Goal: Task Accomplishment & Management: Manage account settings

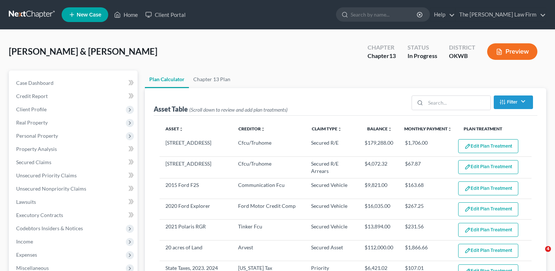
select select "59"
click at [33, 11] on link at bounding box center [32, 14] width 47 height 13
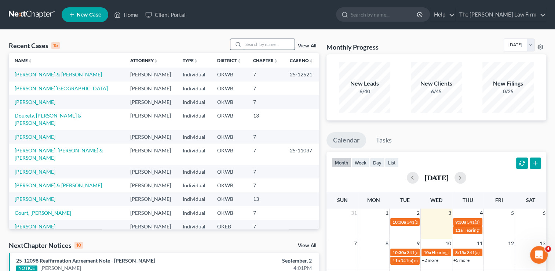
click at [260, 43] on input "search" at bounding box center [268, 44] width 51 height 11
type input "sims"
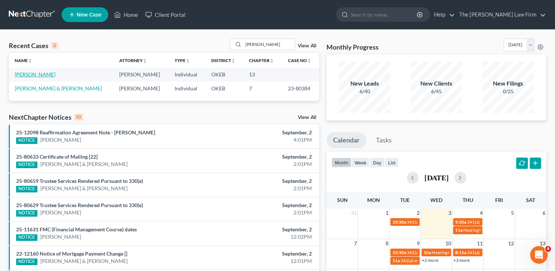
click at [32, 74] on link "[PERSON_NAME]" at bounding box center [35, 74] width 41 height 6
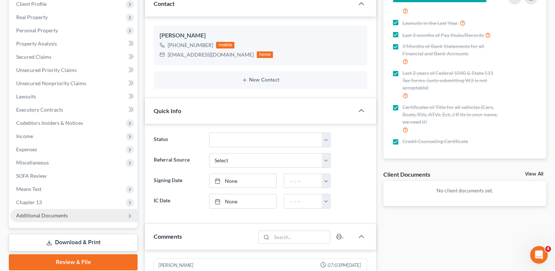
scroll to position [110, 0]
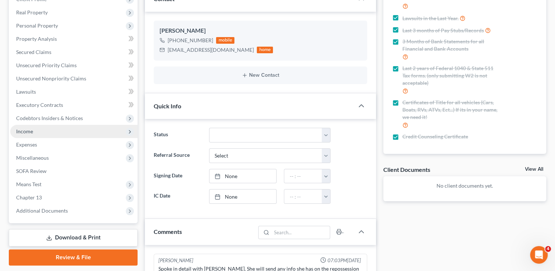
click at [32, 128] on span "Income" at bounding box center [24, 131] width 17 height 6
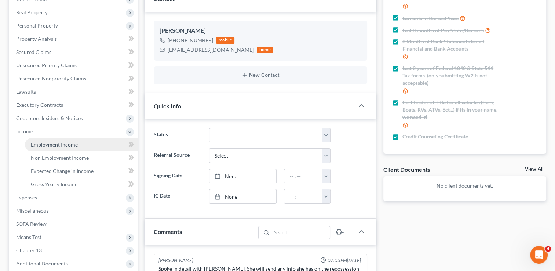
click at [65, 145] on span "Employment Income" at bounding box center [54, 144] width 47 height 6
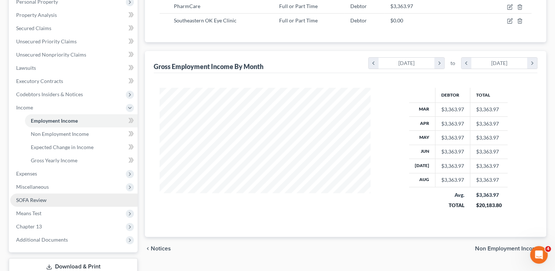
scroll to position [147, 0]
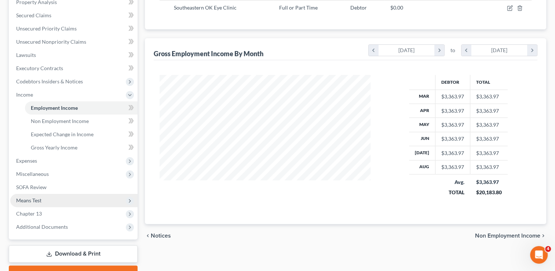
click at [32, 200] on span "Means Test" at bounding box center [28, 200] width 25 height 6
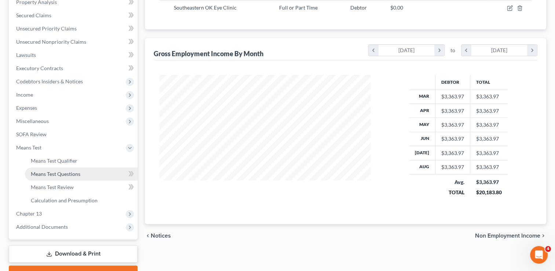
click at [75, 176] on span "Means Test Questions" at bounding box center [56, 174] width 50 height 6
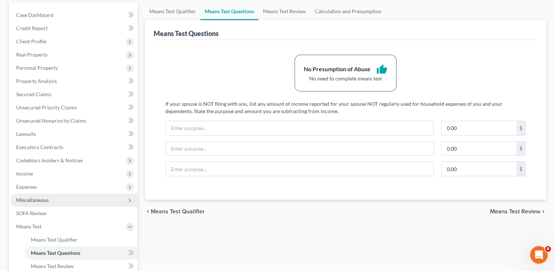
scroll to position [110, 0]
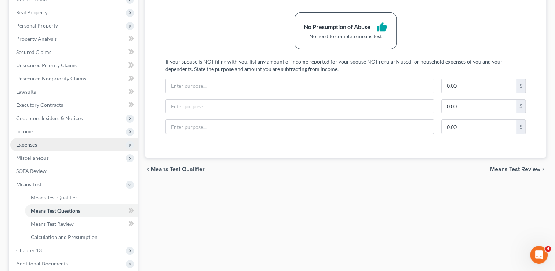
click at [46, 143] on span "Expenses" at bounding box center [73, 144] width 127 height 13
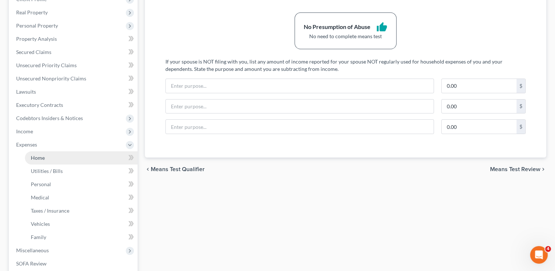
click at [57, 157] on link "Home" at bounding box center [81, 157] width 113 height 13
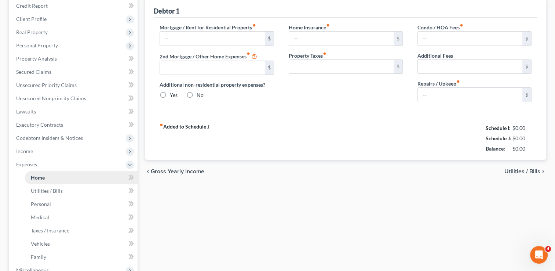
type input "1,150.00"
type input "0.00"
radio input "true"
type input "0.00"
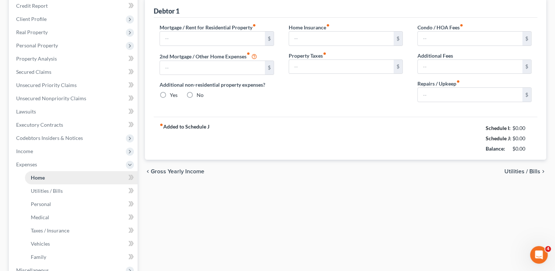
type input "0.00"
type input "50.00"
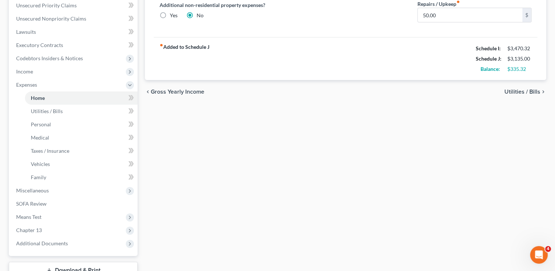
scroll to position [184, 0]
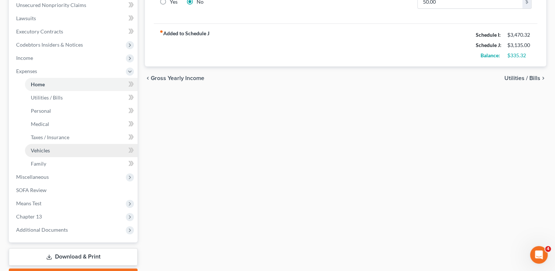
click at [63, 150] on link "Vehicles" at bounding box center [81, 150] width 113 height 13
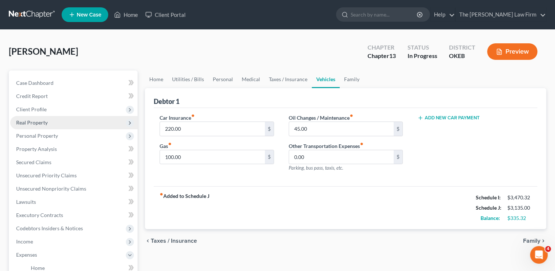
click at [28, 122] on span "Real Property" at bounding box center [32, 122] width 32 height 6
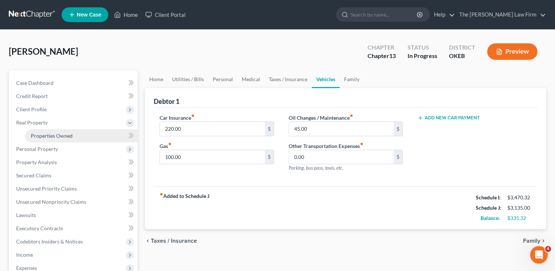
click at [67, 135] on span "Properties Owned" at bounding box center [52, 136] width 42 height 6
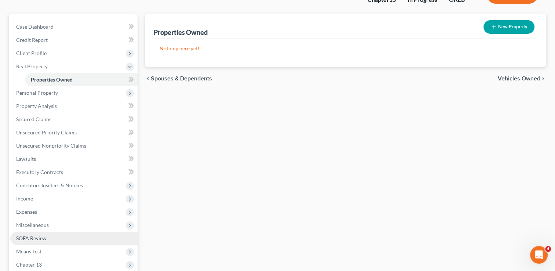
scroll to position [145, 0]
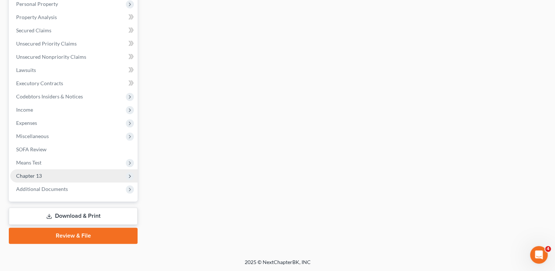
click at [39, 174] on span "Chapter 13" at bounding box center [29, 176] width 26 height 6
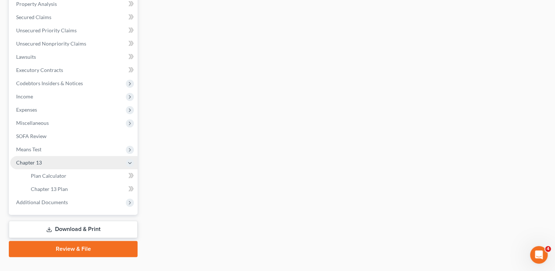
scroll to position [132, 0]
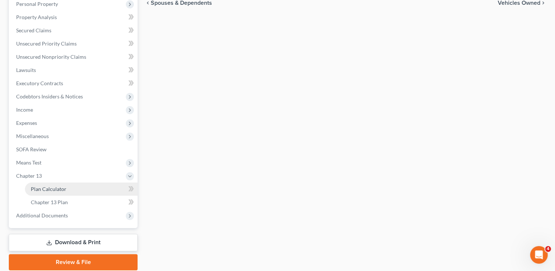
click at [59, 187] on span "Plan Calculator" at bounding box center [49, 189] width 36 height 6
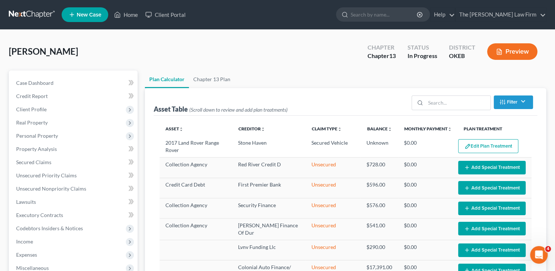
select select "35"
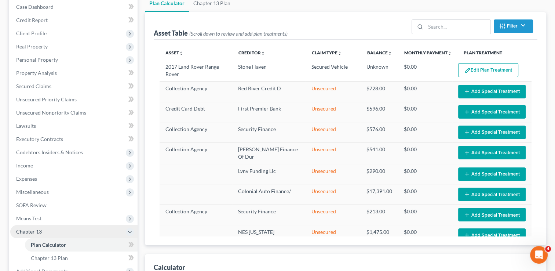
scroll to position [73, 0]
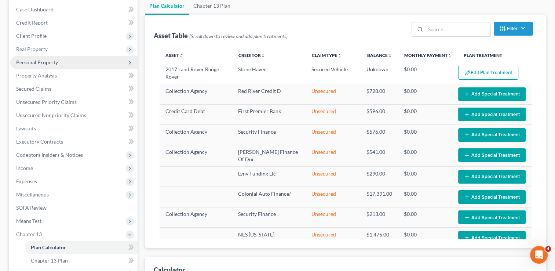
click at [41, 63] on span "Personal Property" at bounding box center [37, 62] width 42 height 6
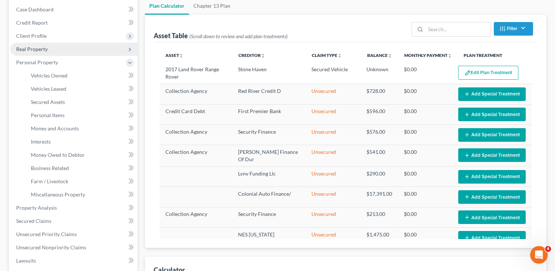
click at [55, 52] on span "Real Property" at bounding box center [73, 49] width 127 height 13
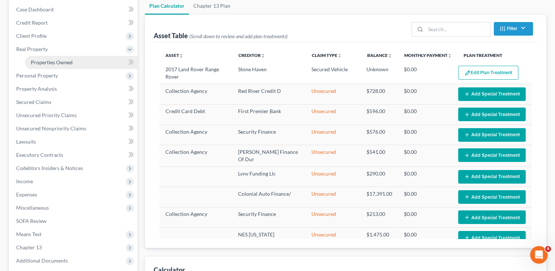
click at [63, 63] on span "Properties Owned" at bounding box center [52, 62] width 42 height 6
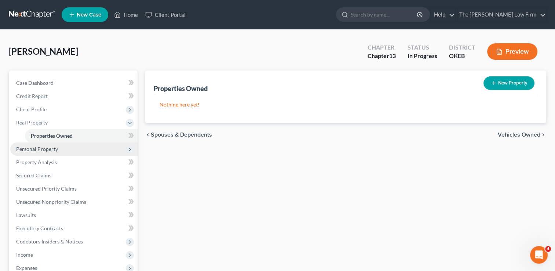
click at [48, 147] on span "Personal Property" at bounding box center [37, 149] width 42 height 6
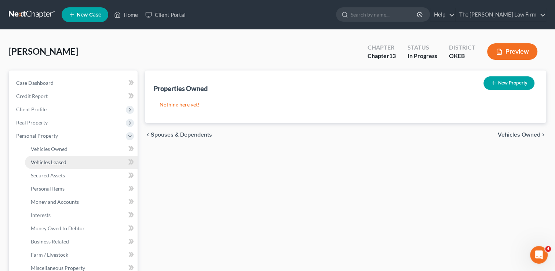
click at [65, 162] on span "Vehicles Leased" at bounding box center [49, 162] width 36 height 6
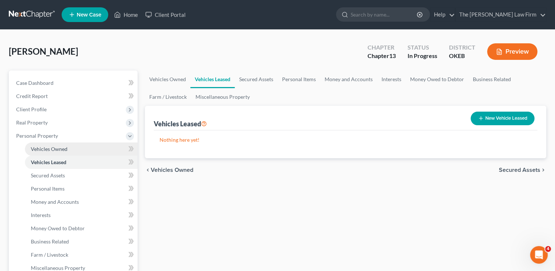
click at [68, 148] on link "Vehicles Owned" at bounding box center [81, 148] width 113 height 13
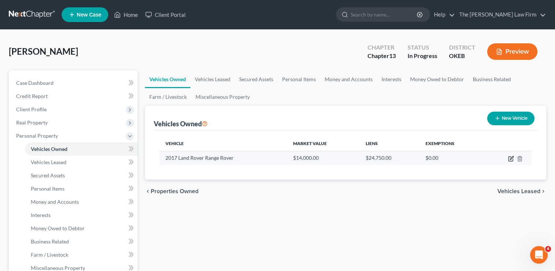
click at [511, 156] on icon "button" at bounding box center [511, 159] width 6 height 6
select select "0"
select select "9"
select select "0"
select select "37"
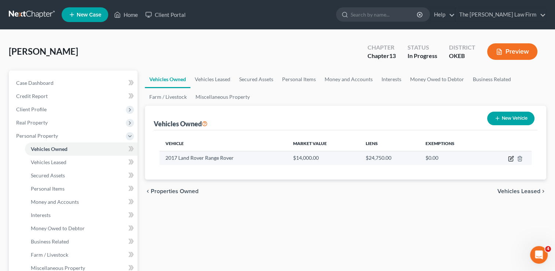
select select "0"
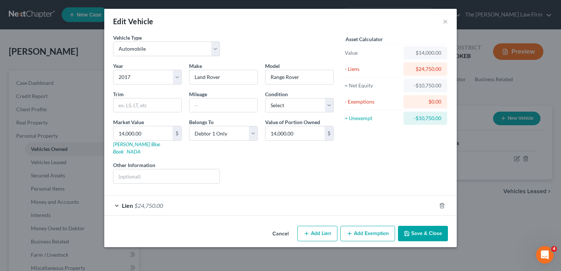
click at [197, 197] on div "Lien $24,750.00" at bounding box center [270, 205] width 332 height 19
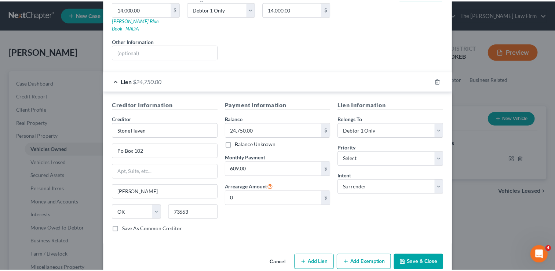
scroll to position [129, 0]
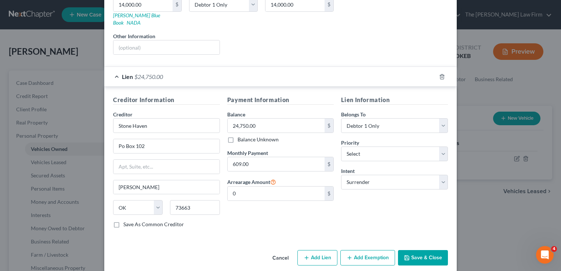
click at [420, 250] on button "Save & Close" at bounding box center [423, 257] width 50 height 15
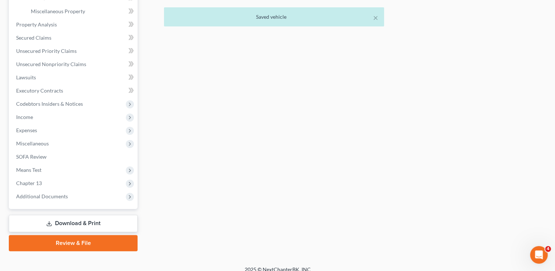
scroll to position [264, 0]
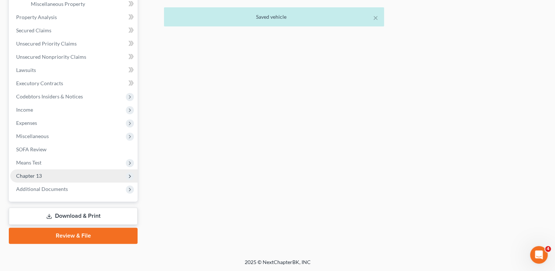
click at [53, 175] on span "Chapter 13" at bounding box center [73, 175] width 127 height 13
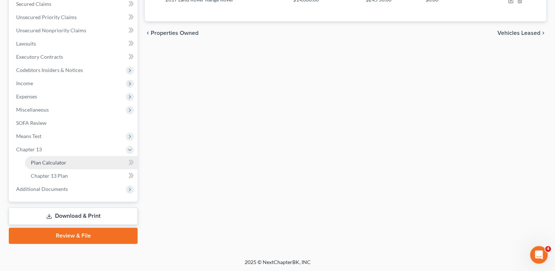
click at [69, 163] on link "Plan Calculator" at bounding box center [81, 162] width 113 height 13
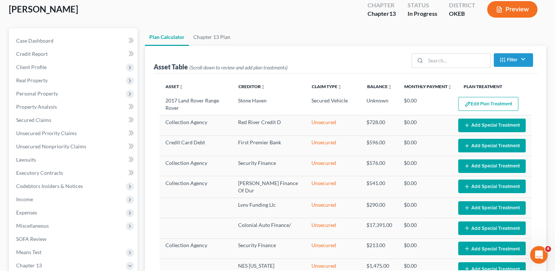
scroll to position [73, 0]
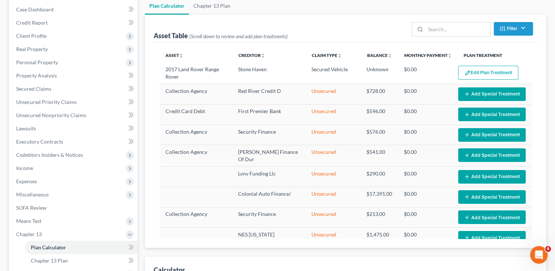
select select "35"
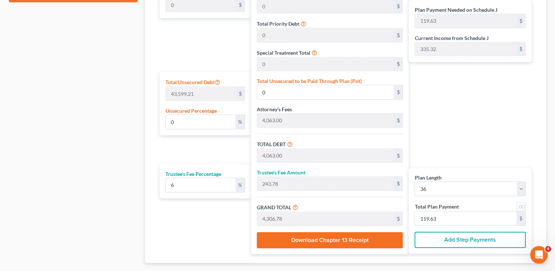
scroll to position [442, 0]
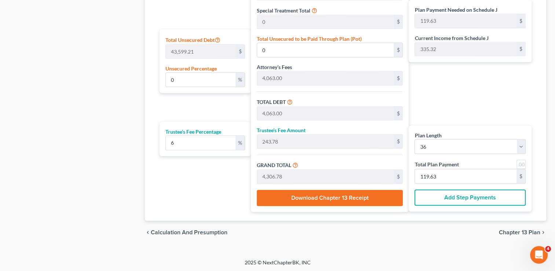
click at [317, 199] on button "Download Chapter 13 Receipt" at bounding box center [330, 198] width 146 height 16
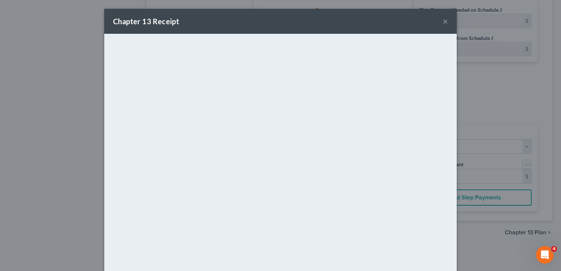
drag, startPoint x: 57, startPoint y: 76, endPoint x: 71, endPoint y: 73, distance: 14.3
click at [57, 76] on div "Chapter 13 Receipt × <object ng-attr-data='https://nextchapter-prod.s3.amazonaw…" at bounding box center [280, 135] width 561 height 271
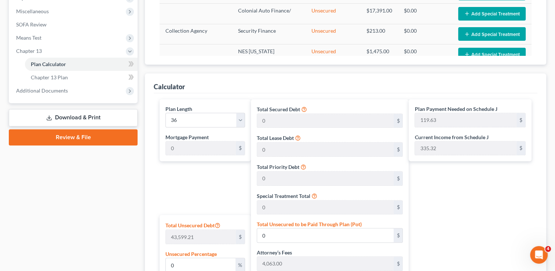
scroll to position [257, 0]
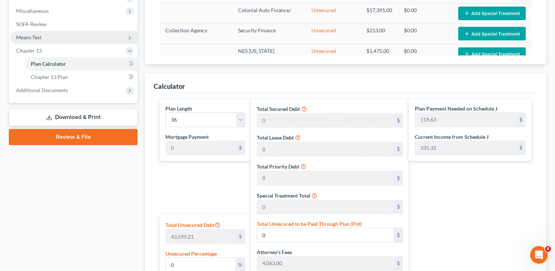
click at [75, 114] on link "Download & Print" at bounding box center [73, 117] width 129 height 17
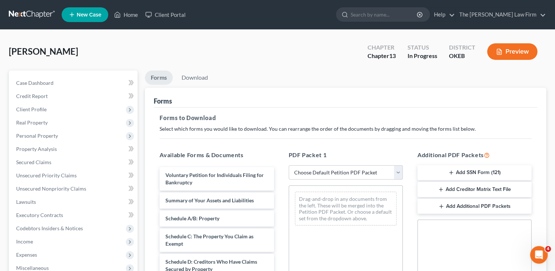
click at [334, 173] on select "Choose Default Petition PDF Packet Complete Bankruptcy Petition (all forms and …" at bounding box center [346, 172] width 114 height 15
select select "0"
click at [289, 165] on select "Choose Default Petition PDF Packet Complete Bankruptcy Petition (all forms and …" at bounding box center [346, 172] width 114 height 15
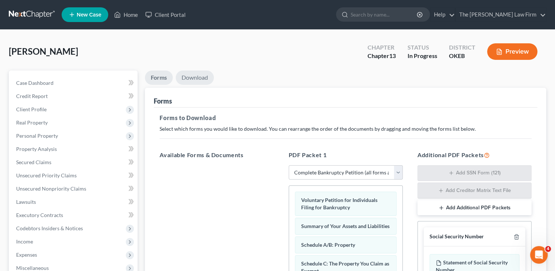
click at [201, 77] on link "Download" at bounding box center [195, 77] width 38 height 14
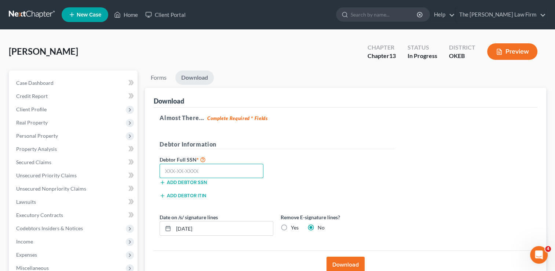
click at [218, 170] on input "text" at bounding box center [212, 171] width 104 height 15
type input "442-86-8873"
click at [214, 228] on input "09/03/2025" at bounding box center [223, 228] width 99 height 14
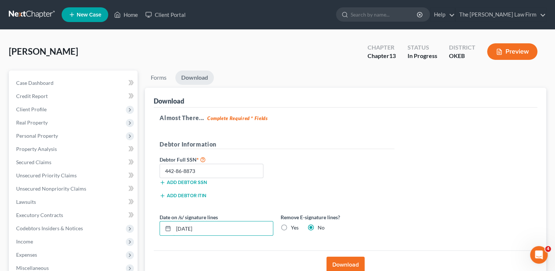
drag, startPoint x: 209, startPoint y: 227, endPoint x: 156, endPoint y: 229, distance: 53.2
click at [156, 229] on div "Almost There... Complete Required * Fields Debtor Information Debtor Full SSN *…" at bounding box center [346, 179] width 384 height 143
type input "09/11/2025"
click at [348, 262] on button "Download" at bounding box center [346, 265] width 38 height 16
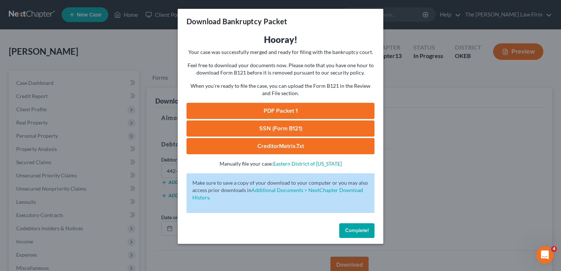
click at [298, 126] on link "SSN (Form B121)" at bounding box center [280, 128] width 188 height 16
click at [268, 108] on link "PDF Packet 1" at bounding box center [280, 111] width 188 height 16
click at [361, 229] on span "Complete!" at bounding box center [356, 230] width 23 height 6
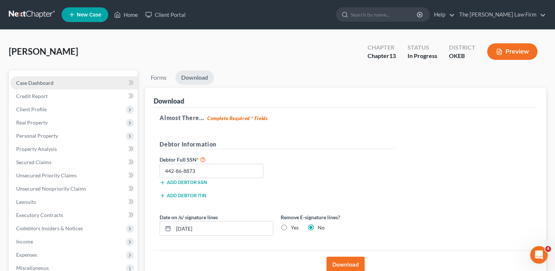
click at [47, 80] on span "Case Dashboard" at bounding box center [34, 83] width 37 height 6
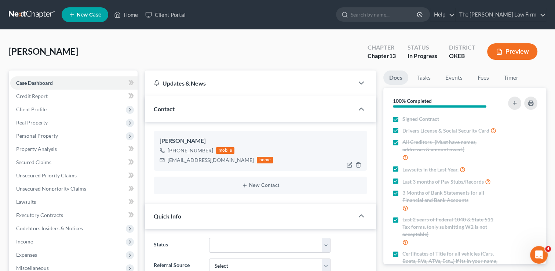
scroll to position [204, 0]
drag, startPoint x: 177, startPoint y: 162, endPoint x: 220, endPoint y: 164, distance: 43.4
click at [220, 164] on div "tiffany8516@gmail.com home" at bounding box center [216, 160] width 113 height 10
drag, startPoint x: 220, startPoint y: 164, endPoint x: 191, endPoint y: 159, distance: 29.4
click at [235, 43] on div "Sims, Tiffany Upgraded Chapter Chapter 13 Status In Progress District OKEB Prev…" at bounding box center [278, 55] width 538 height 32
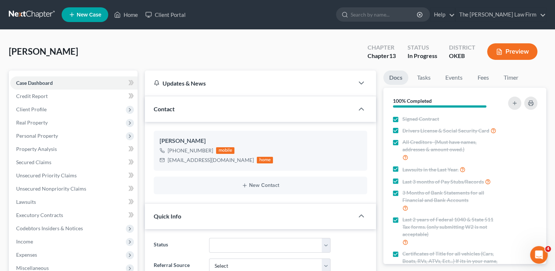
click at [23, 11] on link at bounding box center [32, 14] width 47 height 13
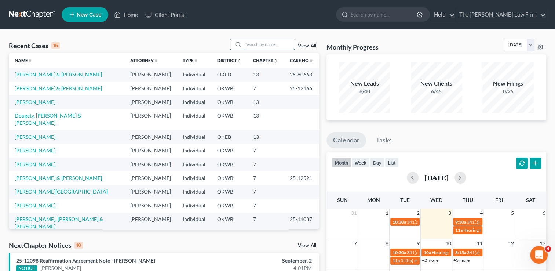
click at [254, 42] on input "search" at bounding box center [268, 44] width 51 height 11
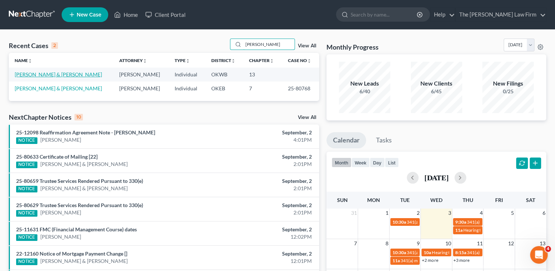
type input "[PERSON_NAME]"
click at [44, 72] on link "[PERSON_NAME] & [PERSON_NAME]" at bounding box center [58, 74] width 87 height 6
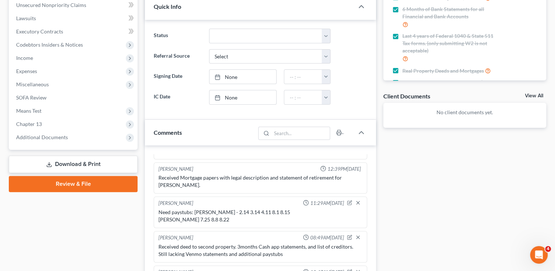
scroll to position [147, 0]
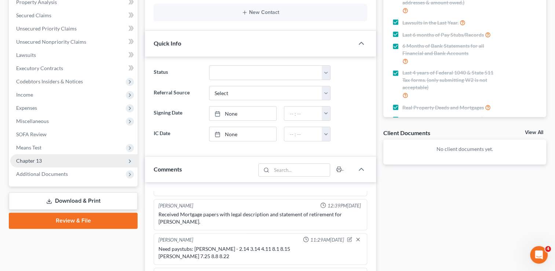
click at [36, 158] on span "Chapter 13" at bounding box center [29, 160] width 26 height 6
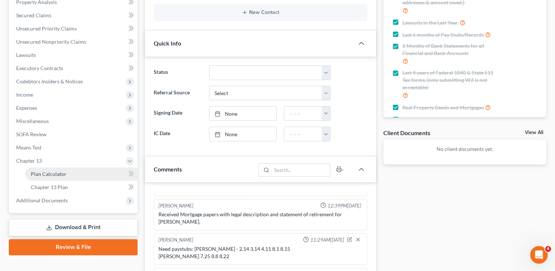
click at [57, 173] on span "Plan Calculator" at bounding box center [49, 174] width 36 height 6
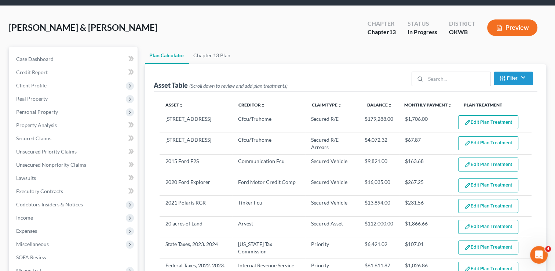
scroll to position [37, 0]
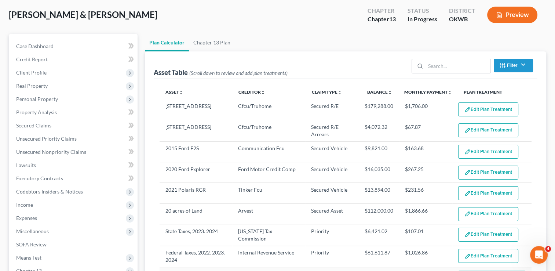
select select "59"
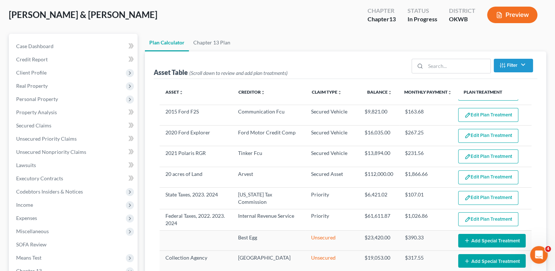
scroll to position [73, 0]
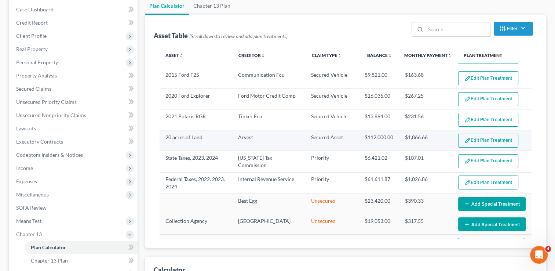
click at [479, 139] on button "Edit Plan Treatment" at bounding box center [488, 141] width 60 height 14
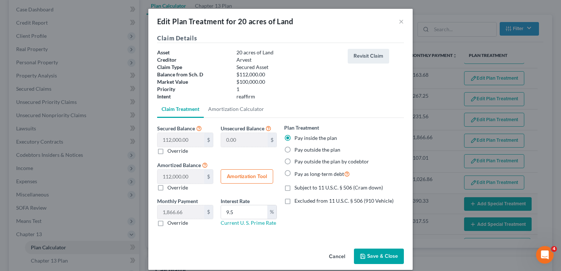
click at [294, 149] on label "Pay outside the plan" at bounding box center [317, 149] width 46 height 7
click at [297, 149] on input "Pay outside the plan" at bounding box center [299, 148] width 5 height 5
radio input "true"
click at [379, 255] on button "Save & Close" at bounding box center [379, 255] width 50 height 15
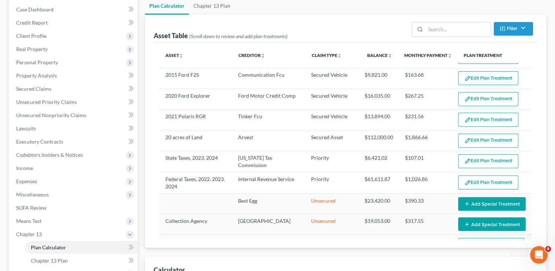
select select "59"
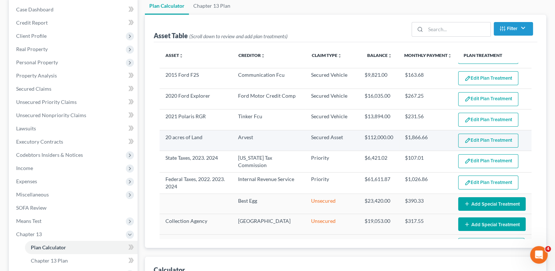
click at [485, 137] on button "Edit Plan Treatment" at bounding box center [488, 141] width 60 height 14
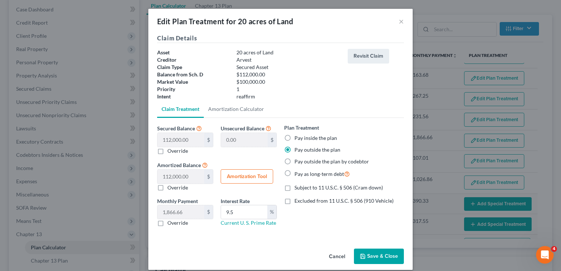
click at [167, 223] on label "Override" at bounding box center [177, 222] width 21 height 7
click at [170, 223] on input "Override" at bounding box center [172, 221] width 5 height 5
checkbox input "true"
click at [300, 223] on div "Plan Treatment Pay inside the plan Pay outside the plan Pay outside the plan by…" at bounding box center [343, 178] width 127 height 109
click at [380, 254] on button "Save & Close" at bounding box center [379, 255] width 50 height 15
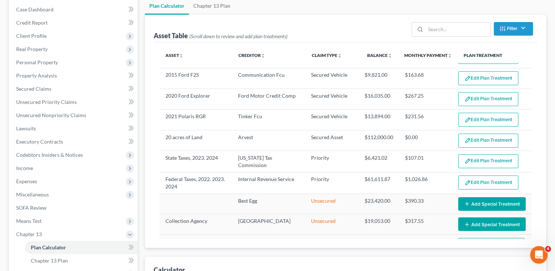
select select "59"
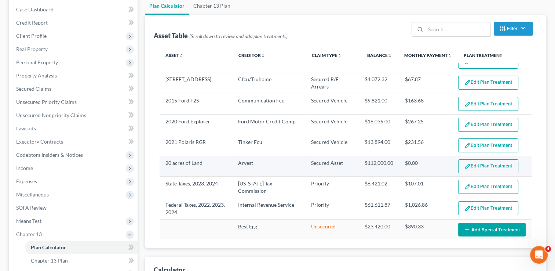
scroll to position [0, 0]
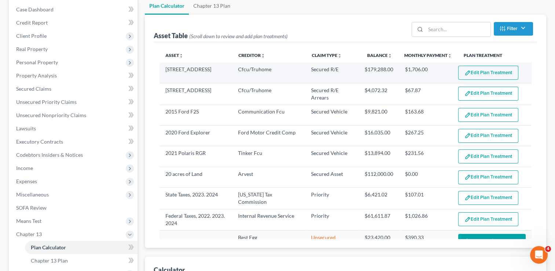
click at [477, 73] on button "Edit Plan Treatment" at bounding box center [488, 73] width 60 height 14
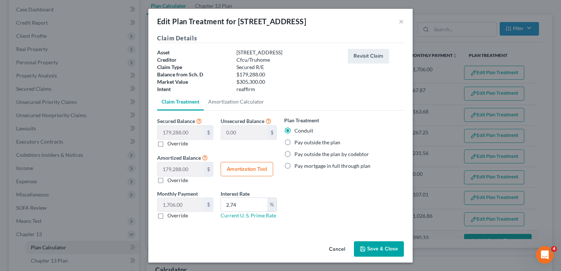
click at [294, 142] on label "Pay outside the plan" at bounding box center [317, 142] width 46 height 7
click at [297, 142] on input "Pay outside the plan" at bounding box center [299, 141] width 5 height 5
radio input "true"
click at [167, 215] on label "Override" at bounding box center [177, 215] width 21 height 7
click at [170, 215] on input "Override" at bounding box center [172, 214] width 5 height 5
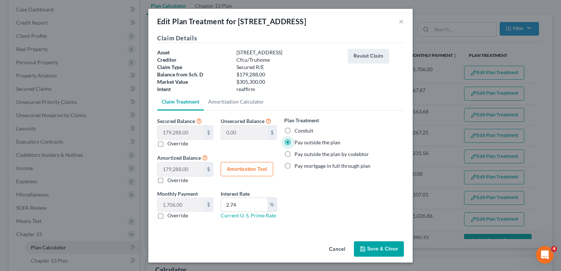
checkbox input "true"
click at [377, 248] on button "Save & Close" at bounding box center [379, 248] width 50 height 15
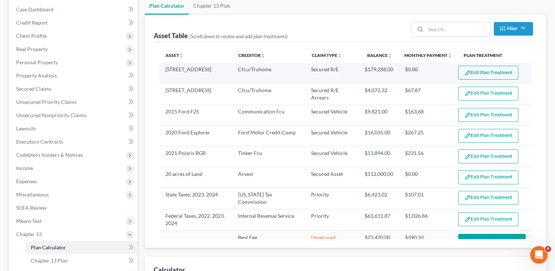
select select "59"
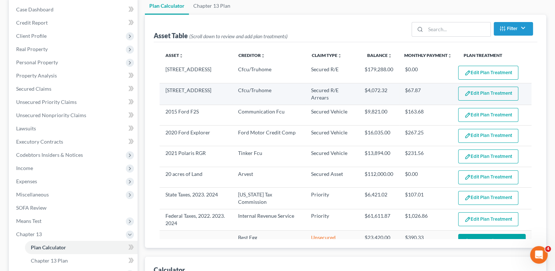
click at [476, 92] on button "Edit Plan Treatment" at bounding box center [488, 94] width 60 height 14
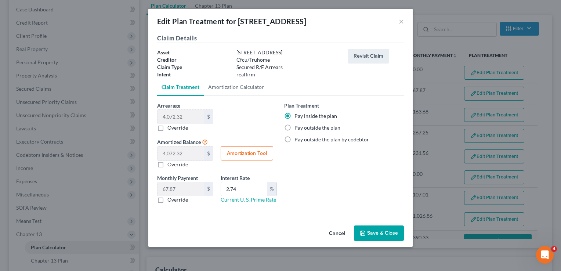
click at [294, 128] on label "Pay outside the plan" at bounding box center [317, 127] width 46 height 7
click at [297, 128] on input "Pay outside the plan" at bounding box center [299, 126] width 5 height 5
radio input "true"
click at [167, 199] on label "Override" at bounding box center [177, 199] width 21 height 7
click at [170, 199] on input "Override" at bounding box center [172, 198] width 5 height 5
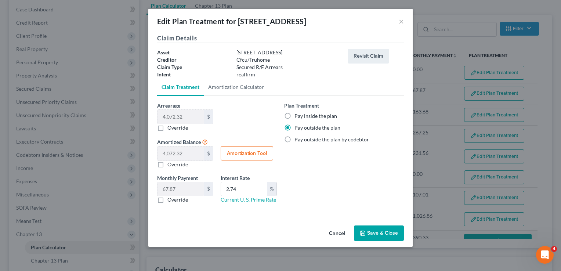
checkbox input "true"
click at [378, 234] on button "Save & Close" at bounding box center [379, 232] width 50 height 15
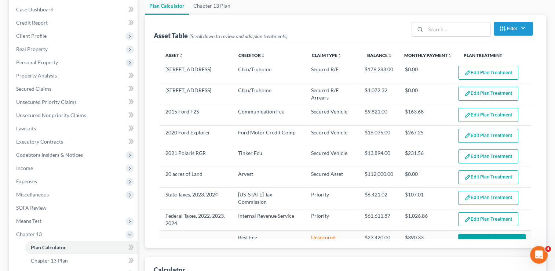
select select "59"
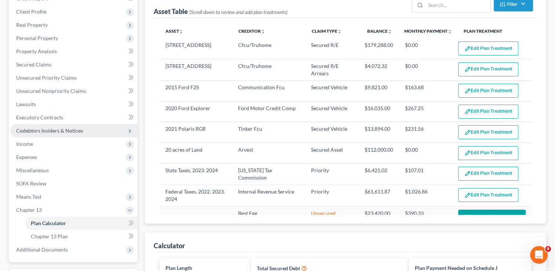
scroll to position [110, 0]
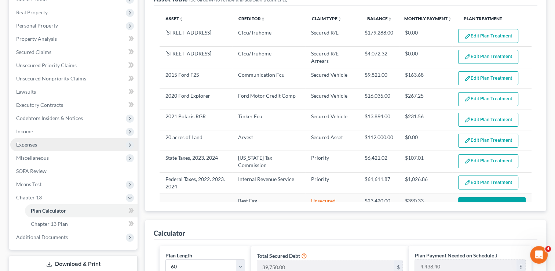
click at [52, 142] on span "Expenses" at bounding box center [73, 144] width 127 height 13
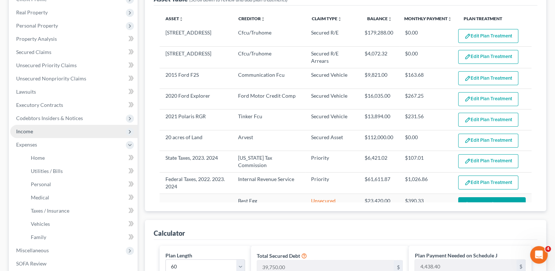
scroll to position [37, 0]
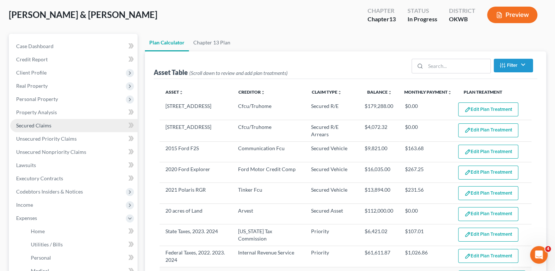
click at [51, 124] on link "Secured Claims" at bounding box center [73, 125] width 127 height 13
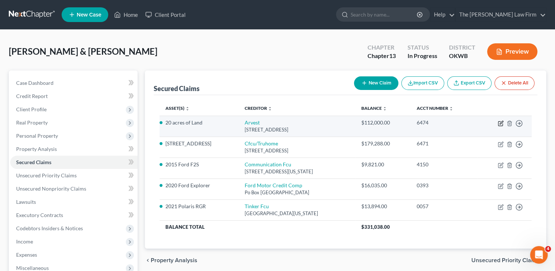
click at [500, 121] on icon "button" at bounding box center [501, 123] width 6 height 6
select select "37"
select select "2"
select select "0"
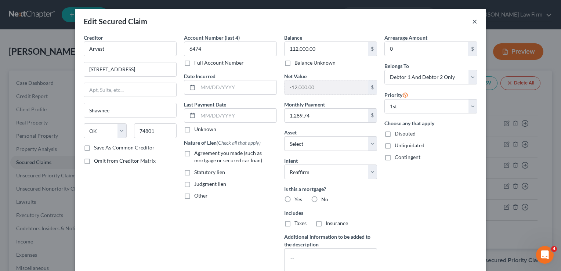
click at [472, 21] on button "×" at bounding box center [474, 21] width 5 height 9
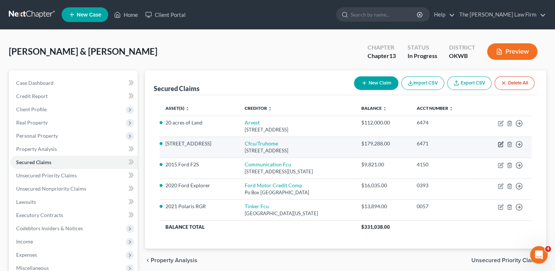
click at [500, 144] on icon "button" at bounding box center [501, 144] width 6 height 6
select select "17"
select select "10"
select select "2"
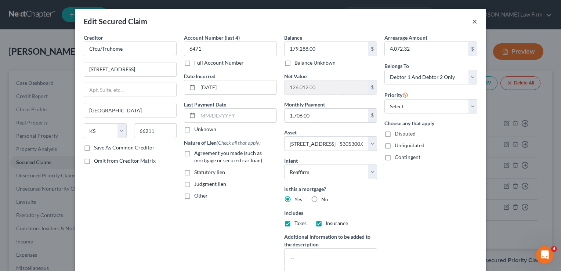
click at [472, 21] on button "×" at bounding box center [474, 21] width 5 height 9
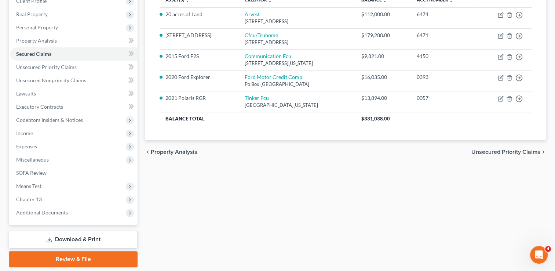
scroll to position [110, 0]
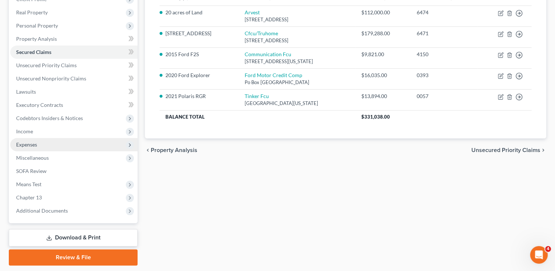
click at [40, 145] on span "Expenses" at bounding box center [73, 144] width 127 height 13
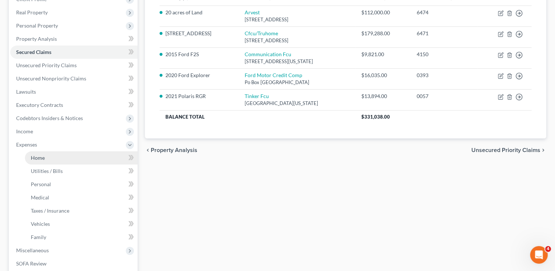
click at [46, 159] on link "Home" at bounding box center [81, 157] width 113 height 13
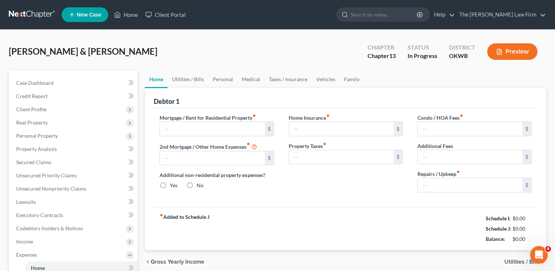
type input "0.00"
radio input "true"
type input "0.00"
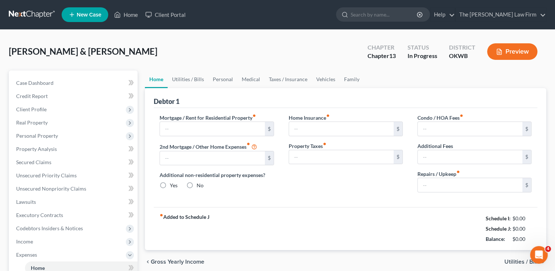
type input "0.00"
type input "100.00"
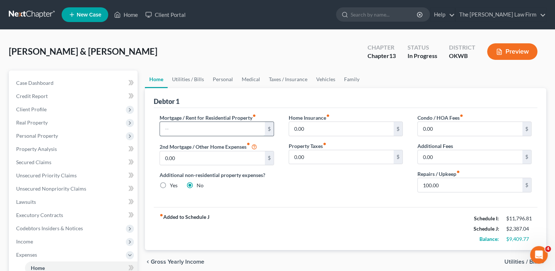
click at [203, 127] on input "text" at bounding box center [212, 129] width 105 height 14
click at [333, 204] on div "Mortgage / Rent for Residential Property fiber_manual_record 1,706 $ 2nd Mortga…" at bounding box center [346, 157] width 384 height 99
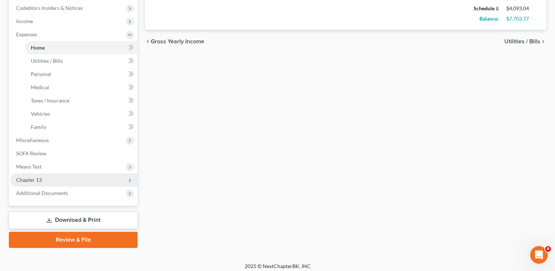
click at [33, 179] on span "Chapter 13" at bounding box center [29, 180] width 26 height 6
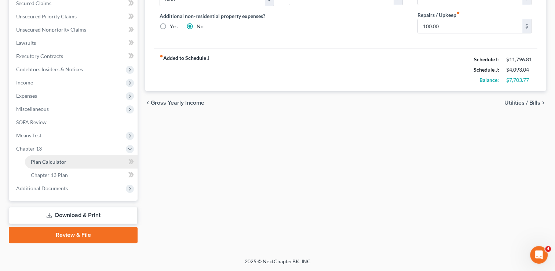
scroll to position [158, 0]
click at [70, 162] on link "Plan Calculator" at bounding box center [81, 162] width 113 height 13
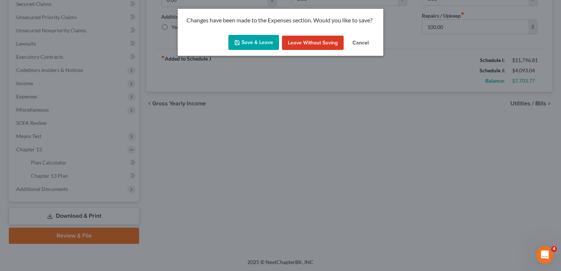
click at [248, 46] on button "Save & Leave" at bounding box center [253, 42] width 51 height 15
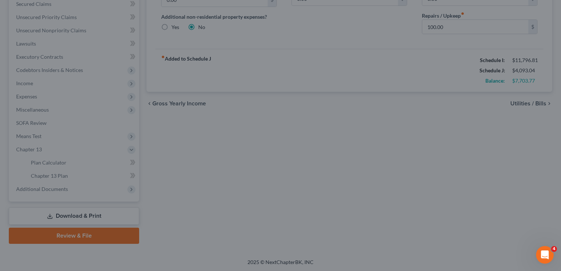
type input "1,706.00"
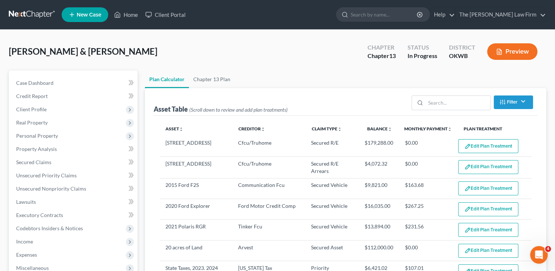
select select "59"
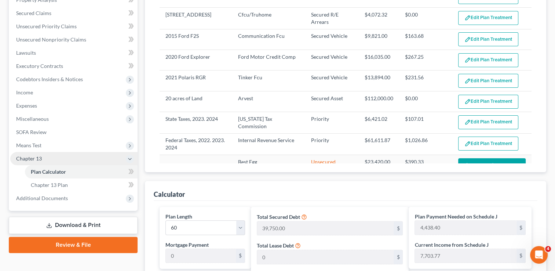
scroll to position [148, 0]
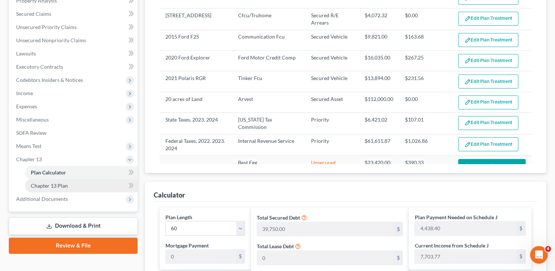
click at [60, 182] on span "Chapter 13 Plan" at bounding box center [49, 185] width 37 height 6
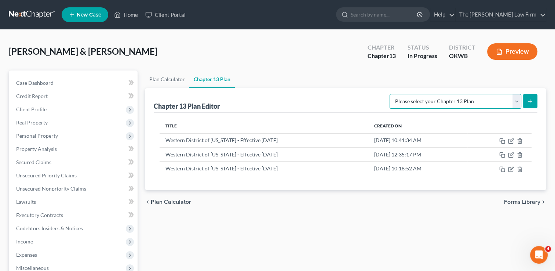
click at [515, 101] on select "Please select your Chapter 13 Plan National Form Plan - Official Form 113 Weste…" at bounding box center [456, 101] width 132 height 15
select select "2"
click at [391, 94] on select "Please select your Chapter 13 Plan National Form Plan - Official Form 113 Weste…" at bounding box center [456, 101] width 132 height 15
click at [531, 104] on icon "submit" at bounding box center [530, 101] width 6 height 6
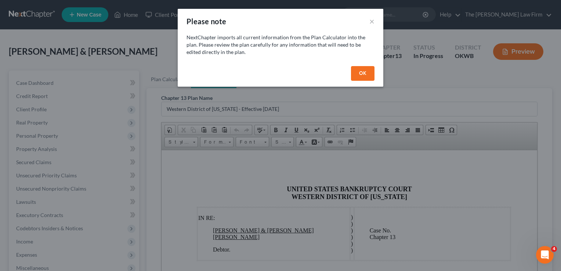
click at [360, 73] on button "OK" at bounding box center [362, 73] width 23 height 15
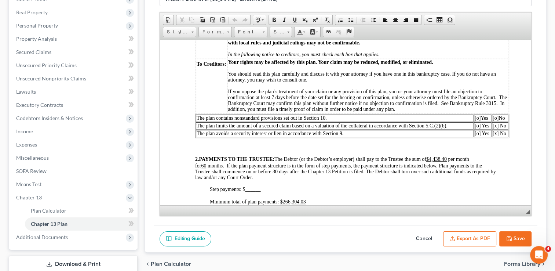
scroll to position [184, 0]
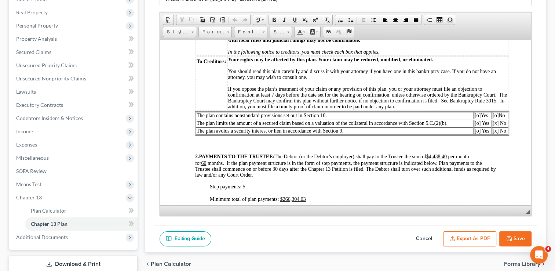
click at [496, 118] on span "[o]" at bounding box center [496, 115] width 6 height 6
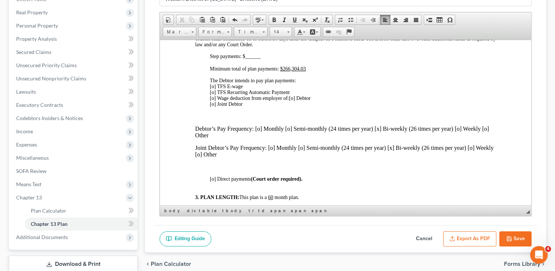
scroll to position [330, 0]
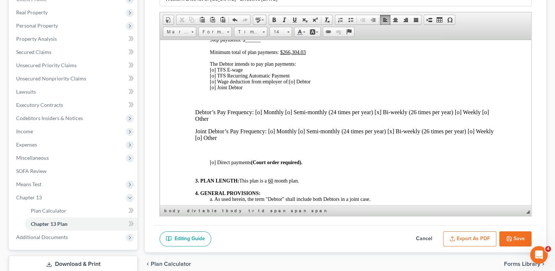
click at [213, 84] on span "[o] TFS E-wage [o] TFS Recurring Automatic Payment [o] Wage deduction from empl…" at bounding box center [250, 75] width 80 height 17
click at [296, 90] on span "[o] Debtor [o] Joint Debtor" at bounding box center [260, 84] width 101 height 11
click at [295, 90] on span "[x ] Debtor [o] Joint Debtor" at bounding box center [260, 84] width 101 height 11
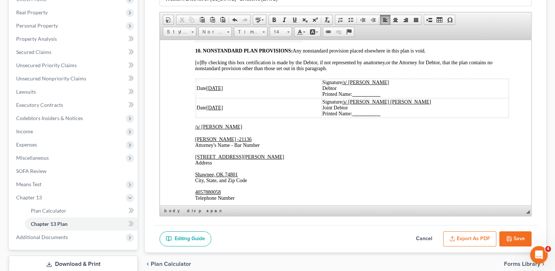
scroll to position [1688, 0]
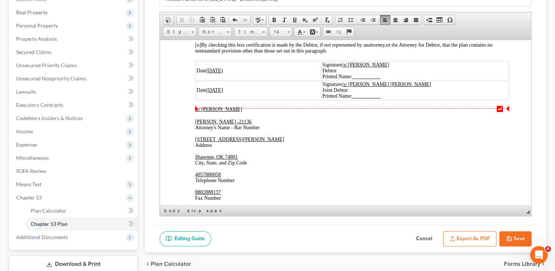
click at [219, 73] on u "[DATE]" at bounding box center [214, 71] width 17 height 6
click at [212, 73] on u "09/28/2025" at bounding box center [214, 71] width 17 height 6
click at [212, 92] on u "[DATE]" at bounding box center [214, 90] width 17 height 6
click at [219, 92] on u "08/03/2025" at bounding box center [214, 90] width 17 height 6
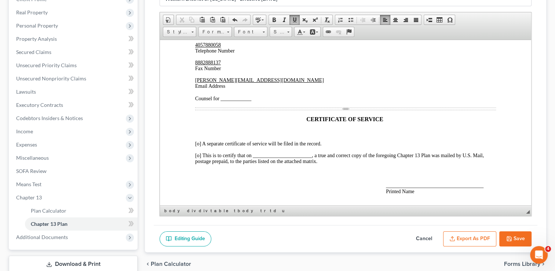
scroll to position [1835, 0]
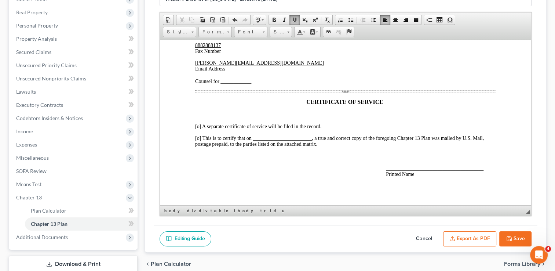
click at [220, 84] on span "Counsel for ____________" at bounding box center [223, 81] width 56 height 6
drag, startPoint x: 236, startPoint y: 133, endPoint x: 220, endPoint y: 132, distance: 15.8
click at [220, 84] on span "Counsel for Debtors __" at bounding box center [218, 81] width 47 height 6
click at [294, 18] on span at bounding box center [295, 20] width 6 height 6
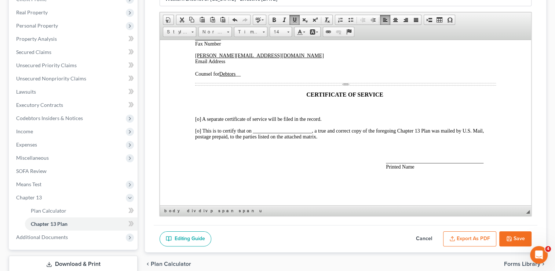
scroll to position [1897, 0]
click at [199, 130] on span "[o] This is to certify that on _______________________, a true and correct copy…" at bounding box center [339, 133] width 289 height 11
click at [257, 130] on span "[x ] This is to certify that on _______________________, a true and correct cop…" at bounding box center [339, 133] width 289 height 11
drag, startPoint x: 282, startPoint y: 132, endPoint x: 259, endPoint y: 130, distance: 23.2
click at [259, 130] on span "[x ] This is to certify that on __08/28//2025_____________________, a true and …" at bounding box center [340, 133] width 291 height 11
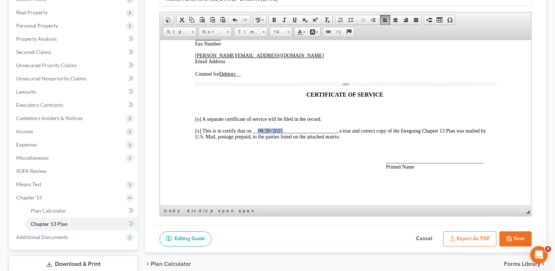
drag, startPoint x: 294, startPoint y: 20, endPoint x: 295, endPoint y: 24, distance: 4.5
click at [294, 20] on span at bounding box center [295, 20] width 6 height 6
drag, startPoint x: 285, startPoint y: 130, endPoint x: 335, endPoint y: 132, distance: 49.6
click at [335, 132] on span "[x ] This is to certify that on __ 08/28//2025 _____________________, a true an…" at bounding box center [340, 133] width 291 height 11
drag, startPoint x: 282, startPoint y: 129, endPoint x: 259, endPoint y: 130, distance: 23.2
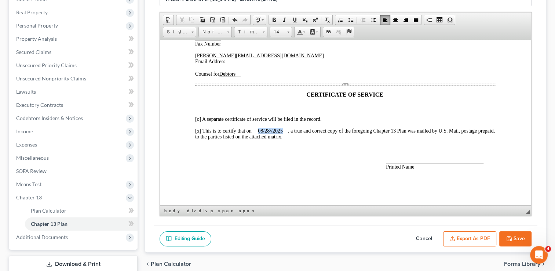
click at [259, 130] on u "08/28//2025" at bounding box center [270, 131] width 25 height 6
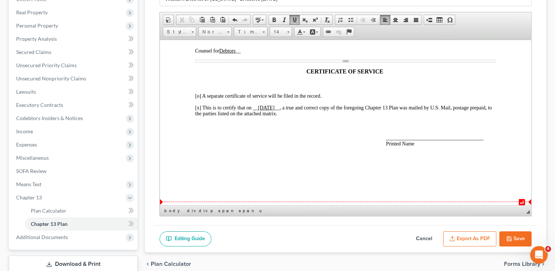
click at [392, 146] on span "______________________________________ Printed Name" at bounding box center [435, 140] width 98 height 11
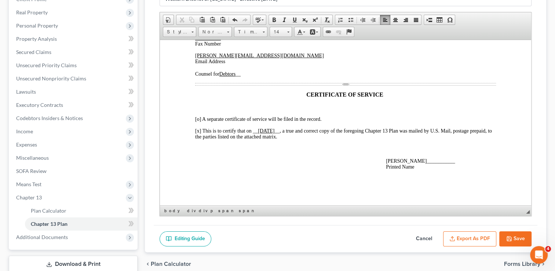
drag, startPoint x: 281, startPoint y: 130, endPoint x: 258, endPoint y: 130, distance: 22.8
click at [258, 130] on u "09/05/2025" at bounding box center [266, 131] width 17 height 6
drag, startPoint x: 418, startPoint y: 160, endPoint x: 395, endPoint y: 160, distance: 23.9
click at [395, 160] on span "___Paul J. Choate ___________ Printed Name" at bounding box center [420, 163] width 69 height 11
drag, startPoint x: 293, startPoint y: 18, endPoint x: 297, endPoint y: 21, distance: 4.6
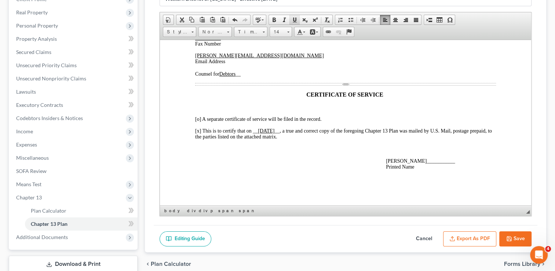
click at [293, 18] on span at bounding box center [295, 20] width 6 height 6
drag, startPoint x: 432, startPoint y: 160, endPoint x: 454, endPoint y: 162, distance: 22.2
click at [454, 162] on p "___ Paul J. Choate ___________ Printed Name" at bounding box center [441, 164] width 110 height 12
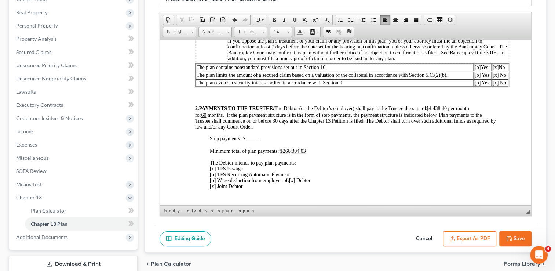
scroll to position [245, 0]
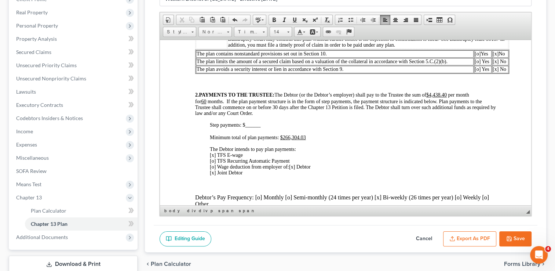
click at [514, 239] on button "Save" at bounding box center [516, 238] width 32 height 15
select select "2"
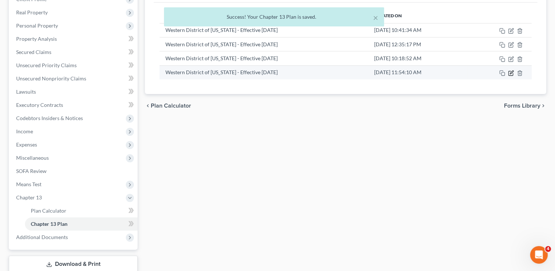
click at [511, 73] on icon "button" at bounding box center [511, 73] width 6 height 6
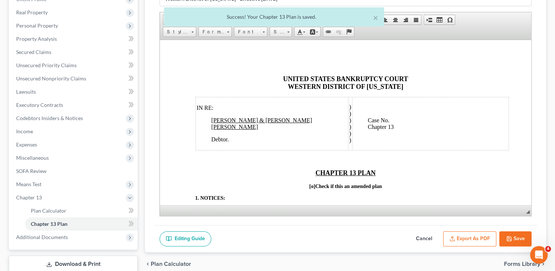
scroll to position [0, 0]
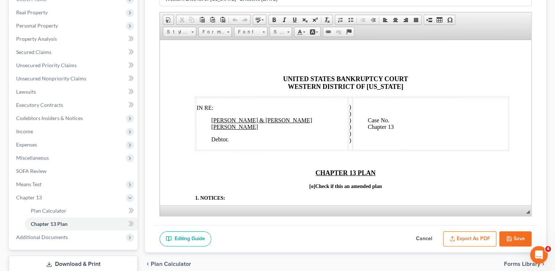
click at [473, 235] on button "Export as PDF" at bounding box center [469, 238] width 53 height 15
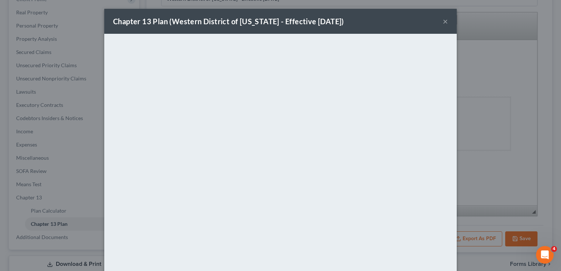
click at [348, 21] on div "Chapter 13 Plan (Western District of Oklahoma - Effective 9/1/24) ×" at bounding box center [280, 21] width 352 height 25
click at [443, 21] on button "×" at bounding box center [445, 21] width 5 height 9
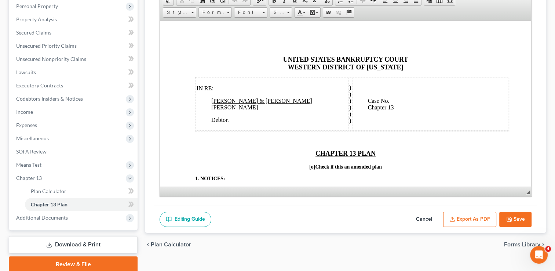
scroll to position [147, 0]
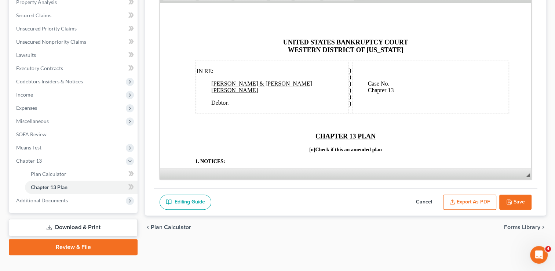
click at [517, 203] on button "Save" at bounding box center [516, 202] width 32 height 15
select select "2"
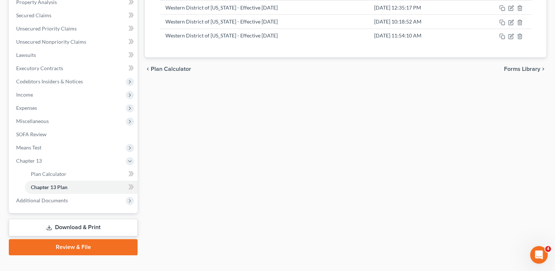
scroll to position [0, 0]
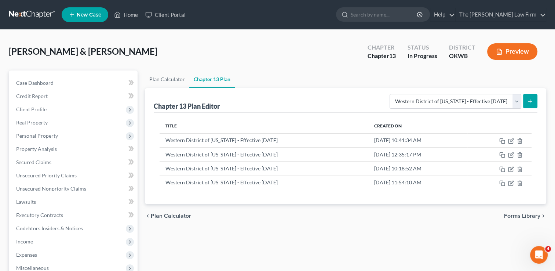
click at [37, 11] on link at bounding box center [32, 14] width 47 height 13
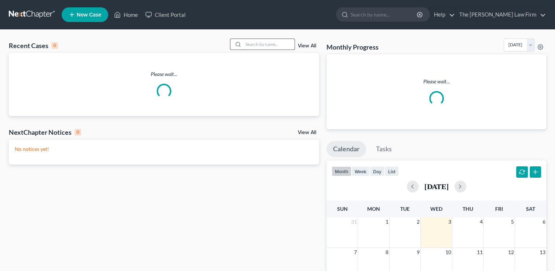
click at [263, 42] on input "search" at bounding box center [268, 44] width 51 height 11
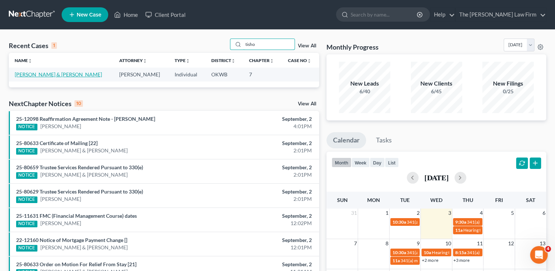
type input "tisho"
click at [48, 75] on link "[PERSON_NAME] & [PERSON_NAME]" at bounding box center [58, 74] width 87 height 6
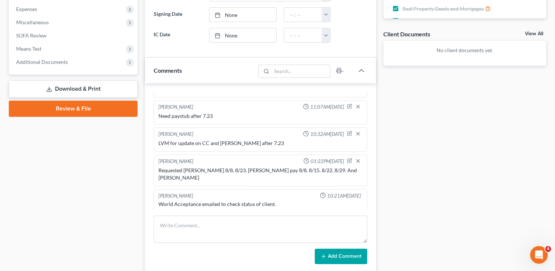
scroll to position [294, 0]
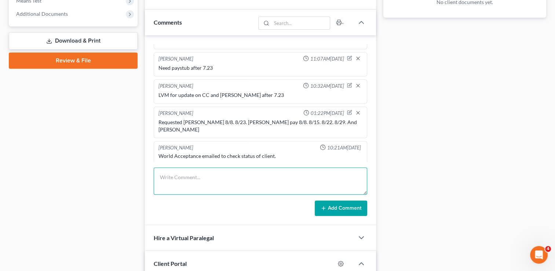
click at [198, 174] on textarea at bounding box center [261, 180] width 214 height 27
type textarea "Had to cancel #3 appointment because he still has not gathered docs I requested."
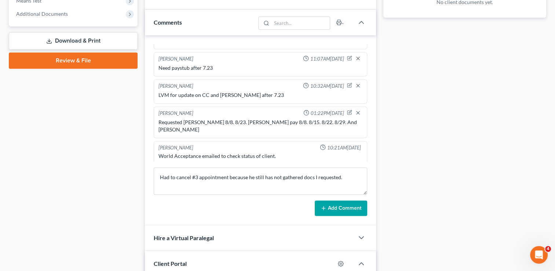
click at [345, 205] on button "Add Comment" at bounding box center [341, 207] width 52 height 15
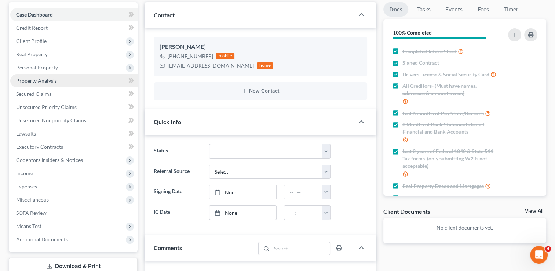
scroll to position [0, 0]
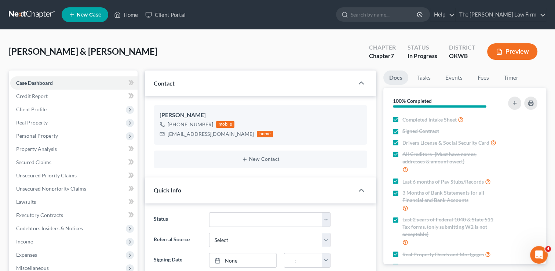
drag, startPoint x: 31, startPoint y: 13, endPoint x: 62, endPoint y: 16, distance: 30.9
click at [31, 13] on link at bounding box center [32, 14] width 47 height 13
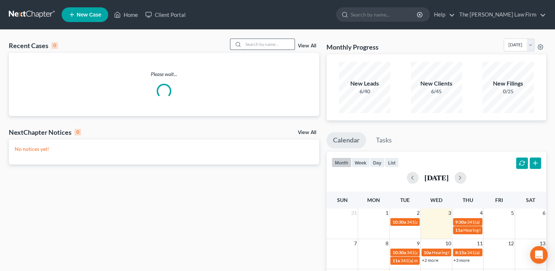
click at [261, 43] on input "search" at bounding box center [268, 44] width 51 height 11
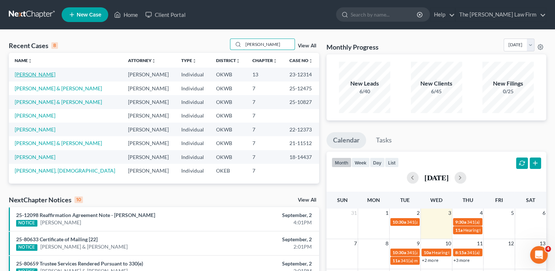
type input "[PERSON_NAME]"
click at [37, 75] on link "[PERSON_NAME]" at bounding box center [35, 74] width 41 height 6
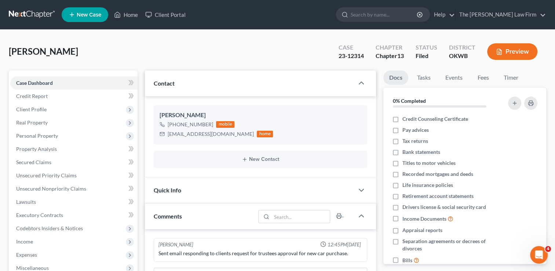
scroll to position [158, 0]
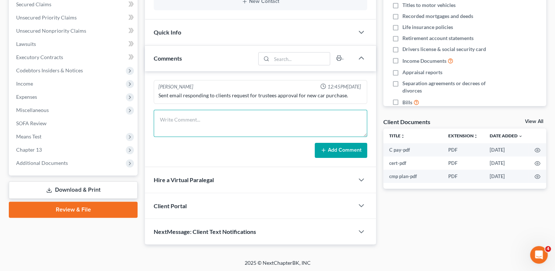
click at [203, 116] on textarea at bounding box center [261, 123] width 214 height 27
click at [159, 117] on textarea "Requested 6 months paystubs" at bounding box center [261, 123] width 214 height 27
click at [334, 118] on textarea "Spoke with client she is wanting to buy a home. Requested 6 months paystubs" at bounding box center [261, 123] width 214 height 27
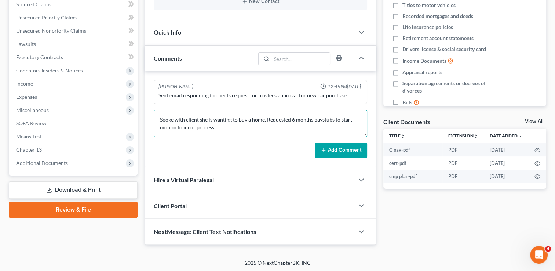
type textarea "Spoke with client she is wanting to buy a home. Requested 6 months paystubs to …"
click at [329, 146] on button "Add Comment" at bounding box center [341, 150] width 52 height 15
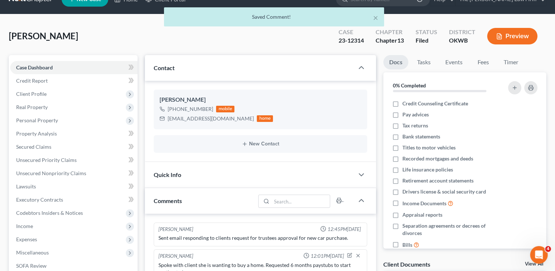
scroll to position [0, 0]
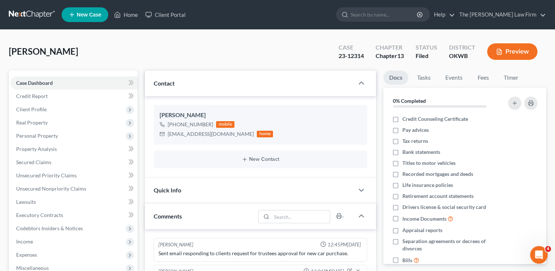
click at [33, 14] on link at bounding box center [32, 14] width 47 height 13
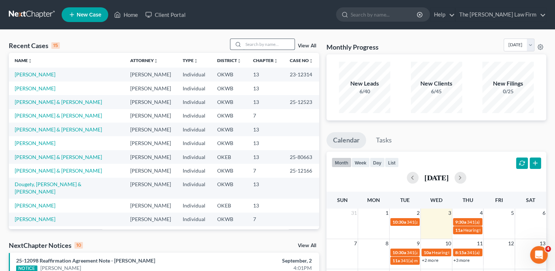
click at [261, 43] on input "search" at bounding box center [268, 44] width 51 height 11
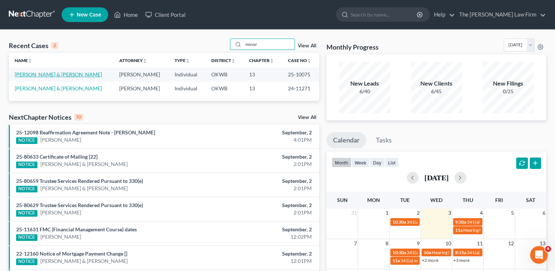
type input "minor"
click at [47, 75] on link "[PERSON_NAME] & [PERSON_NAME]" at bounding box center [58, 74] width 87 height 6
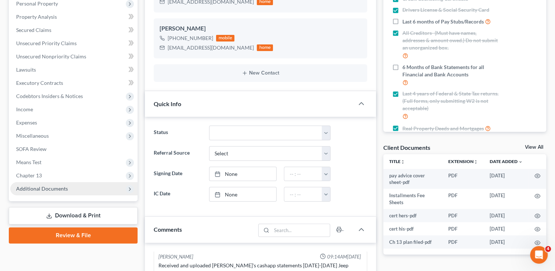
scroll to position [110, 0]
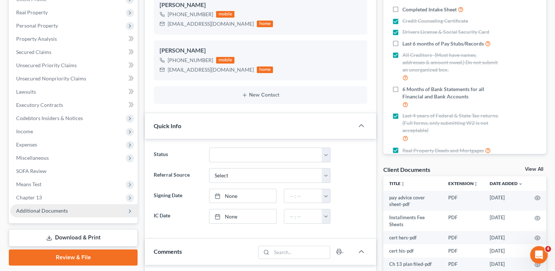
click at [47, 209] on span "Additional Documents" at bounding box center [42, 210] width 52 height 6
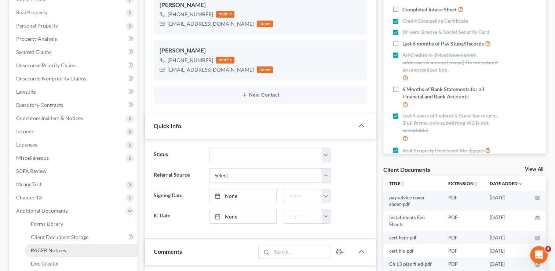
click at [53, 249] on span "PACER Notices" at bounding box center [48, 250] width 35 height 6
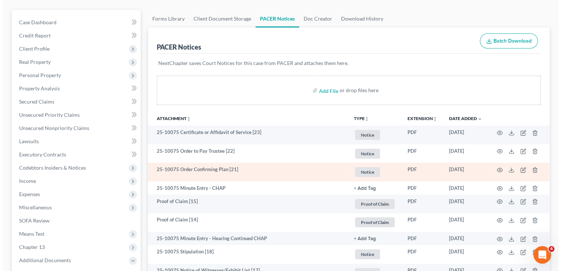
scroll to position [73, 0]
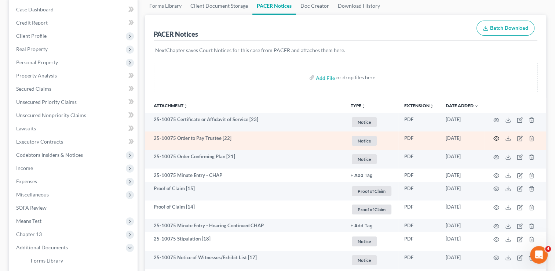
click at [496, 139] on icon "button" at bounding box center [497, 138] width 6 height 6
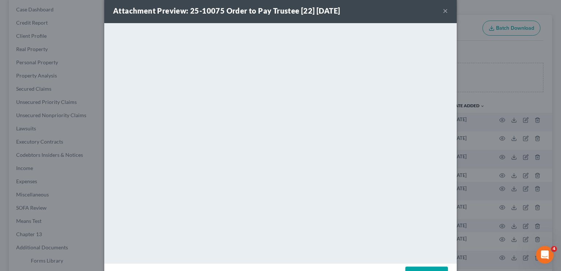
scroll to position [0, 0]
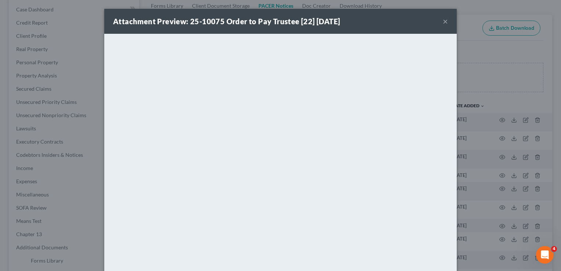
click at [443, 21] on button "×" at bounding box center [445, 21] width 5 height 9
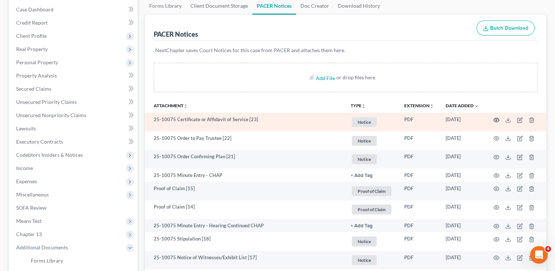
click at [497, 119] on circle "button" at bounding box center [496, 119] width 1 height 1
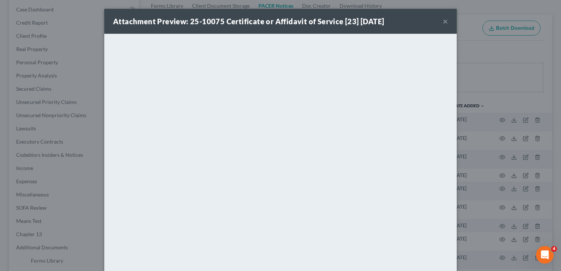
click at [443, 22] on button "×" at bounding box center [445, 21] width 5 height 9
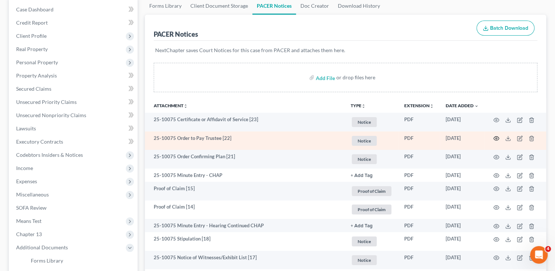
click at [496, 138] on icon "button" at bounding box center [497, 138] width 6 height 6
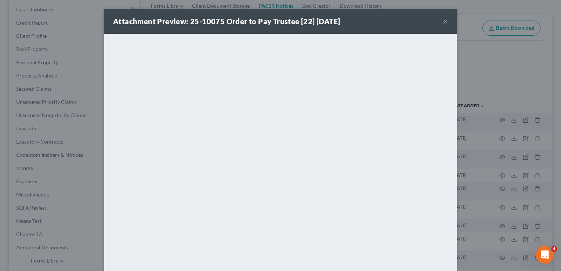
click at [443, 22] on button "×" at bounding box center [445, 21] width 5 height 9
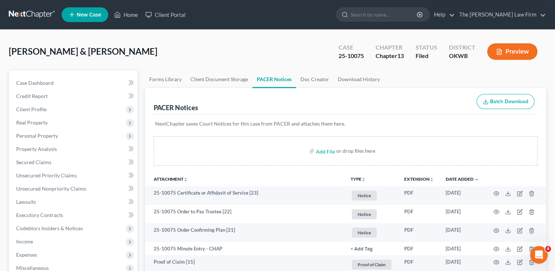
click at [28, 12] on link at bounding box center [32, 14] width 47 height 13
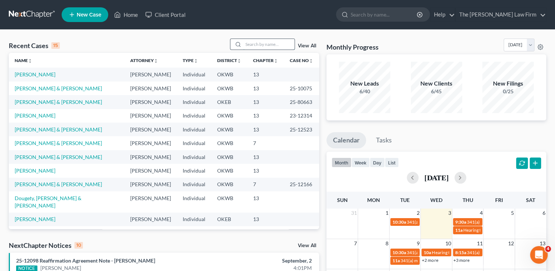
click at [261, 41] on input "search" at bounding box center [268, 44] width 51 height 11
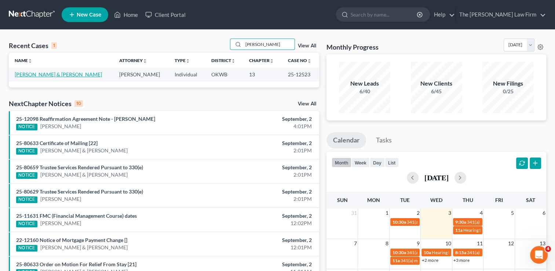
type input "[PERSON_NAME]"
click at [64, 75] on link "[PERSON_NAME] & [PERSON_NAME]" at bounding box center [58, 74] width 87 height 6
select select "1"
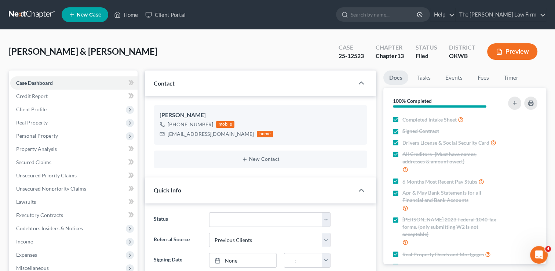
scroll to position [1283, 0]
click at [30, 163] on span "Secured Claims" at bounding box center [33, 162] width 35 height 6
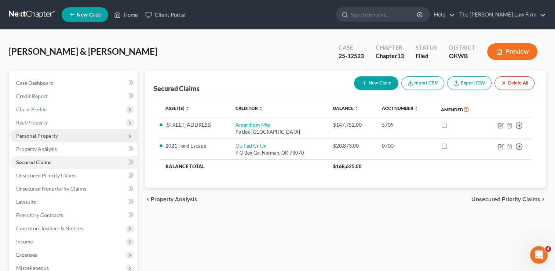
click at [34, 133] on span "Personal Property" at bounding box center [37, 136] width 42 height 6
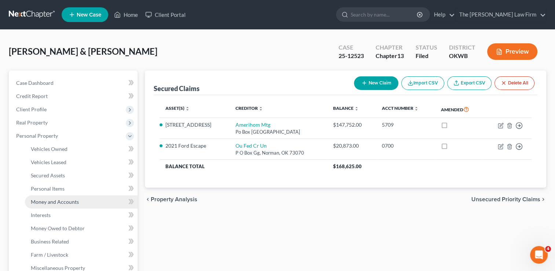
click at [62, 198] on link "Money and Accounts" at bounding box center [81, 201] width 113 height 13
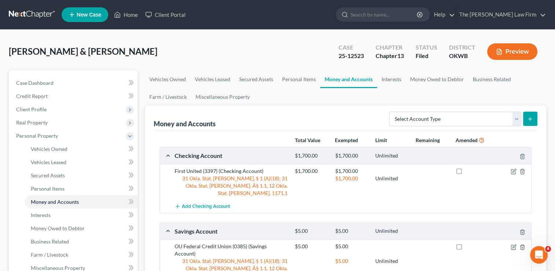
click at [35, 13] on link at bounding box center [32, 14] width 47 height 13
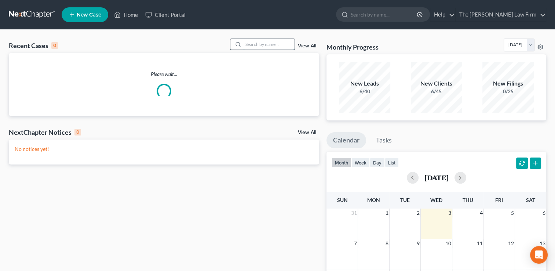
click at [263, 43] on input "search" at bounding box center [268, 44] width 51 height 11
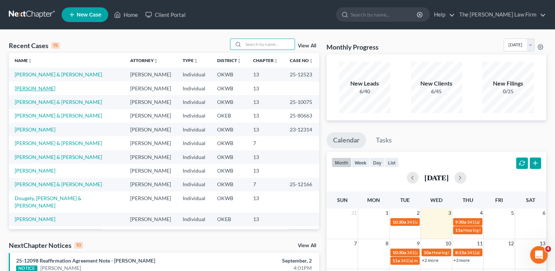
click at [42, 88] on link "[PERSON_NAME]" at bounding box center [35, 88] width 41 height 6
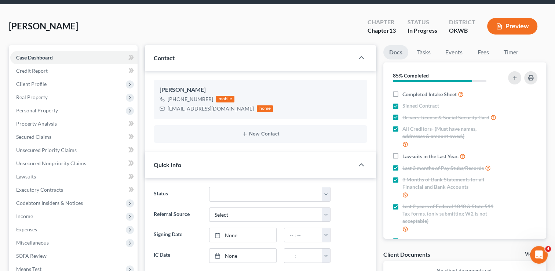
scroll to position [37, 0]
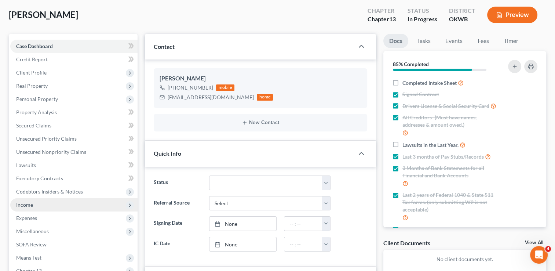
click at [33, 204] on span "Income" at bounding box center [73, 204] width 127 height 13
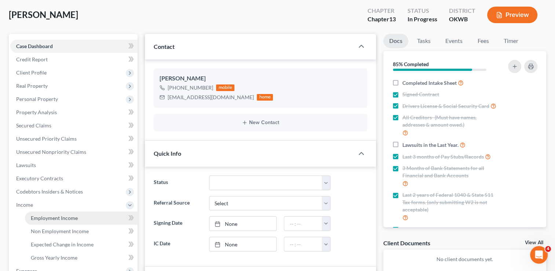
click at [54, 221] on link "Employment Income" at bounding box center [81, 217] width 113 height 13
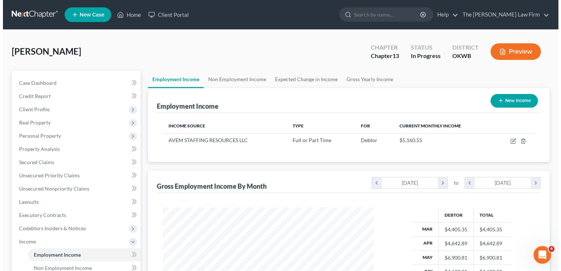
scroll to position [131, 226]
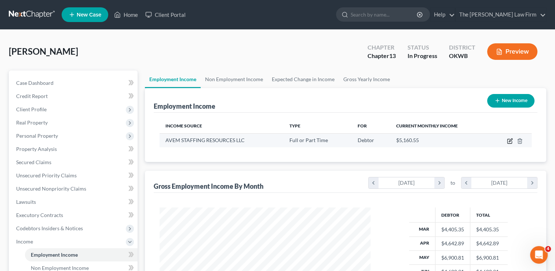
click at [508, 141] on icon "button" at bounding box center [510, 141] width 4 height 4
select select "0"
select select "37"
select select "2"
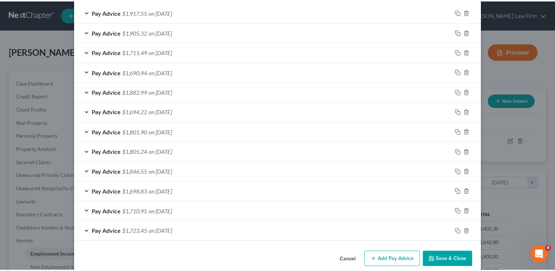
scroll to position [290, 0]
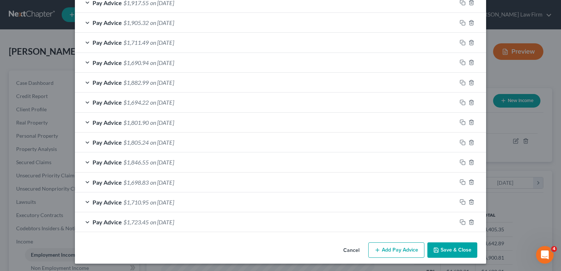
click at [449, 245] on button "Save & Close" at bounding box center [452, 249] width 50 height 15
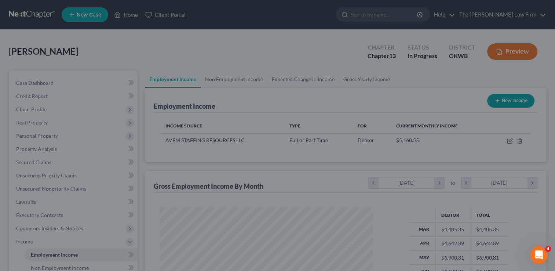
scroll to position [366918, 366823]
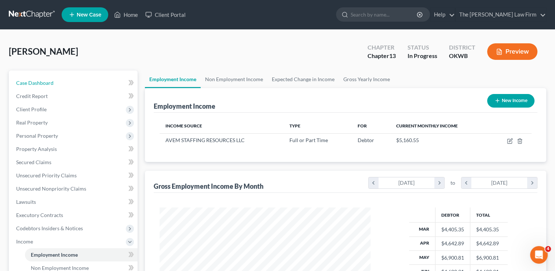
click at [50, 84] on span "Case Dashboard" at bounding box center [34, 83] width 37 height 6
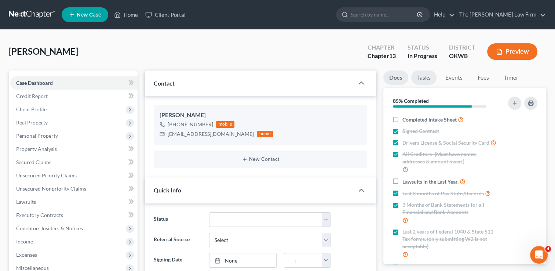
click at [427, 77] on link "Tasks" at bounding box center [423, 77] width 25 height 14
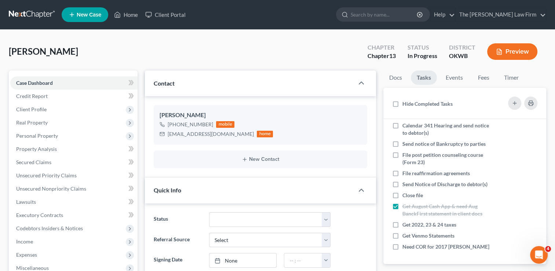
click at [38, 11] on link at bounding box center [32, 14] width 47 height 13
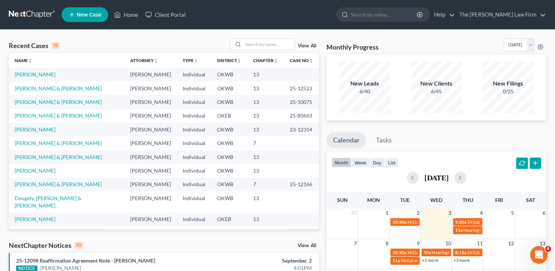
click at [26, 12] on link at bounding box center [32, 14] width 47 height 13
drag, startPoint x: 280, startPoint y: 88, endPoint x: 304, endPoint y: 88, distance: 23.9
click at [304, 88] on td "25-12523" at bounding box center [301, 88] width 35 height 14
drag, startPoint x: 304, startPoint y: 88, endPoint x: 290, endPoint y: 89, distance: 14.0
copy td "25-12523"
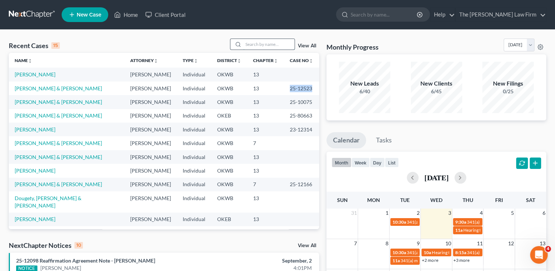
click at [263, 43] on input "search" at bounding box center [268, 44] width 51 height 11
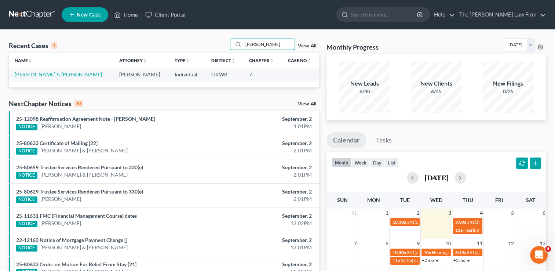
type input "[PERSON_NAME]"
click at [38, 74] on link "[PERSON_NAME] & [PERSON_NAME]" at bounding box center [58, 74] width 87 height 6
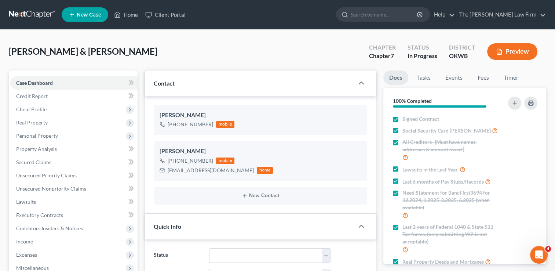
scroll to position [572, 0]
click at [45, 105] on span "Client Profile" at bounding box center [73, 109] width 127 height 13
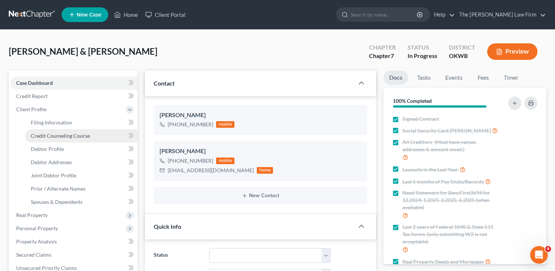
click at [62, 136] on span "Credit Counseling Course" at bounding box center [60, 136] width 59 height 6
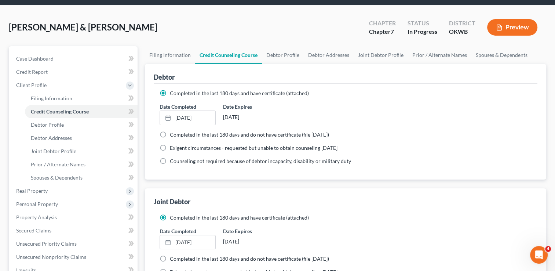
scroll to position [37, 0]
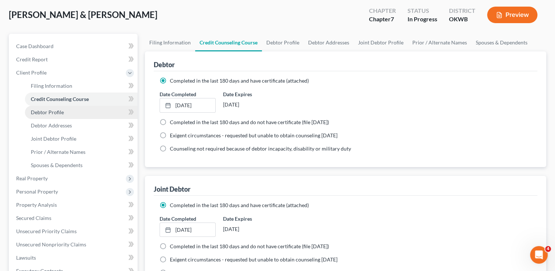
click at [62, 114] on span "Debtor Profile" at bounding box center [47, 112] width 33 height 6
select select "1"
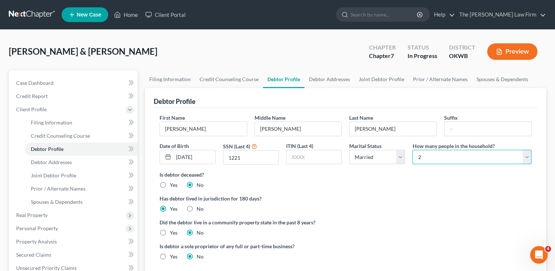
click at [526, 159] on select "Select 1 2 3 4 5 6 7 8 9 10 11 12 13 14 15 16 17 18 19 20" at bounding box center [472, 157] width 119 height 15
click at [413, 150] on select "Select 1 2 3 4 5 6 7 8 9 10 11 12 13 14 15 16 17 18 19 20" at bounding box center [472, 157] width 119 height 15
click at [381, 192] on ng-include "First Name Robert Middle Name Allan Last Name Stewart Suffix Date of Birth 07/2…" at bounding box center [346, 190] width 372 height 152
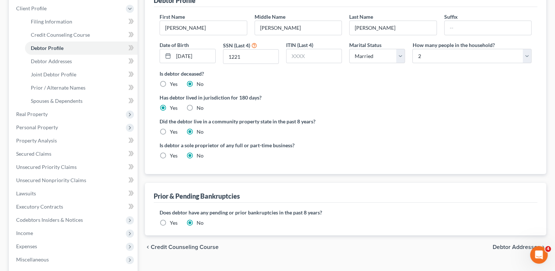
scroll to position [147, 0]
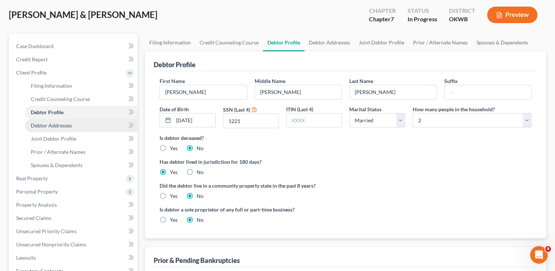
click at [56, 127] on span "Debtor Addresses" at bounding box center [51, 125] width 41 height 6
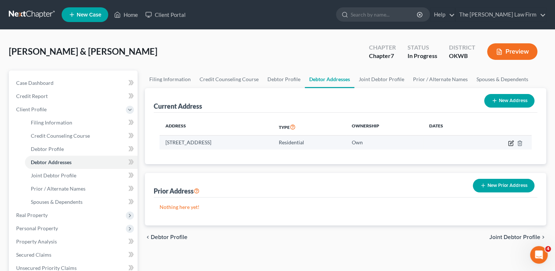
click at [510, 144] on icon "button" at bounding box center [511, 142] width 3 height 3
select select "37"
select select "0"
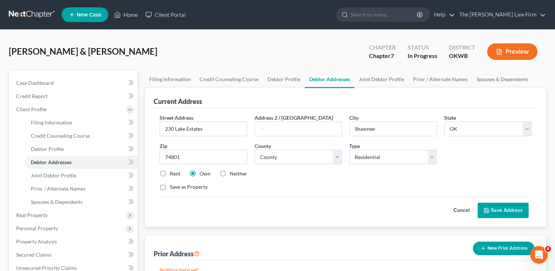
click at [504, 207] on button "Save Address" at bounding box center [503, 210] width 51 height 15
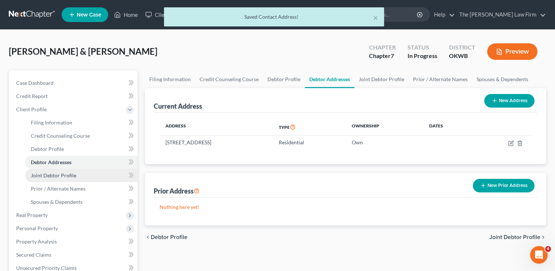
click at [65, 177] on span "Joint Debtor Profile" at bounding box center [54, 175] width 46 height 6
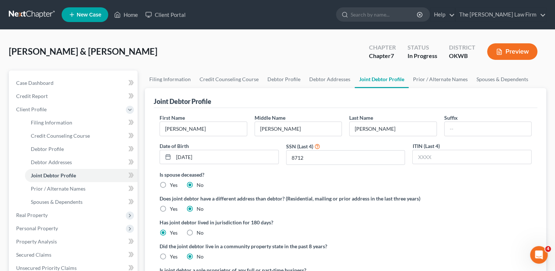
scroll to position [37, 0]
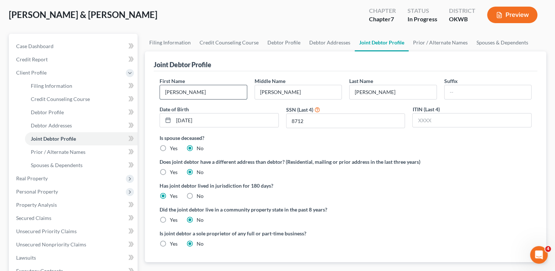
click at [174, 90] on input "Mellissa" at bounding box center [203, 92] width 87 height 14
type input "Melissa"
click at [253, 18] on div "Stewart, Robert & Mellissa Upgraded Chapter Chapter 7 Status In Progress Distri…" at bounding box center [278, 18] width 538 height 32
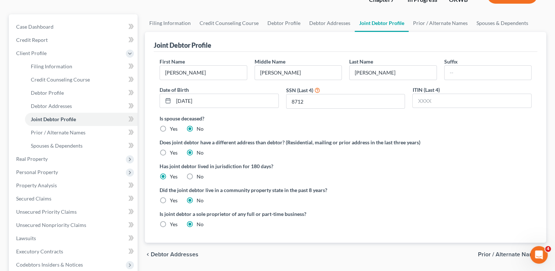
scroll to position [73, 0]
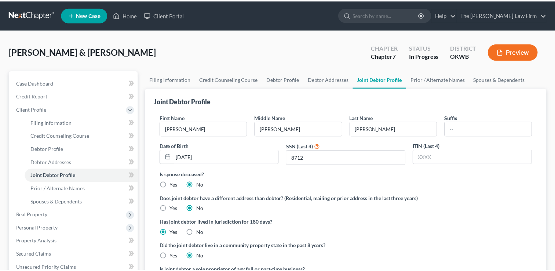
scroll to position [73, 0]
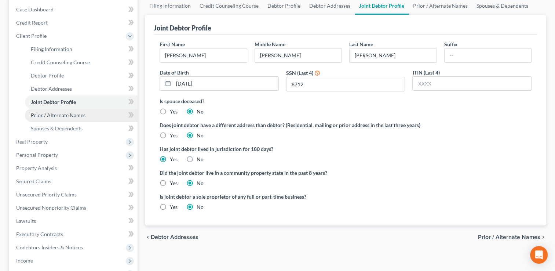
click at [67, 116] on span "Prior / Alternate Names" at bounding box center [58, 115] width 55 height 6
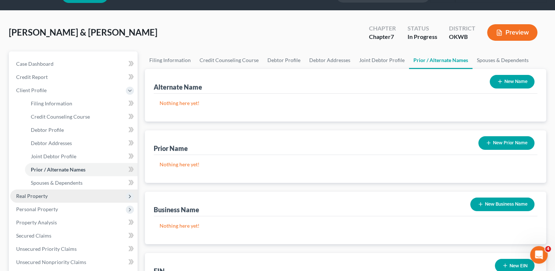
scroll to position [37, 0]
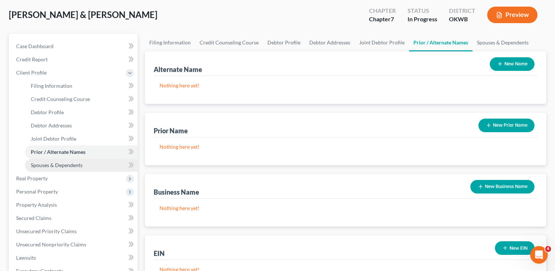
click at [55, 164] on span "Spouses & Dependents" at bounding box center [57, 165] width 52 height 6
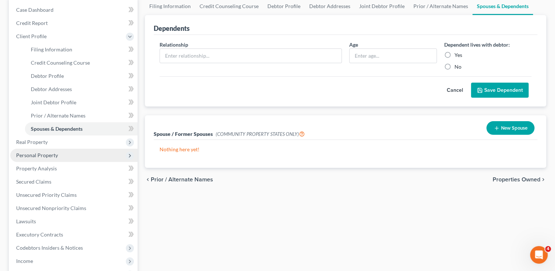
scroll to position [73, 0]
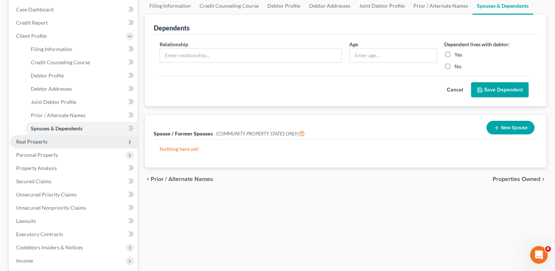
click at [42, 141] on span "Real Property" at bounding box center [32, 141] width 32 height 6
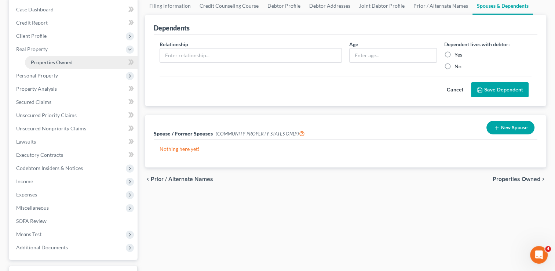
click at [66, 62] on span "Properties Owned" at bounding box center [52, 62] width 42 height 6
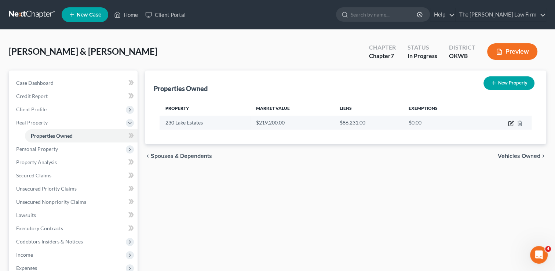
click at [510, 124] on icon "button" at bounding box center [511, 122] width 3 height 3
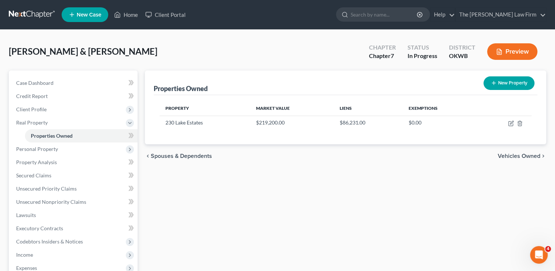
select select "37"
select select "2"
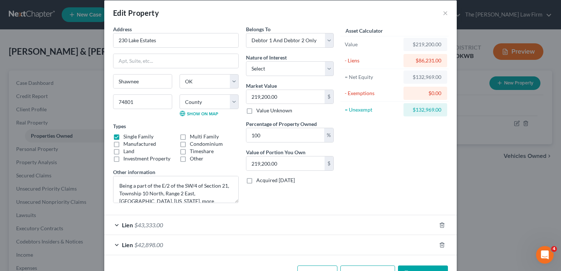
scroll to position [32, 0]
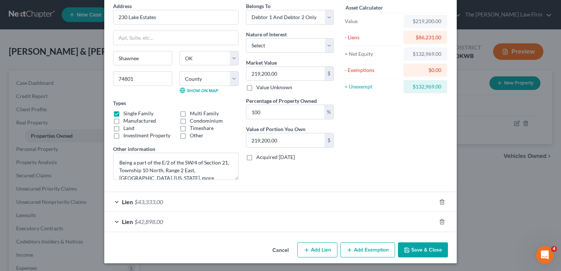
click at [217, 199] on div "Lien $43,333.00" at bounding box center [270, 201] width 332 height 19
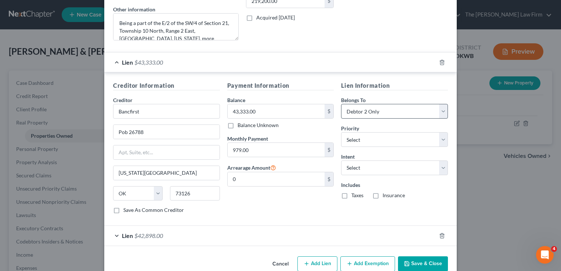
scroll to position [184, 0]
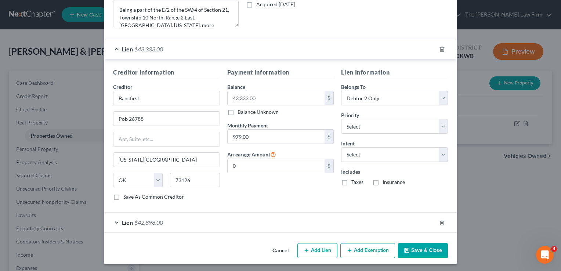
click at [188, 222] on div "Lien $42,898.00" at bounding box center [270, 222] width 332 height 19
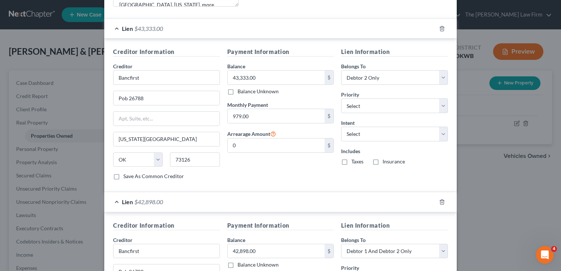
scroll to position [221, 0]
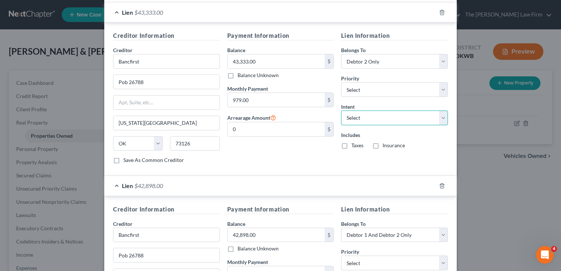
click at [440, 117] on select "Select Surrender Redeem Reaffirm Avoid Other" at bounding box center [394, 117] width 107 height 15
select select "2"
click at [341, 110] on select "Select Surrender Redeem Reaffirm Avoid Other" at bounding box center [394, 117] width 107 height 15
click at [325, 156] on div "Payment Information Balance 43,333.00 $ Balance Unknown Balance Undetermined 43…" at bounding box center [281, 100] width 114 height 138
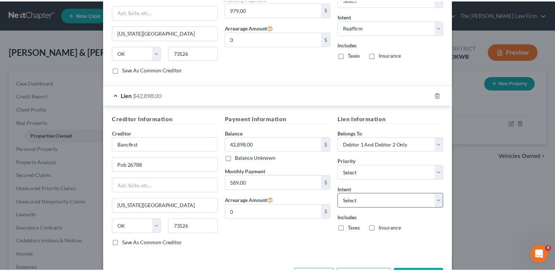
scroll to position [331, 0]
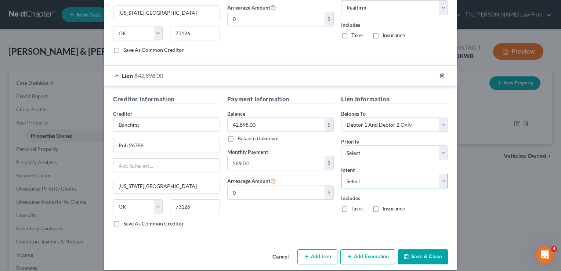
click at [364, 178] on select "Select Surrender Redeem Reaffirm Avoid Other" at bounding box center [394, 181] width 107 height 15
select select "2"
click at [341, 174] on select "Select Surrender Redeem Reaffirm Avoid Other" at bounding box center [394, 181] width 107 height 15
click at [321, 220] on div "Payment Information Balance 42,898.00 $ Balance Unknown Balance Undetermined 42…" at bounding box center [281, 164] width 114 height 138
click at [428, 252] on button "Save & Close" at bounding box center [423, 256] width 50 height 15
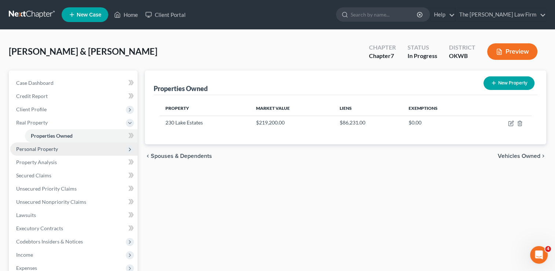
click at [50, 150] on span "Personal Property" at bounding box center [37, 149] width 42 height 6
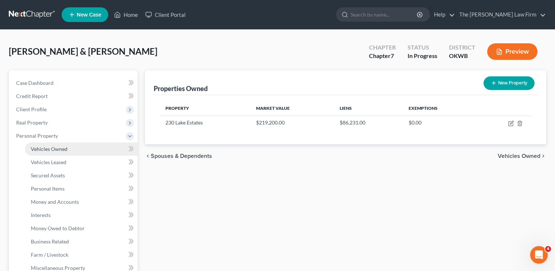
click at [65, 149] on span "Vehicles Owned" at bounding box center [49, 149] width 37 height 6
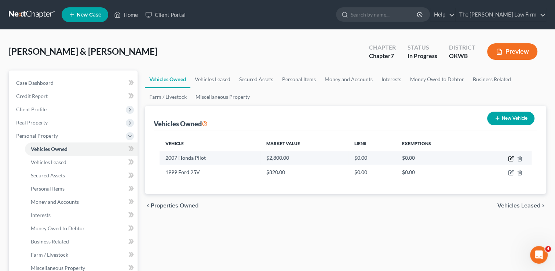
click at [513, 157] on icon "button" at bounding box center [511, 159] width 6 height 6
select select "0"
select select "19"
select select "2"
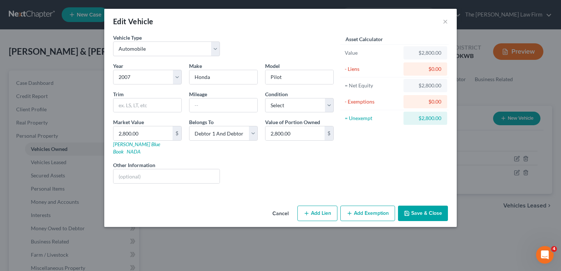
click at [433, 206] on button "Save & Close" at bounding box center [423, 213] width 50 height 15
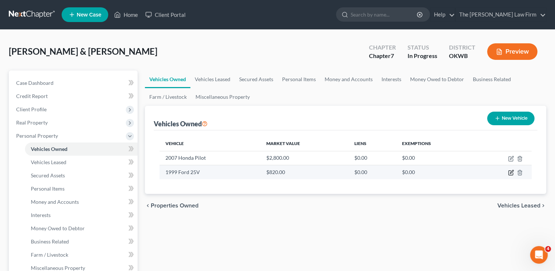
click at [509, 173] on icon "button" at bounding box center [511, 173] width 6 height 6
select select "7"
select select "27"
select select "2"
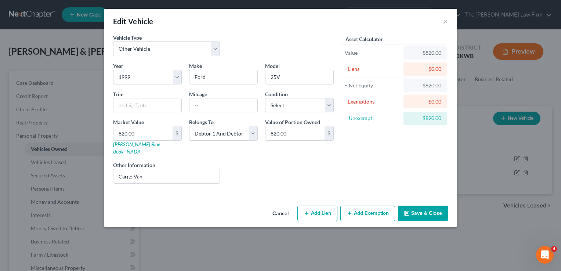
click at [435, 206] on button "Save & Close" at bounding box center [423, 213] width 50 height 15
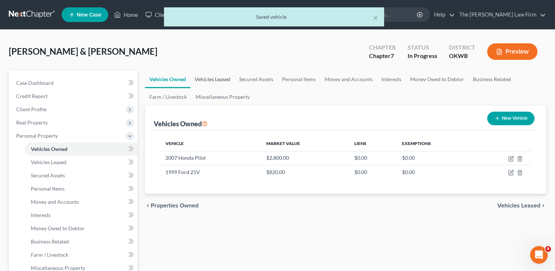
click at [213, 77] on link "Vehicles Leased" at bounding box center [212, 79] width 44 height 18
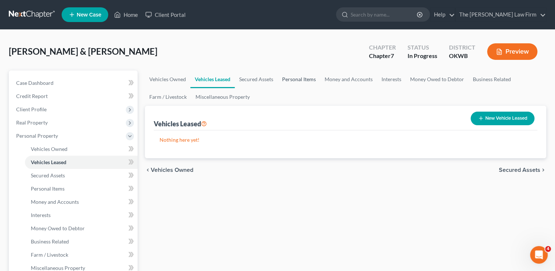
click at [300, 78] on link "Personal Items" at bounding box center [299, 79] width 43 height 18
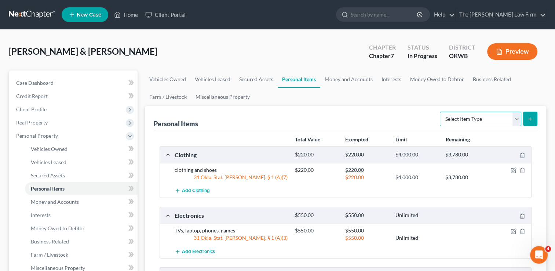
click at [517, 118] on select "Select Item Type Clothing Collectibles Of Value Electronics Firearms Household …" at bounding box center [480, 119] width 81 height 15
click at [409, 94] on ul "Vehicles Owned Vehicles Leased Secured Assets Personal Items Money and Accounts…" at bounding box center [346, 87] width 402 height 35
click at [355, 79] on link "Money and Accounts" at bounding box center [348, 79] width 57 height 18
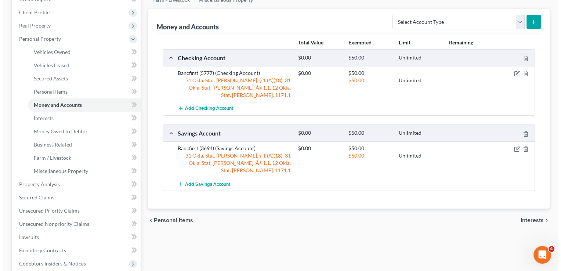
scroll to position [110, 0]
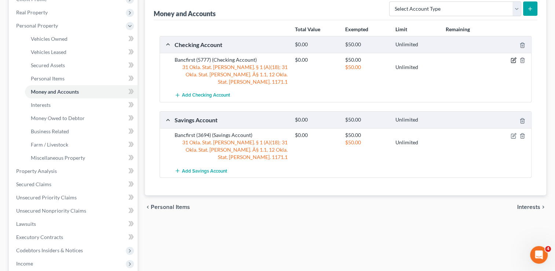
click at [514, 59] on icon "button" at bounding box center [514, 59] width 3 height 3
select select "2"
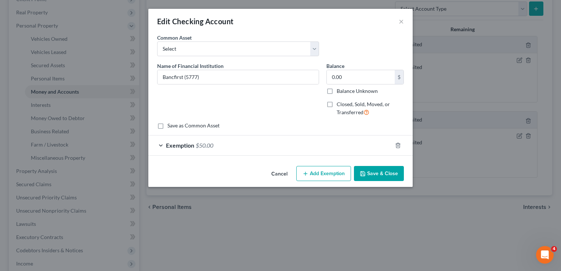
click at [241, 143] on div "Exemption $50.00" at bounding box center [270, 144] width 244 height 19
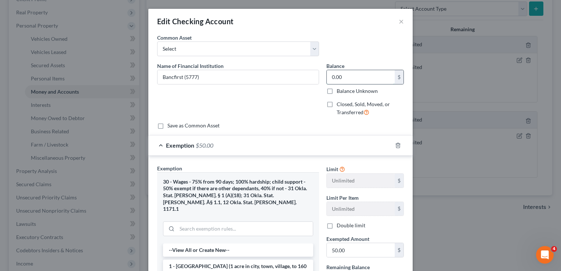
click at [348, 77] on input "0.00" at bounding box center [361, 77] width 68 height 14
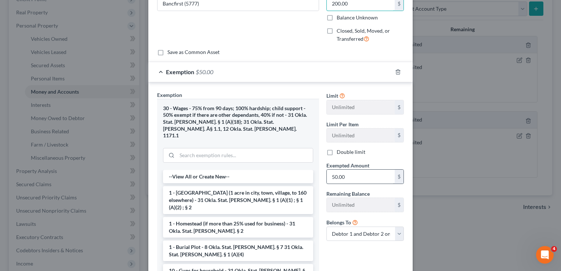
type input "200.00"
click at [352, 174] on input "50.00" at bounding box center [361, 177] width 68 height 14
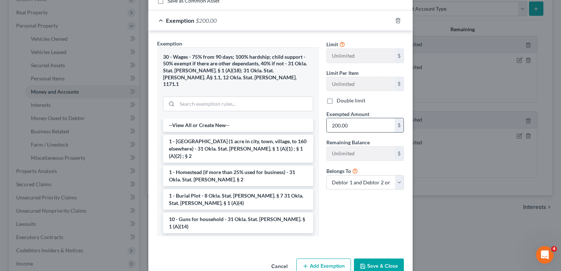
scroll to position [134, 0]
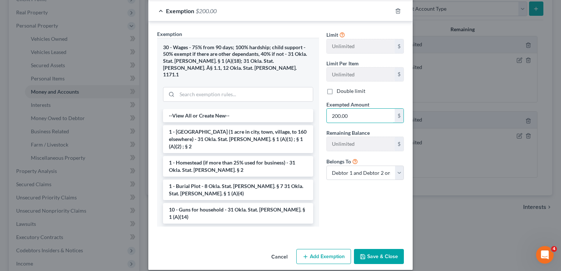
type input "200.00"
click at [375, 249] on button "Save & Close" at bounding box center [379, 256] width 50 height 15
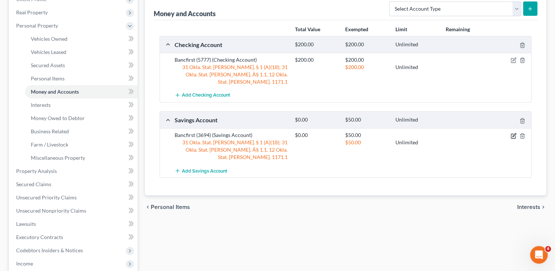
click at [513, 133] on icon "button" at bounding box center [514, 134] width 3 height 3
select select "2"
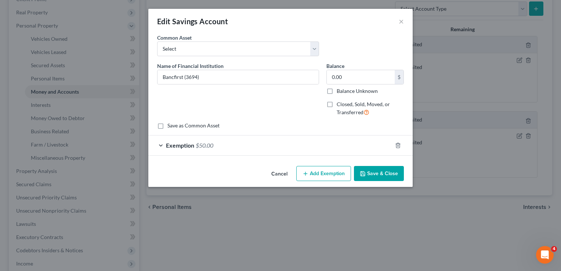
click at [253, 144] on div "Exemption $50.00" at bounding box center [270, 144] width 244 height 19
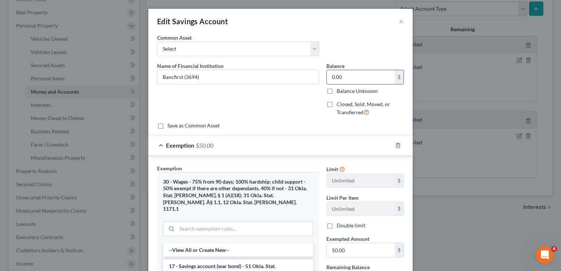
click at [351, 79] on input "0.00" at bounding box center [361, 77] width 68 height 14
type input "188.93"
click at [356, 249] on input "50.00" at bounding box center [361, 250] width 68 height 14
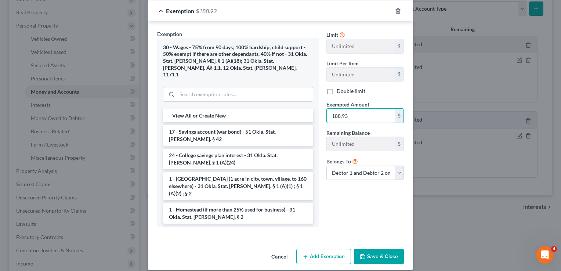
type input "188.93"
click at [384, 249] on button "Save & Close" at bounding box center [379, 256] width 50 height 15
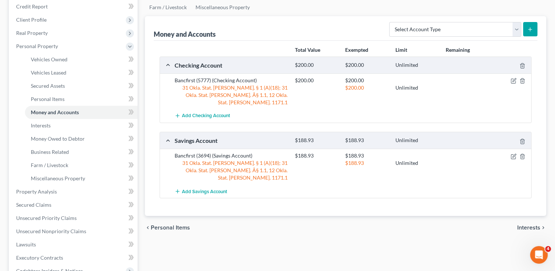
scroll to position [73, 0]
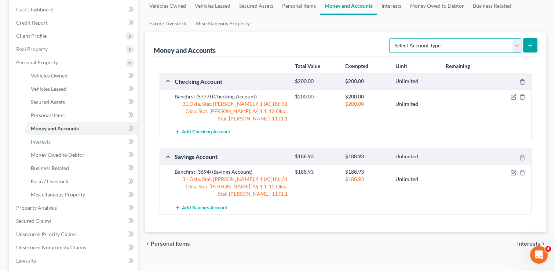
click at [515, 48] on select "Select Account Type Brokerage Cash on Hand Certificates of Deposit Checking Acc…" at bounding box center [455, 45] width 132 height 15
select select "checking"
click at [391, 38] on select "Select Account Type Brokerage Cash on Hand Certificates of Deposit Checking Acc…" at bounding box center [455, 45] width 132 height 15
click at [532, 43] on icon "submit" at bounding box center [530, 46] width 6 height 6
click at [202, 129] on span "Add Checking Account" at bounding box center [206, 132] width 48 height 6
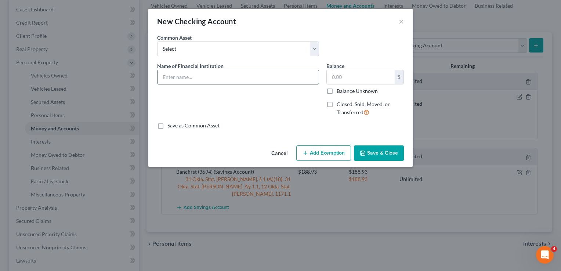
click at [223, 79] on input "text" at bounding box center [237, 77] width 161 height 14
type input "TFCU"
click at [337, 105] on label "Closed, Sold, Moved, or Transferred" at bounding box center [370, 109] width 67 height 16
click at [340, 105] on input "Closed, Sold, Moved, or Transferred" at bounding box center [342, 103] width 5 height 5
checkbox input "true"
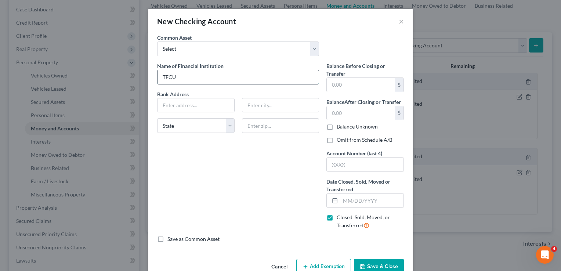
click at [207, 76] on input "TFCU" at bounding box center [237, 77] width 161 height 14
type input "TFCU Closed"
drag, startPoint x: 352, startPoint y: 200, endPoint x: 316, endPoint y: 187, distance: 38.5
click at [352, 200] on input "text" at bounding box center [371, 200] width 63 height 14
type input "03/01/2025"
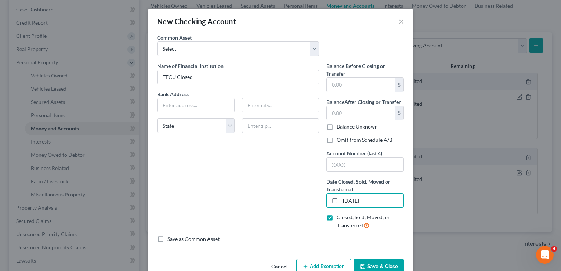
click at [376, 263] on button "Save & Close" at bounding box center [379, 266] width 50 height 15
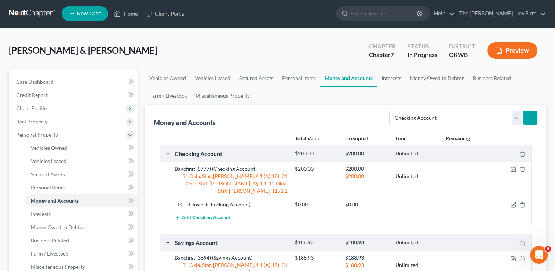
scroll to position [0, 0]
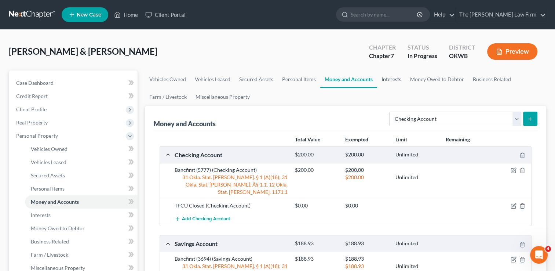
click at [395, 79] on link "Interests" at bounding box center [391, 79] width 29 height 18
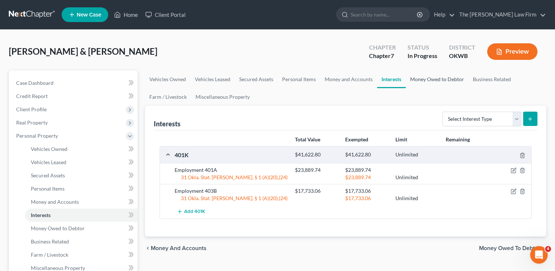
click at [432, 81] on link "Money Owed to Debtor" at bounding box center [437, 79] width 63 height 18
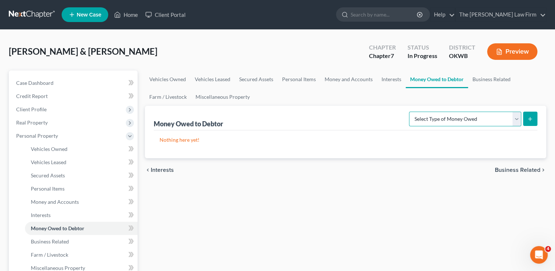
click at [516, 120] on select "Select Type of Money Owed Accounts Receivable Alimony Child Support Claims Agai…" at bounding box center [465, 119] width 112 height 15
click at [497, 79] on link "Business Related" at bounding box center [491, 79] width 47 height 18
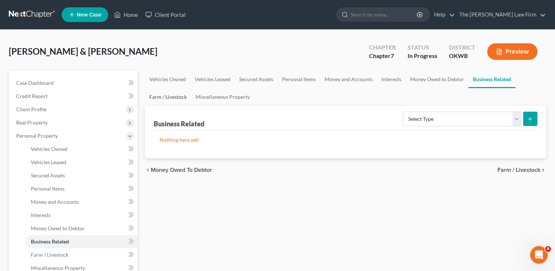
click at [166, 98] on link "Farm / Livestock" at bounding box center [168, 97] width 46 height 18
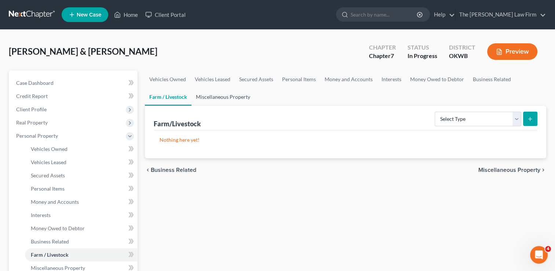
click at [225, 97] on link "Miscellaneous Property" at bounding box center [223, 97] width 63 height 18
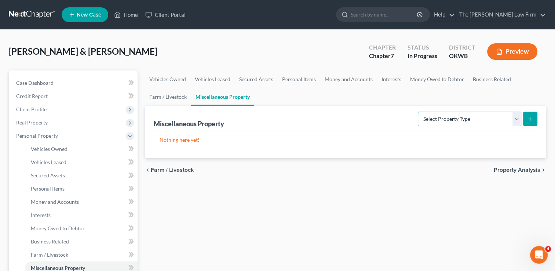
click at [512, 119] on select "Select Property Type Assigned for Creditor Benefit Within 1 Year Holding for An…" at bounding box center [470, 119] width 104 height 15
click at [481, 118] on select "Select Property Type Assigned for Creditor Benefit Within 1 Year Holding for An…" at bounding box center [470, 119] width 104 height 15
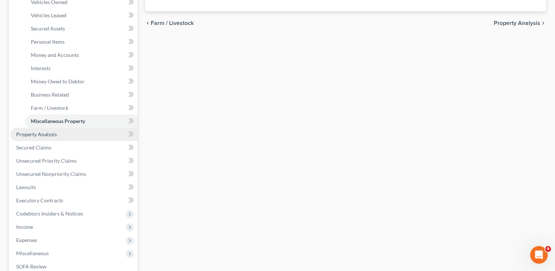
click at [44, 137] on link "Property Analysis" at bounding box center [73, 134] width 127 height 13
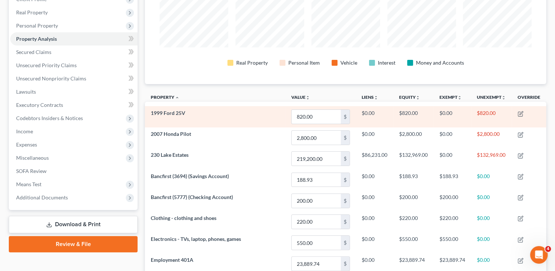
scroll to position [110, 0]
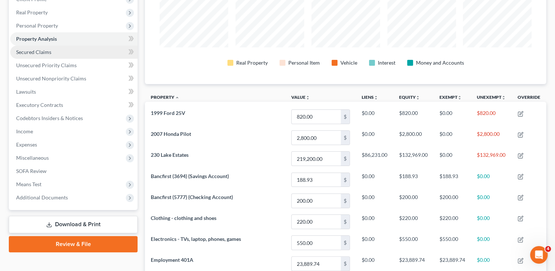
click at [40, 53] on span "Secured Claims" at bounding box center [33, 52] width 35 height 6
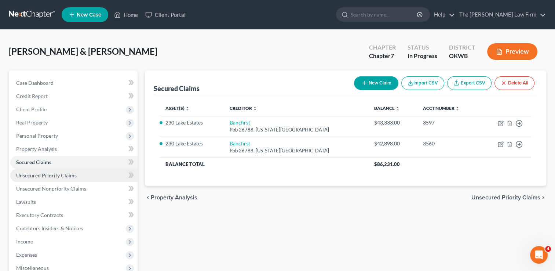
click at [43, 177] on span "Unsecured Priority Claims" at bounding box center [46, 175] width 61 height 6
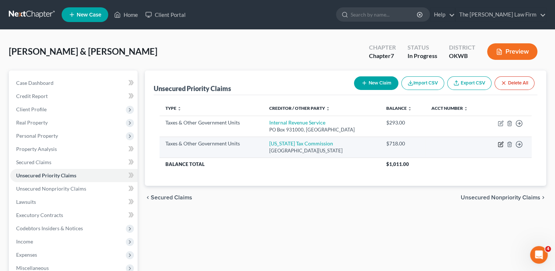
click at [501, 144] on icon "button" at bounding box center [501, 143] width 3 height 3
select select "2"
select select "37"
select select "2"
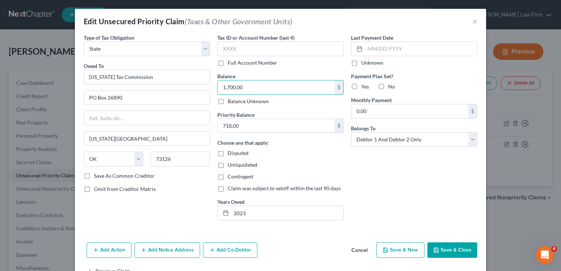
type input "1,700.00"
click at [449, 247] on button "Save & Close" at bounding box center [452, 249] width 50 height 15
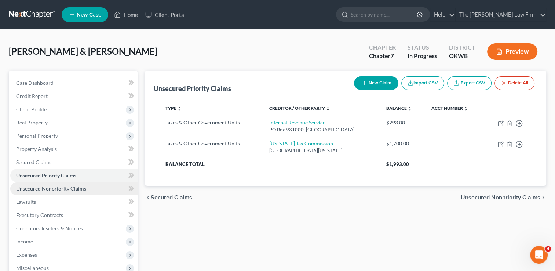
click at [76, 189] on span "Unsecured Nonpriority Claims" at bounding box center [51, 188] width 70 height 6
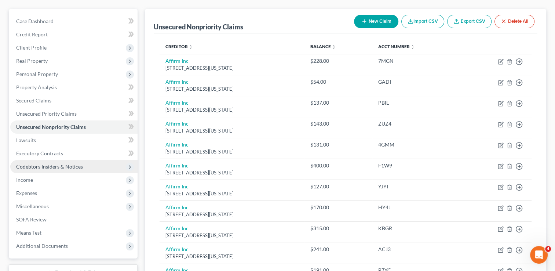
scroll to position [73, 0]
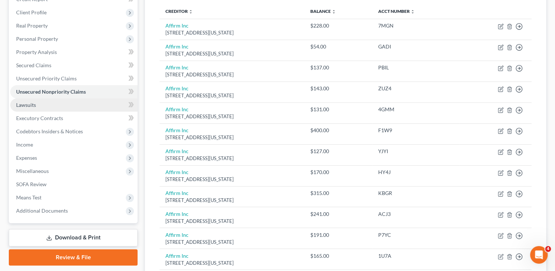
drag, startPoint x: 33, startPoint y: 101, endPoint x: 38, endPoint y: 102, distance: 4.9
click at [33, 101] on link "Lawsuits" at bounding box center [73, 104] width 127 height 13
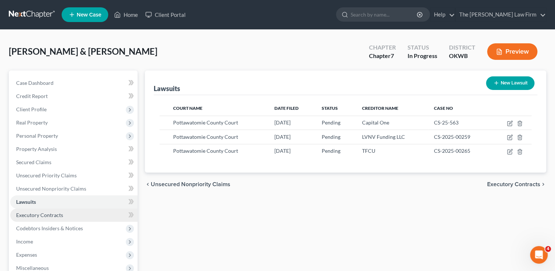
click at [55, 214] on span "Executory Contracts" at bounding box center [39, 215] width 47 height 6
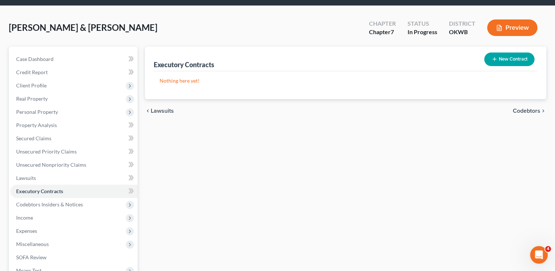
scroll to position [37, 0]
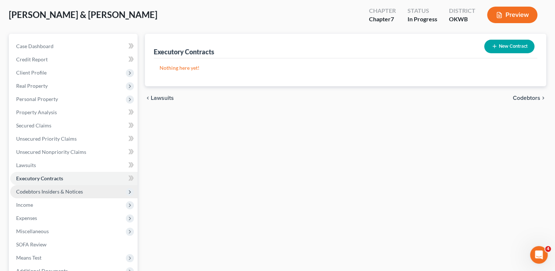
click at [65, 194] on span "Codebtors Insiders & Notices" at bounding box center [49, 191] width 67 height 6
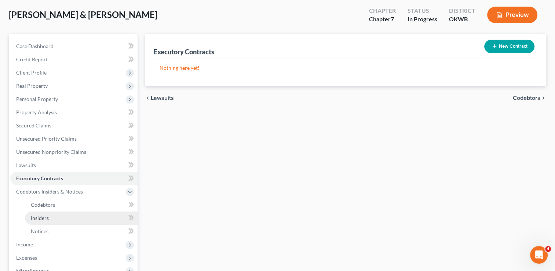
click at [36, 220] on span "Insiders" at bounding box center [40, 218] width 18 height 6
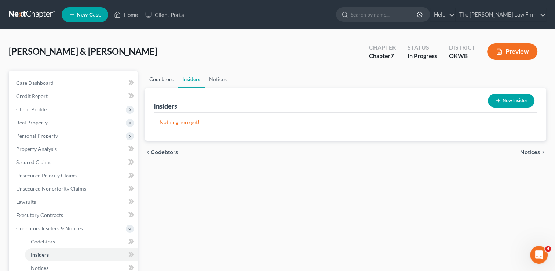
click at [164, 78] on link "Codebtors" at bounding box center [161, 79] width 33 height 18
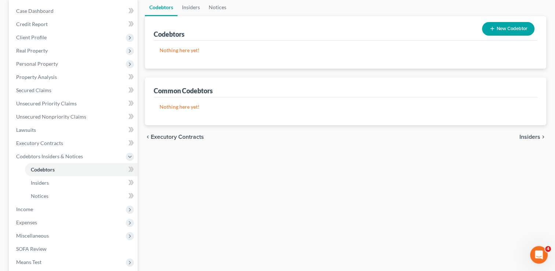
scroll to position [73, 0]
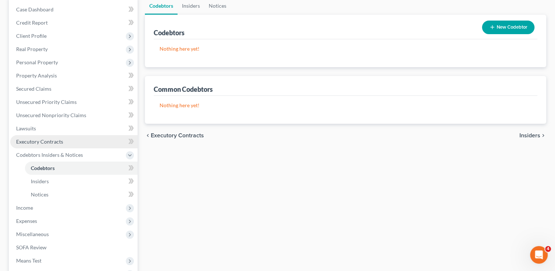
click at [51, 142] on span "Executory Contracts" at bounding box center [39, 141] width 47 height 6
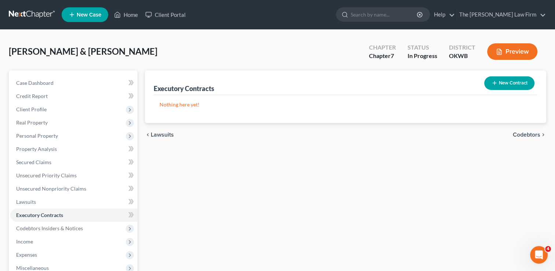
click at [504, 79] on button "New Contract" at bounding box center [510, 83] width 50 height 14
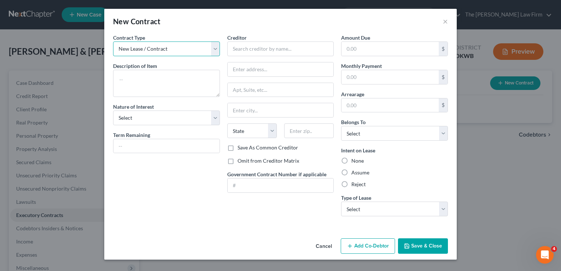
click at [173, 45] on select "New Lease / Contract New Timeshare" at bounding box center [166, 48] width 107 height 15
select select "1"
click at [113, 41] on select "New Lease / Contract New Timeshare" at bounding box center [166, 48] width 107 height 15
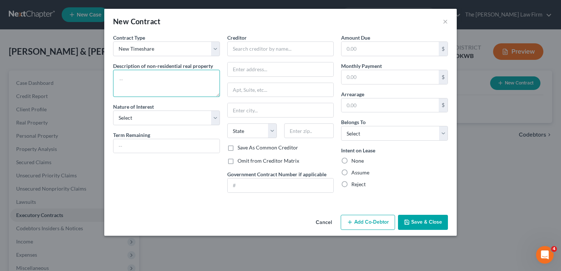
click at [145, 76] on textarea at bounding box center [166, 83] width 107 height 27
type textarea "West Ca"
click at [322, 222] on button "Cancel" at bounding box center [324, 222] width 28 height 15
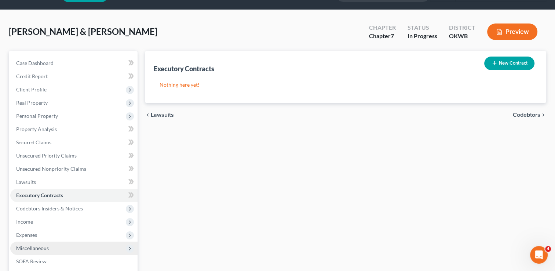
scroll to position [37, 0]
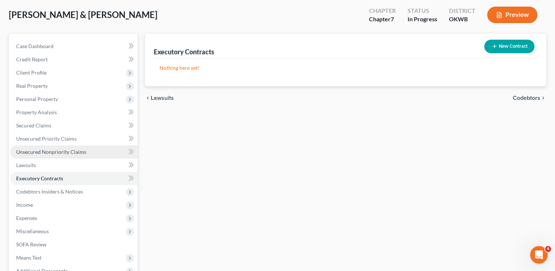
click at [51, 154] on span "Unsecured Nonpriority Claims" at bounding box center [51, 152] width 70 height 6
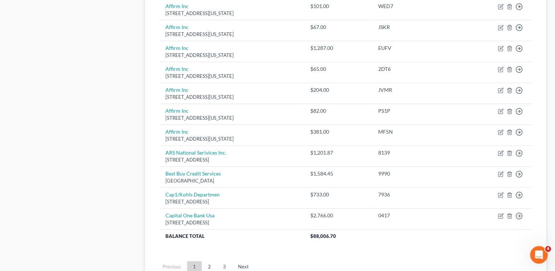
scroll to position [574, 0]
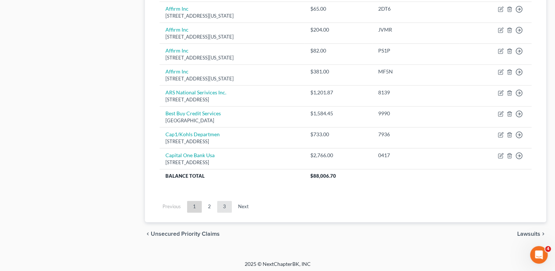
click at [224, 202] on link "3" at bounding box center [224, 207] width 15 height 12
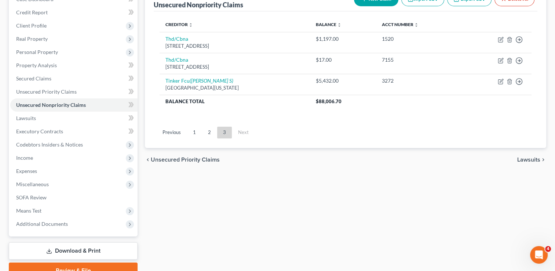
scroll to position [45, 0]
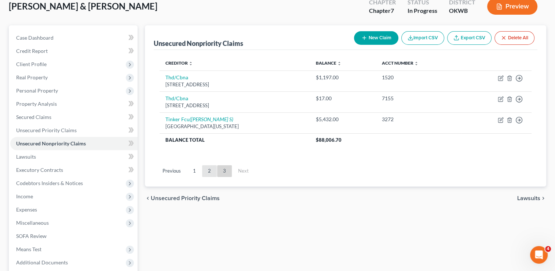
click at [210, 170] on link "2" at bounding box center [209, 171] width 15 height 12
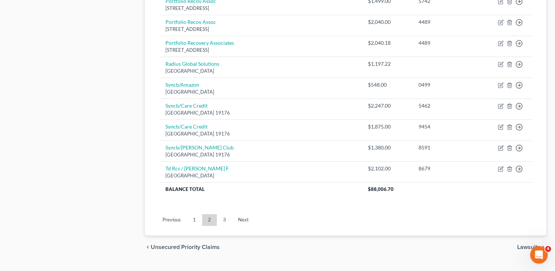
scroll to position [574, 0]
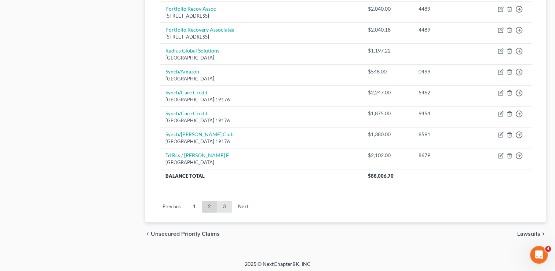
click at [223, 204] on link "3" at bounding box center [224, 207] width 15 height 12
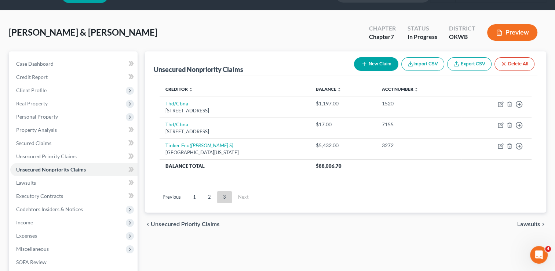
scroll to position [8, 0]
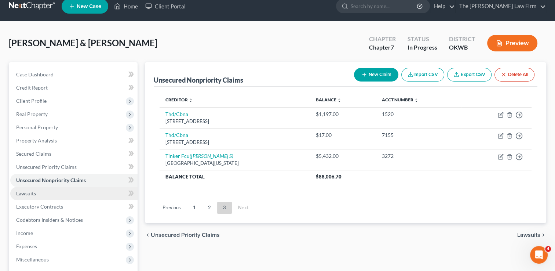
click at [32, 193] on span "Lawsuits" at bounding box center [26, 193] width 20 height 6
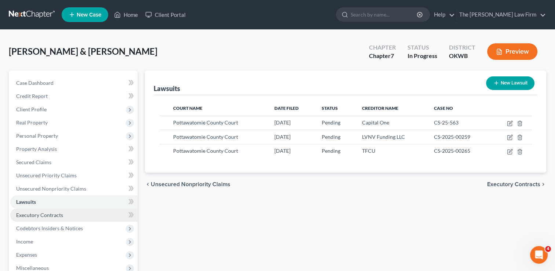
click at [51, 215] on span "Executory Contracts" at bounding box center [39, 215] width 47 height 6
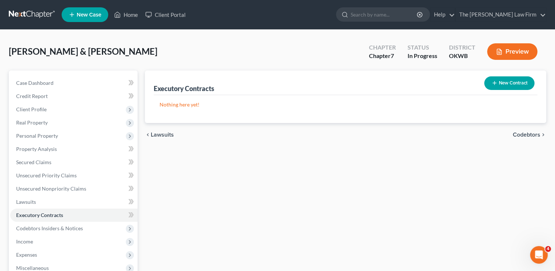
click at [511, 82] on button "New Contract" at bounding box center [510, 83] width 50 height 14
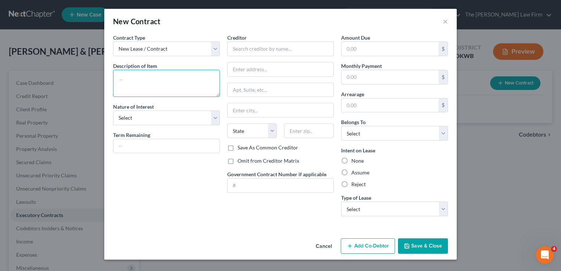
click at [146, 76] on textarea at bounding box center [166, 83] width 107 height 27
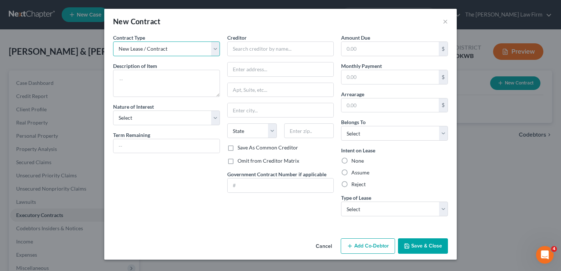
click at [215, 50] on select "New Lease / Contract New Timeshare" at bounding box center [166, 48] width 107 height 15
select select "1"
click at [113, 41] on select "New Lease / Contract New Timeshare" at bounding box center [166, 48] width 107 height 15
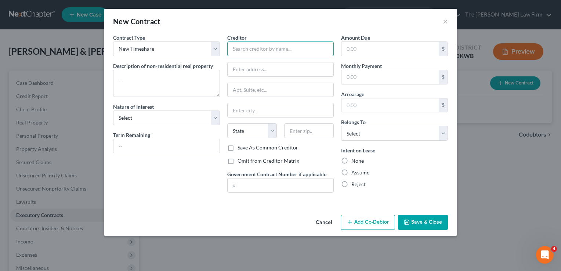
click at [251, 52] on input "text" at bounding box center [280, 48] width 107 height 15
type input "E"
type input "West Gate Resort"
click at [374, 49] on input "text" at bounding box center [389, 49] width 97 height 14
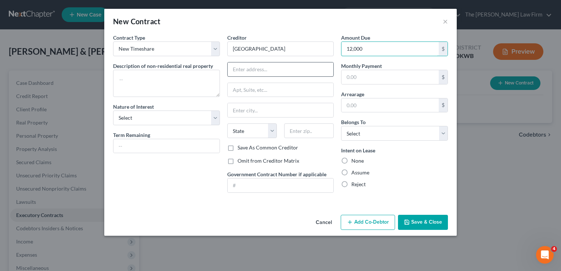
type input "12,000"
click at [266, 69] on input "text" at bounding box center [281, 69] width 106 height 14
click at [193, 176] on div "Contract Type New Lease / Contract New Timeshare Description of non-residential…" at bounding box center [166, 116] width 114 height 165
click at [271, 108] on input "text" at bounding box center [281, 110] width 106 height 14
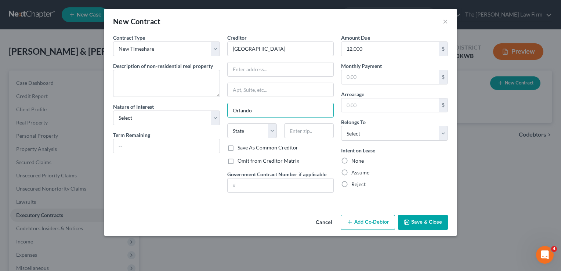
type input "Orlando"
click at [404, 155] on div "Intent on Lease None Assume Reject" at bounding box center [394, 166] width 107 height 41
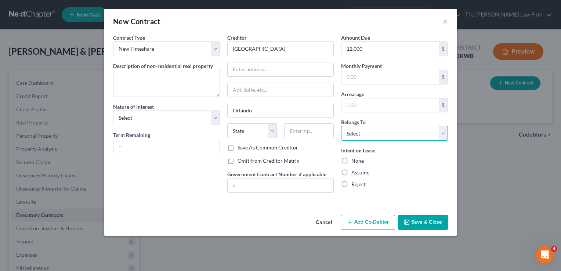
click at [441, 133] on select "Select Debtor 1 Only Debtor 2 Only Debtor 1 And Debtor 2 Only At Least One Of T…" at bounding box center [394, 133] width 107 height 15
click at [452, 155] on div "Contract Type New Lease / Contract New Timeshare Description of non-residential…" at bounding box center [280, 123] width 352 height 178
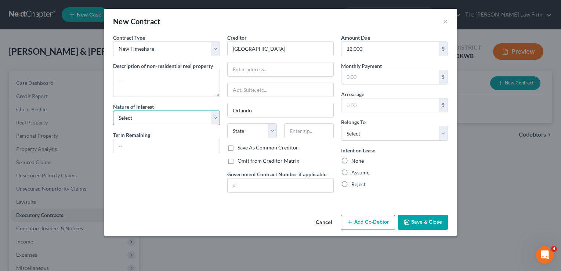
click at [215, 119] on select "Select Purchaser Agent Lessor Lessee" at bounding box center [166, 117] width 107 height 15
click at [215, 116] on select "Select Purchaser Agent Lessor Lessee" at bounding box center [166, 117] width 107 height 15
click at [429, 219] on button "Save & Close" at bounding box center [423, 222] width 50 height 15
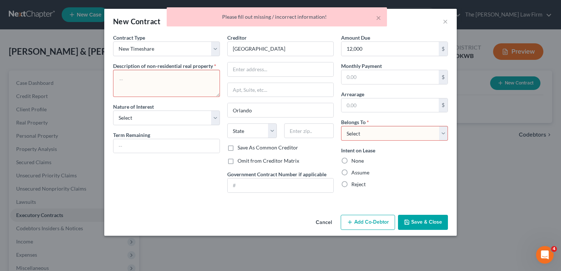
click at [389, 132] on select "Select Debtor 1 Only Debtor 2 Only Debtor 1 And Debtor 2 Only At Least One Of T…" at bounding box center [394, 133] width 107 height 15
select select "2"
click at [341, 126] on select "Select Debtor 1 Only Debtor 2 Only Debtor 1 And Debtor 2 Only At Least One Of T…" at bounding box center [394, 133] width 107 height 15
click at [143, 78] on textarea at bounding box center [166, 83] width 107 height 27
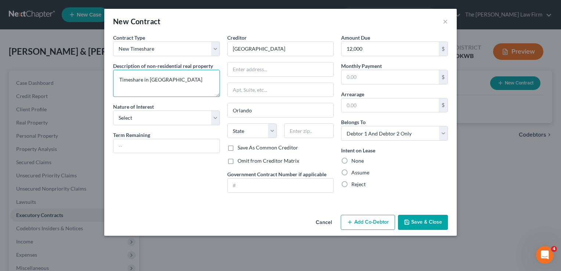
drag, startPoint x: 167, startPoint y: 79, endPoint x: 161, endPoint y: 86, distance: 9.2
click at [144, 77] on textarea "Timeshare in Branson" at bounding box center [166, 83] width 107 height 27
type textarea "Timeshare"
click at [163, 197] on div "Contract Type New Lease / Contract New Timeshare Description of non-residential…" at bounding box center [280, 123] width 352 height 178
drag, startPoint x: 257, startPoint y: 111, endPoint x: 232, endPoint y: 109, distance: 25.4
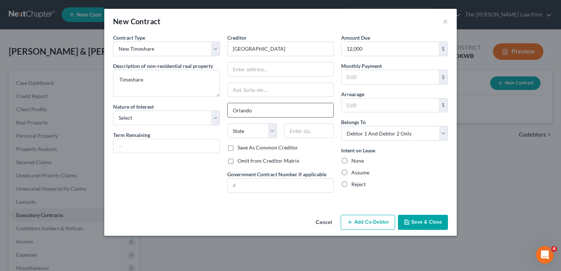
click at [233, 109] on input "Orlando" at bounding box center [281, 110] width 106 height 14
click at [276, 68] on input "text" at bounding box center [281, 69] width 106 height 14
type input "9500 Turkey Lake Rd"
click at [309, 131] on input "text" at bounding box center [309, 130] width 50 height 15
type input "32819"
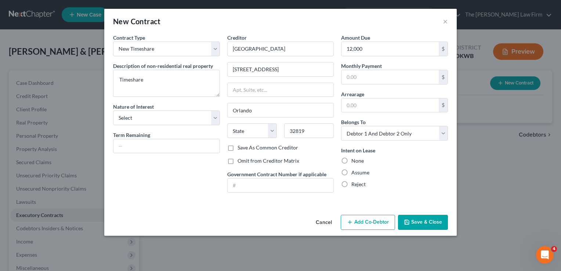
click at [198, 163] on div "Contract Type New Lease / Contract New Timeshare Description of non-residential…" at bounding box center [166, 116] width 114 height 165
select select "9"
click at [423, 218] on button "Save & Close" at bounding box center [423, 222] width 50 height 15
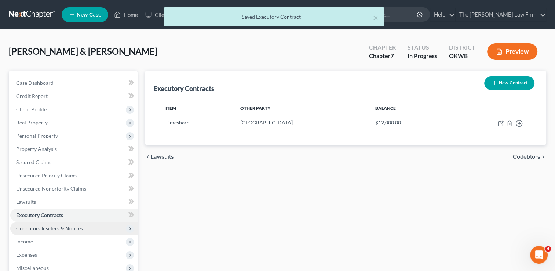
click at [52, 225] on span "Codebtors Insiders & Notices" at bounding box center [49, 228] width 67 height 6
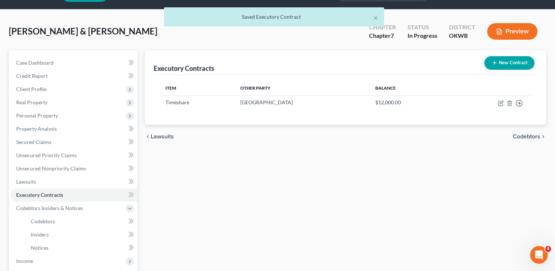
scroll to position [37, 0]
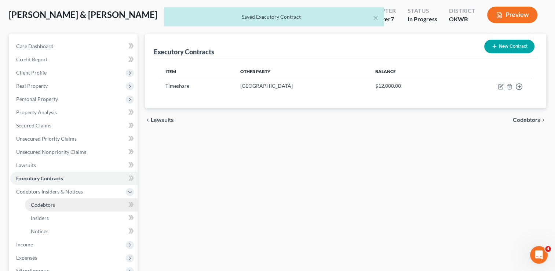
click at [57, 205] on link "Codebtors" at bounding box center [81, 204] width 113 height 13
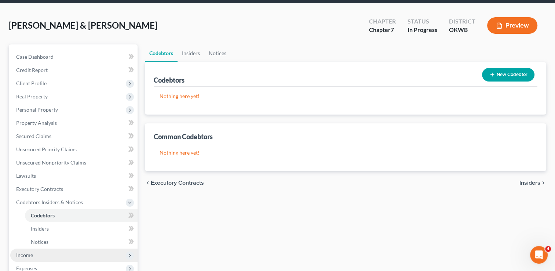
scroll to position [73, 0]
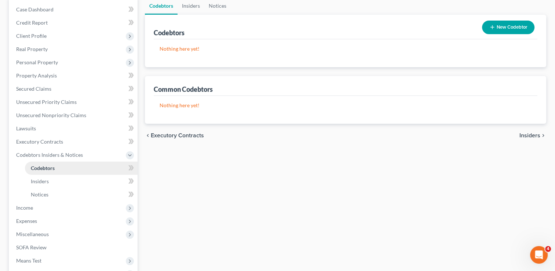
click at [50, 167] on span "Codebtors" at bounding box center [43, 168] width 24 height 6
drag, startPoint x: 54, startPoint y: 156, endPoint x: 51, endPoint y: 152, distance: 5.1
click at [54, 156] on span "Codebtors Insiders & Notices" at bounding box center [49, 155] width 67 height 6
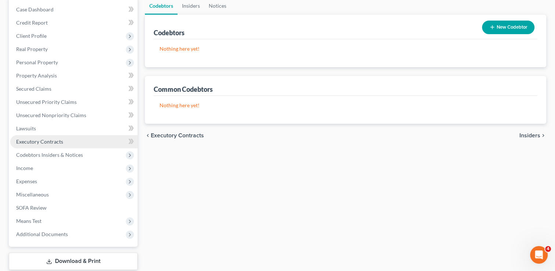
click at [46, 138] on span "Executory Contracts" at bounding box center [39, 141] width 47 height 6
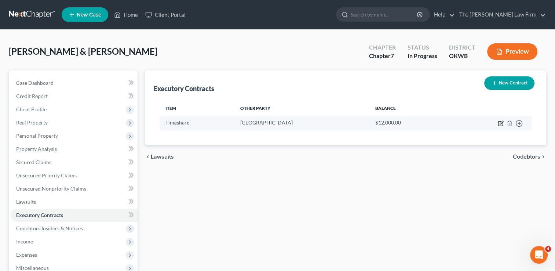
click at [500, 124] on icon "button" at bounding box center [501, 123] width 6 height 6
select select "9"
select select "2"
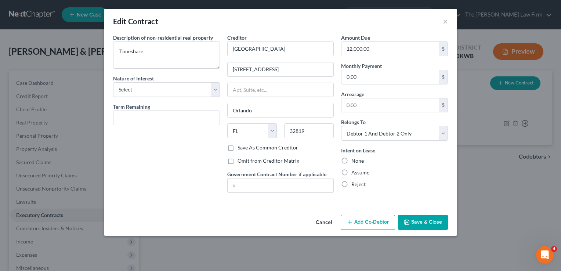
click at [237, 145] on label "Save As Common Creditor" at bounding box center [267, 147] width 61 height 7
click at [240, 145] on input "Save As Common Creditor" at bounding box center [242, 146] width 5 height 5
checkbox input "true"
click at [420, 219] on button "Save & Close" at bounding box center [423, 222] width 50 height 15
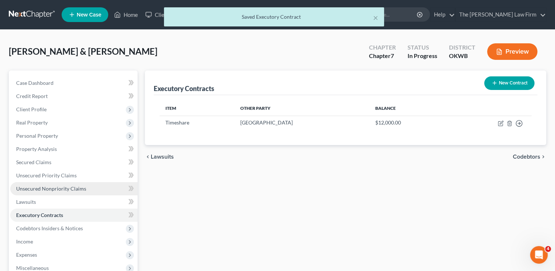
click at [43, 187] on span "Unsecured Nonpriority Claims" at bounding box center [51, 188] width 70 height 6
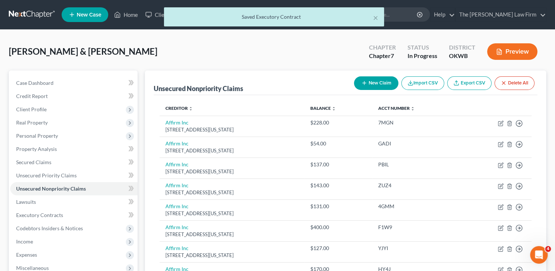
click at [379, 81] on button "New Claim" at bounding box center [376, 83] width 44 height 14
select select "2"
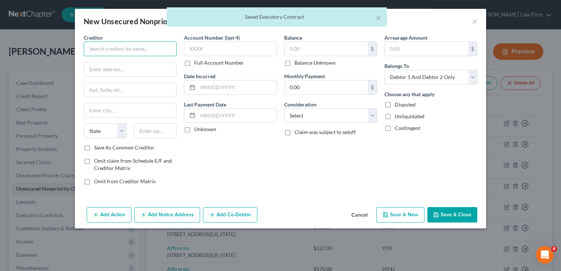
click at [128, 50] on input "text" at bounding box center [130, 48] width 93 height 15
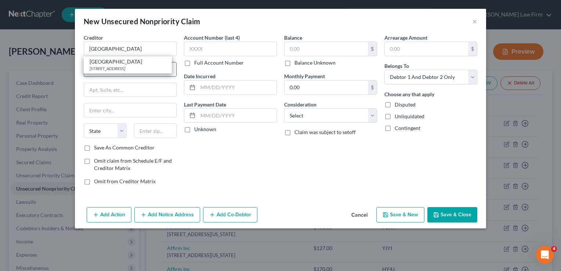
click at [125, 63] on div "West Gate Resort" at bounding box center [128, 61] width 76 height 7
type input "West Gate Resort"
type input "9500 Turkey Lake Rd"
type input "Orlando"
select select "9"
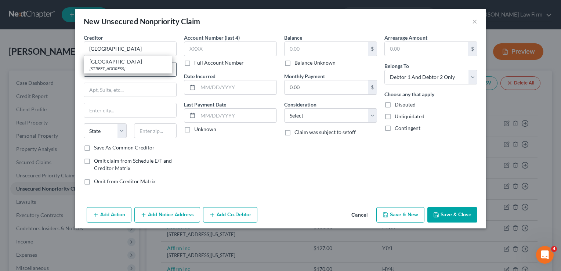
type input "32819"
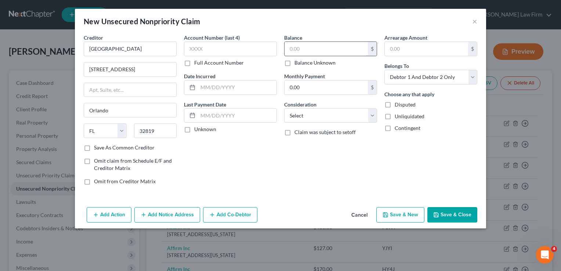
click at [308, 48] on input "text" at bounding box center [325, 49] width 83 height 14
click at [456, 213] on button "Save & Close" at bounding box center [452, 214] width 50 height 15
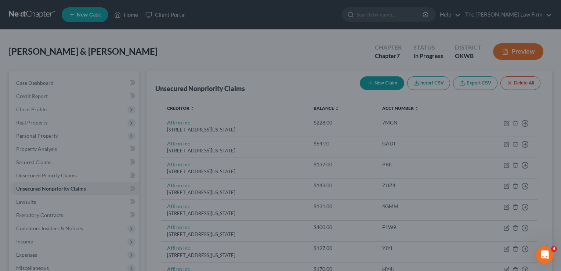
type input "12,000.00"
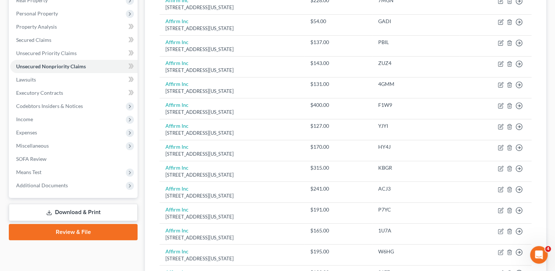
scroll to position [110, 0]
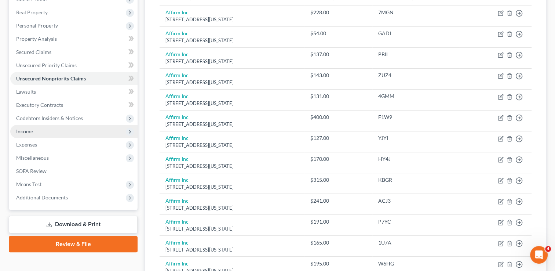
click at [32, 128] on span "Income" at bounding box center [24, 131] width 17 height 6
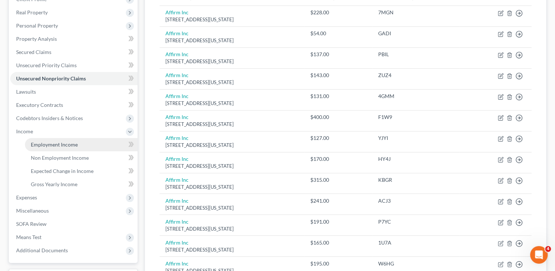
click at [54, 144] on span "Employment Income" at bounding box center [54, 144] width 47 height 6
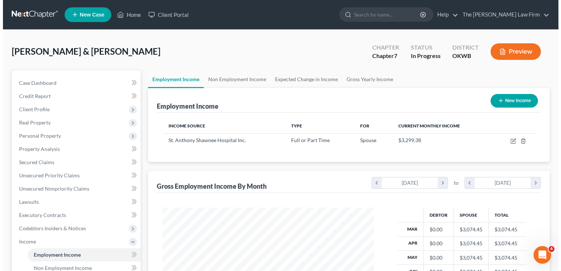
scroll to position [131, 226]
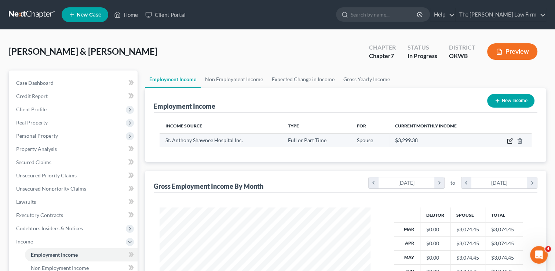
click at [509, 142] on icon "button" at bounding box center [510, 141] width 6 height 6
select select "0"
select select "26"
select select "2"
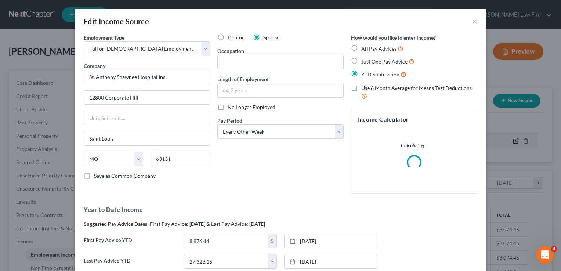
scroll to position [131, 228]
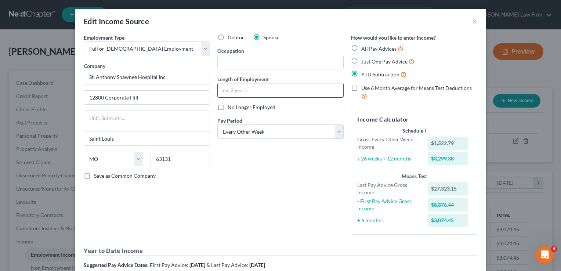
click at [247, 88] on input "text" at bounding box center [281, 90] width 126 height 14
type input "8 years"
click at [249, 59] on input "text" at bounding box center [281, 62] width 126 height 14
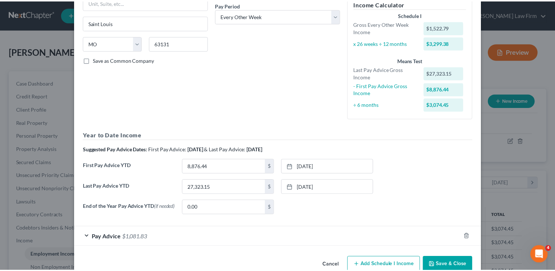
scroll to position [132, 0]
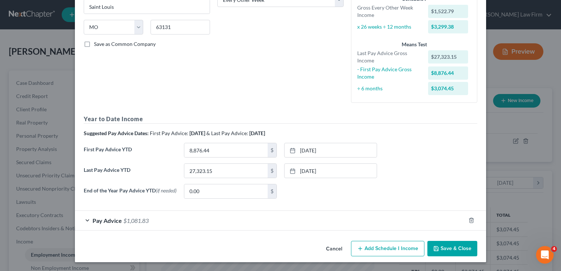
type input "Secretary"
click at [452, 251] on button "Save & Close" at bounding box center [452, 248] width 50 height 15
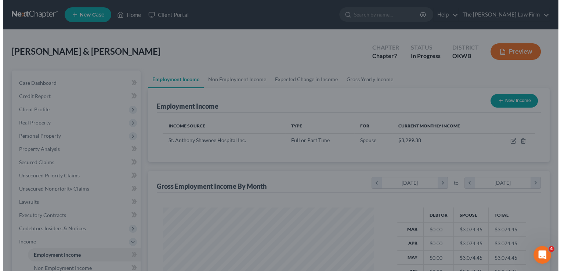
scroll to position [366918, 366823]
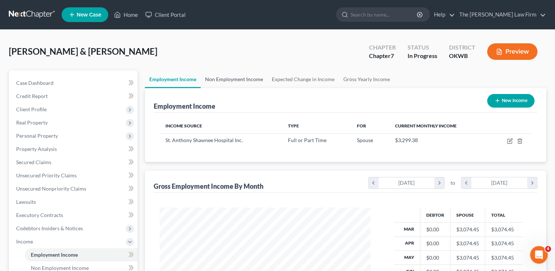
click at [240, 80] on link "Non Employment Income" at bounding box center [234, 79] width 67 height 18
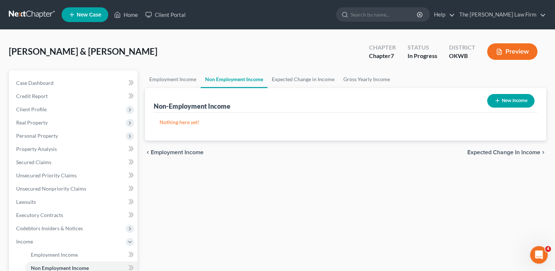
click at [508, 99] on button "New Income" at bounding box center [510, 101] width 47 height 14
select select "0"
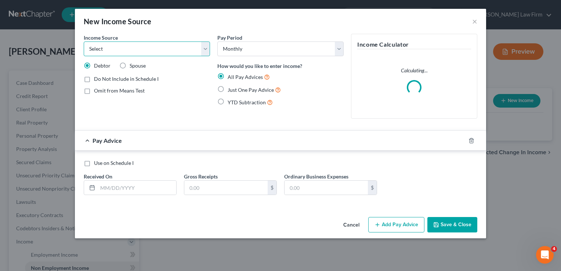
click at [207, 49] on select "Select Unemployment Disability (from employer) Pension Retirement Social Securi…" at bounding box center [147, 48] width 126 height 15
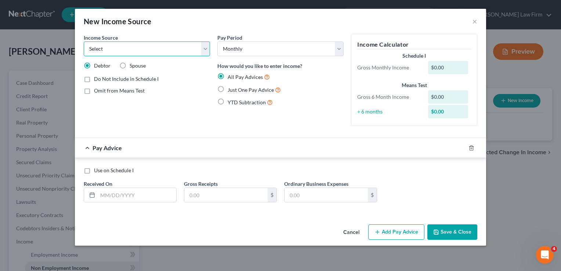
select select "4"
click at [84, 41] on select "Select Unemployment Disability (from employer) Pension Retirement Social Securi…" at bounding box center [147, 48] width 126 height 15
click at [171, 124] on div "Income Source * Select Unemployment Disability (from employer) Pension Retireme…" at bounding box center [147, 83] width 134 height 98
click at [228, 88] on label "Just One Pay Advice" at bounding box center [254, 90] width 53 height 8
click at [231, 88] on input "Just One Pay Advice" at bounding box center [233, 88] width 5 height 5
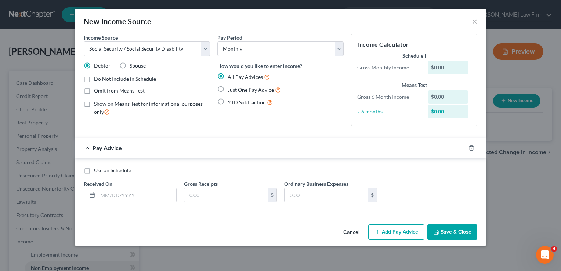
radio input "true"
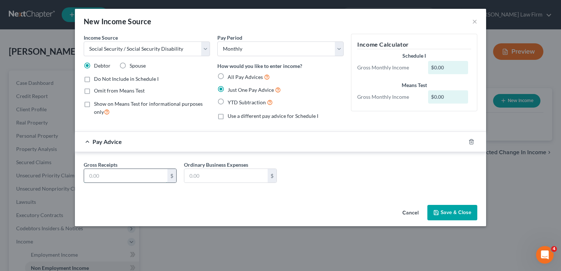
click at [109, 174] on input "text" at bounding box center [125, 176] width 83 height 14
type input "2,111"
click at [184, 195] on div "Income Source * Select Unemployment Disability (from employer) Pension Retireme…" at bounding box center [280, 118] width 411 height 168
click at [457, 213] on button "Save & Close" at bounding box center [452, 212] width 50 height 15
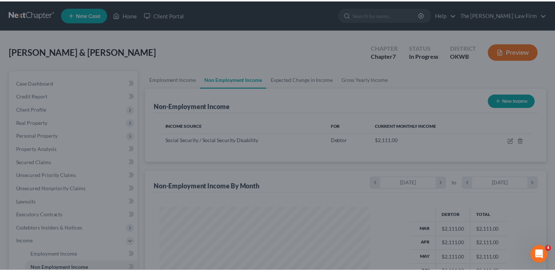
scroll to position [131, 226]
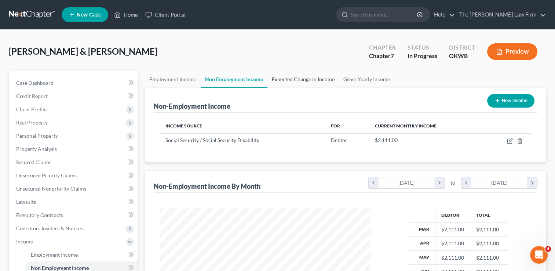
click at [298, 80] on link "Expected Change in Income" at bounding box center [304, 79] width 72 height 18
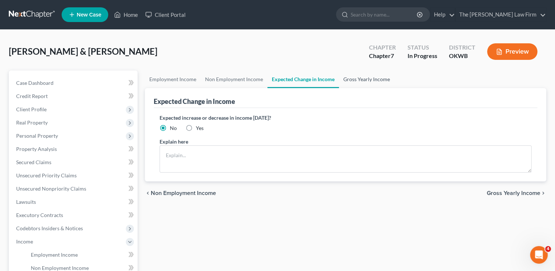
click at [364, 79] on link "Gross Yearly Income" at bounding box center [366, 79] width 55 height 18
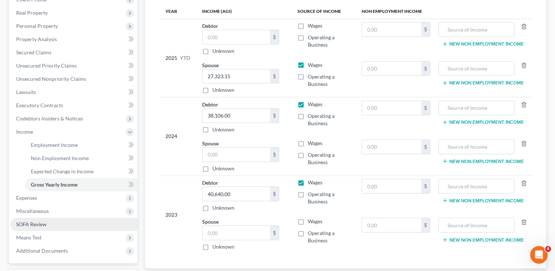
scroll to position [110, 0]
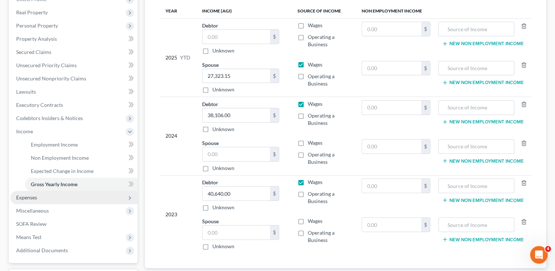
click at [37, 196] on span "Expenses" at bounding box center [73, 197] width 127 height 13
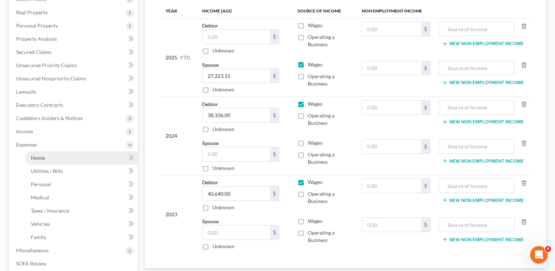
click at [57, 157] on link "Home" at bounding box center [81, 157] width 113 height 13
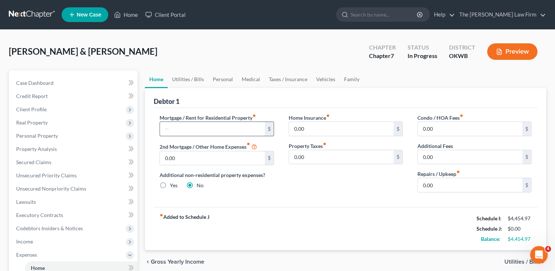
click at [192, 127] on input "text" at bounding box center [212, 129] width 105 height 14
type input "1,500"
click at [247, 94] on div "Debtor 1" at bounding box center [346, 98] width 384 height 20
click at [447, 185] on input "0.00" at bounding box center [470, 185] width 105 height 14
type input "100.00"
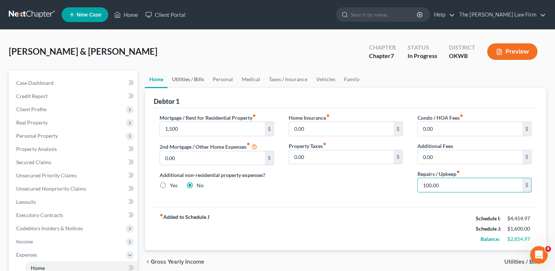
click at [190, 79] on link "Utilities / Bills" at bounding box center [188, 79] width 41 height 18
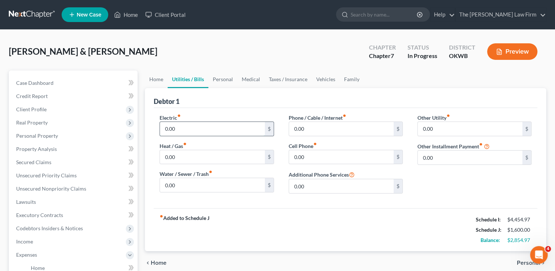
click at [192, 130] on input "0.00" at bounding box center [212, 129] width 105 height 14
type input "2"
type input "275.00"
click at [191, 185] on input "0.00" at bounding box center [212, 185] width 105 height 14
type input "60.00"
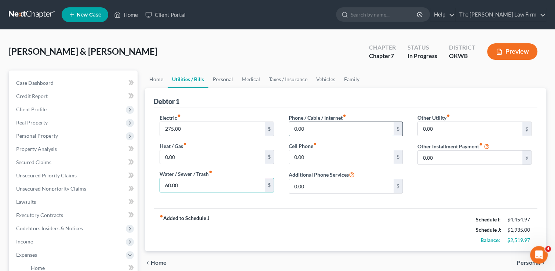
click at [316, 128] on input "0.00" at bounding box center [341, 129] width 105 height 14
type input "65.00"
click at [316, 155] on input "0.00" at bounding box center [341, 157] width 105 height 14
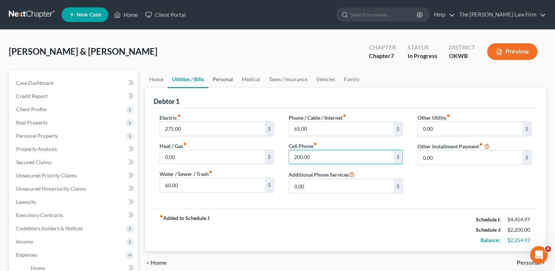
type input "200.00"
click at [227, 79] on link "Personal" at bounding box center [222, 79] width 29 height 18
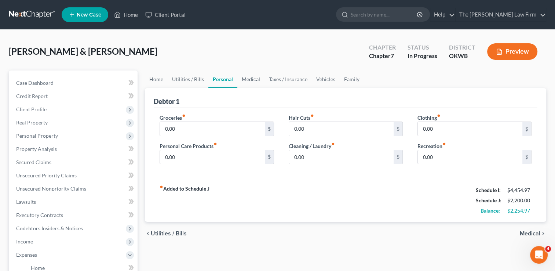
click at [250, 77] on link "Medical" at bounding box center [250, 79] width 27 height 18
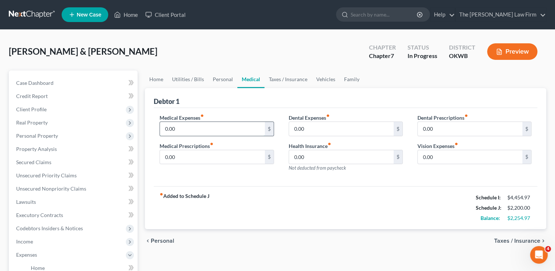
click at [184, 128] on input "0.00" at bounding box center [212, 129] width 105 height 14
drag, startPoint x: 187, startPoint y: 127, endPoint x: 159, endPoint y: 129, distance: 28.3
click at [159, 129] on div "Medical Expenses fiber_manual_record 300.00 $ Medical Prescriptions fiber_manua…" at bounding box center [216, 146] width 129 height 64
type input "150.00"
click at [189, 159] on input "0.00" at bounding box center [212, 157] width 105 height 14
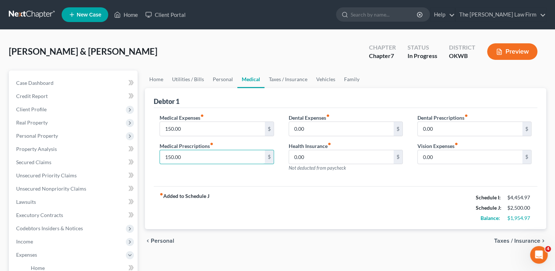
type input "150.00"
click at [208, 171] on div "Medical Expenses fiber_manual_record 150.00 $ Medical Prescriptions fiber_manua…" at bounding box center [216, 146] width 129 height 64
click at [460, 159] on input "0.00" at bounding box center [470, 157] width 105 height 14
drag, startPoint x: 440, startPoint y: 156, endPoint x: 420, endPoint y: 157, distance: 19.9
click at [420, 157] on input "22.00" at bounding box center [470, 157] width 105 height 14
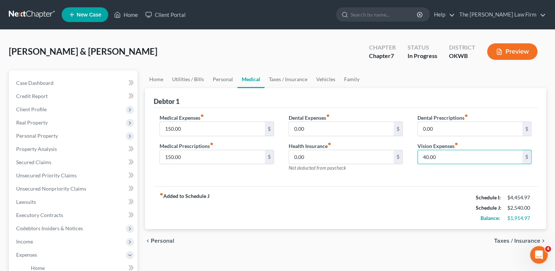
type input "40.00"
click at [409, 175] on div "Dental Expenses fiber_manual_record 0.00 $ Health Insurance fiber_manual_record…" at bounding box center [346, 146] width 129 height 64
click at [293, 80] on link "Taxes / Insurance" at bounding box center [288, 79] width 47 height 18
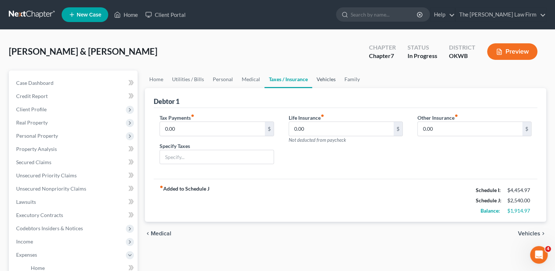
click at [326, 82] on link "Vehicles" at bounding box center [326, 79] width 28 height 18
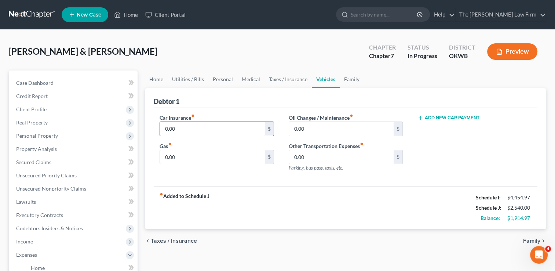
click at [195, 130] on input "0.00" at bounding box center [212, 129] width 105 height 14
type input "150.00"
click at [184, 157] on input "0.00" at bounding box center [212, 157] width 105 height 14
type input "150.00"
click at [318, 127] on input "0.00" at bounding box center [341, 129] width 105 height 14
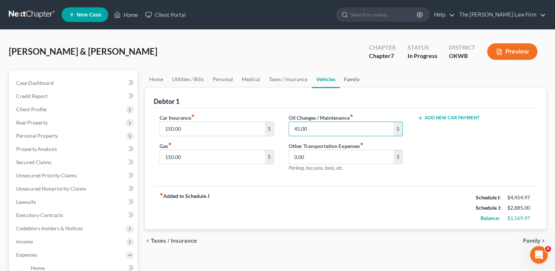
type input "45.00"
click at [351, 79] on link "Family" at bounding box center [352, 79] width 24 height 18
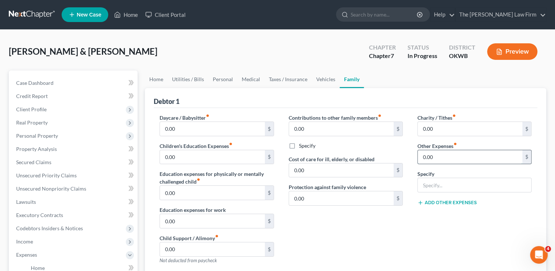
click at [449, 155] on input "0.00" at bounding box center [470, 157] width 105 height 14
type input "50.00"
click at [461, 182] on input "text" at bounding box center [474, 185] width 113 height 14
type input "Pet Food"
click at [407, 236] on div "Contributions to other family members fiber_manual_record 0.00 $ Specify Cost o…" at bounding box center [346, 192] width 129 height 156
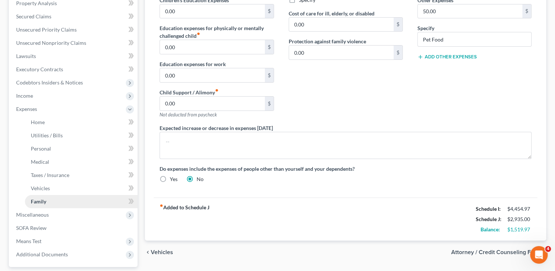
scroll to position [147, 0]
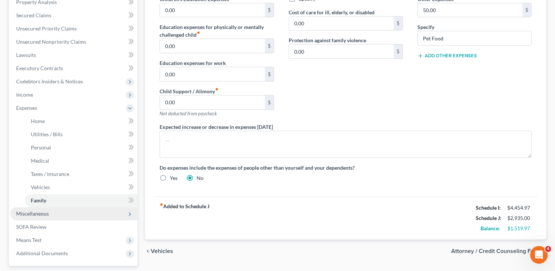
click at [47, 213] on span "Miscellaneous" at bounding box center [32, 213] width 33 height 6
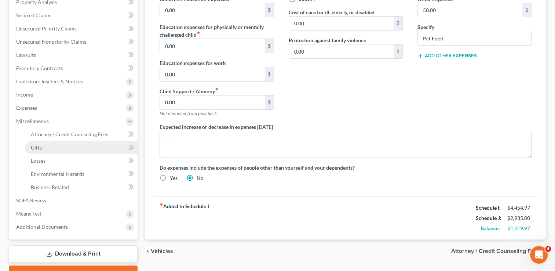
click at [43, 147] on link "Gifts" at bounding box center [81, 147] width 113 height 13
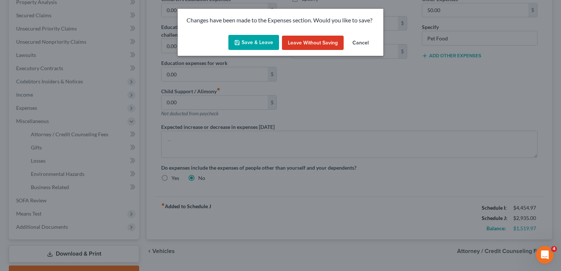
click at [251, 43] on button "Save & Leave" at bounding box center [253, 42] width 51 height 15
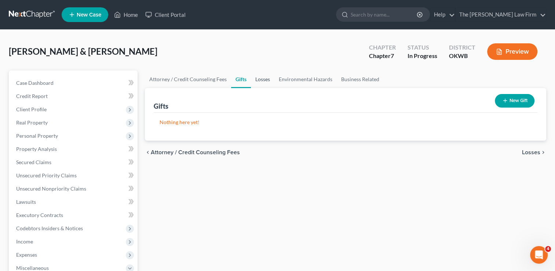
click at [261, 80] on link "Losses" at bounding box center [262, 79] width 23 height 18
click at [299, 79] on link "Environmental Hazards" at bounding box center [306, 79] width 62 height 18
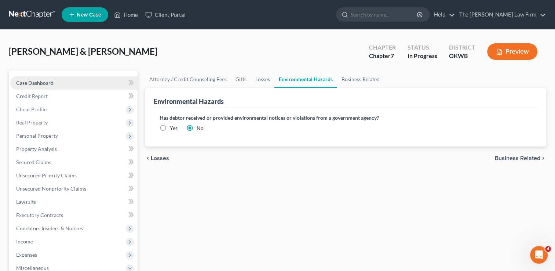
click at [42, 79] on link "Case Dashboard" at bounding box center [73, 82] width 127 height 13
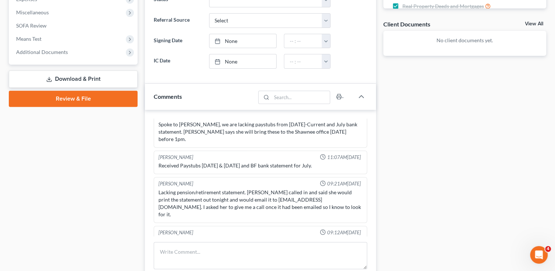
scroll to position [294, 0]
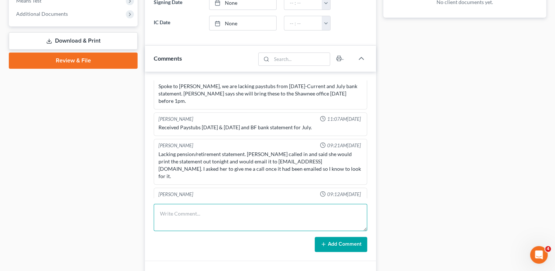
drag, startPoint x: 211, startPoint y: 211, endPoint x: 375, endPoint y: 199, distance: 164.2
click at [211, 211] on textarea at bounding box center [261, 217] width 214 height 27
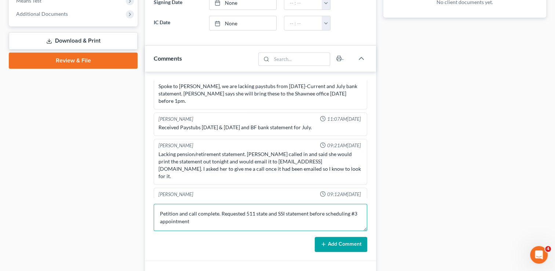
click at [349, 212] on textarea "Petition and call complete. Requested 511 state and SSI statement before schedu…" at bounding box center [261, 217] width 214 height 27
type textarea "Petition and call complete. Requested 511 state and SSI statement before schedu…"
click at [341, 242] on button "Add Comment" at bounding box center [341, 244] width 52 height 15
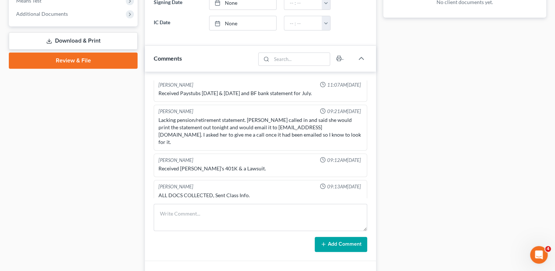
click at [347, 210] on icon "button" at bounding box center [349, 212] width 5 height 5
click at [251, 219] on textarea "Petition and call complete. Requested 511 state and SSI statement before schedu…" at bounding box center [261, 232] width 204 height 27
type textarea "Petition and call complete. Requested 2023 511 state and SSI statement before s…"
click at [357, 213] on polyline "button" at bounding box center [358, 214] width 3 height 2
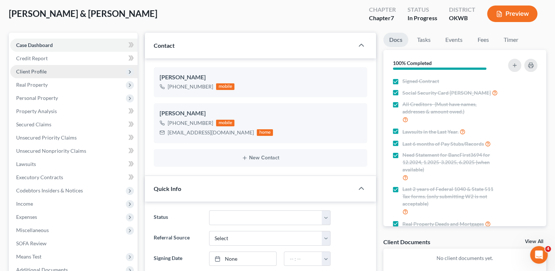
scroll to position [0, 0]
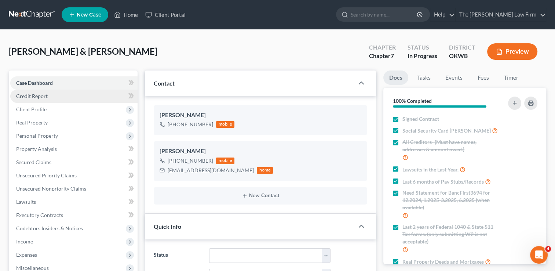
click at [52, 95] on link "Credit Report" at bounding box center [73, 96] width 127 height 13
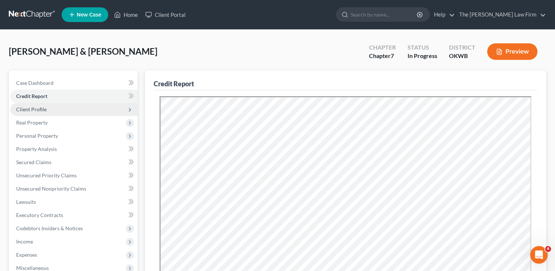
click at [35, 108] on span "Client Profile" at bounding box center [31, 109] width 30 height 6
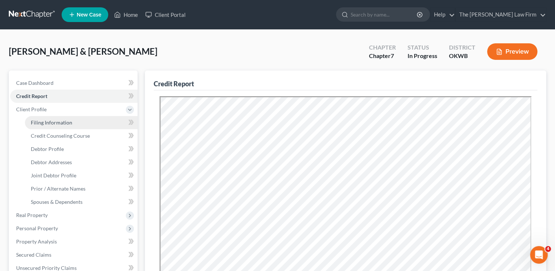
click at [56, 123] on span "Filing Information" at bounding box center [51, 122] width 41 height 6
select select "1"
select select "0"
select select "37"
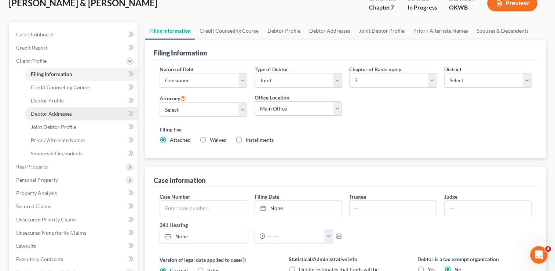
scroll to position [37, 0]
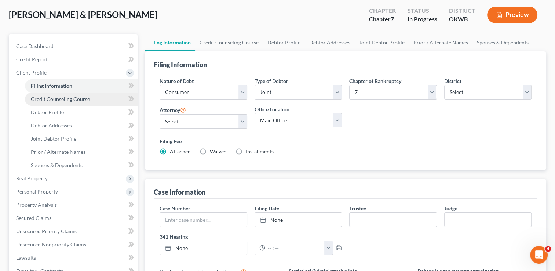
click at [78, 98] on span "Credit Counseling Course" at bounding box center [60, 99] width 59 height 6
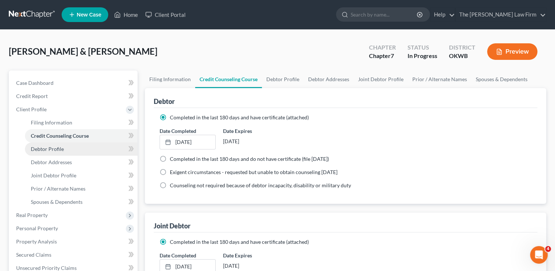
click at [57, 149] on span "Debtor Profile" at bounding box center [47, 149] width 33 height 6
select select "1"
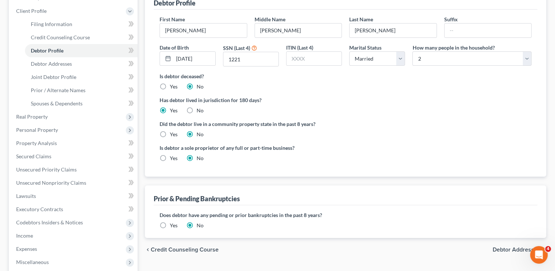
scroll to position [110, 0]
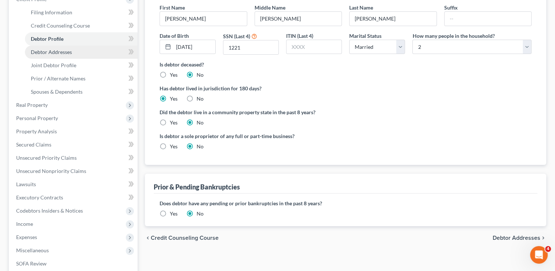
click at [68, 52] on span "Debtor Addresses" at bounding box center [51, 52] width 41 height 6
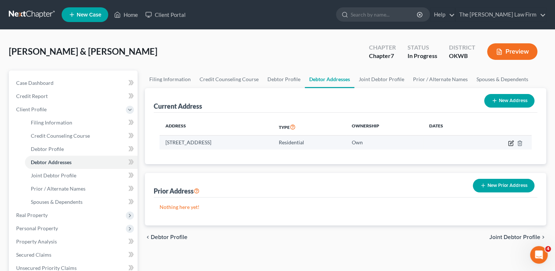
click at [511, 142] on icon "button" at bounding box center [511, 142] width 3 height 3
select select "37"
select select "62"
select select "0"
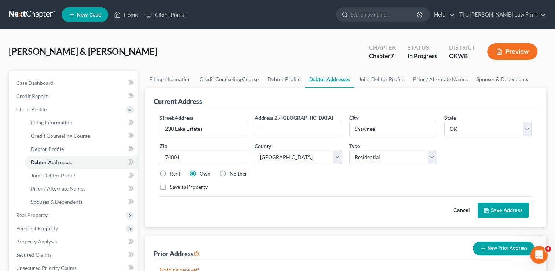
click at [458, 209] on button "Cancel" at bounding box center [462, 210] width 32 height 15
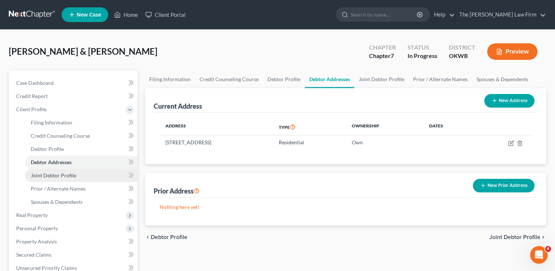
click at [70, 175] on span "Joint Debtor Profile" at bounding box center [54, 175] width 46 height 6
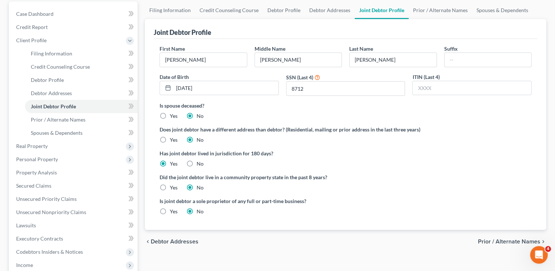
scroll to position [73, 0]
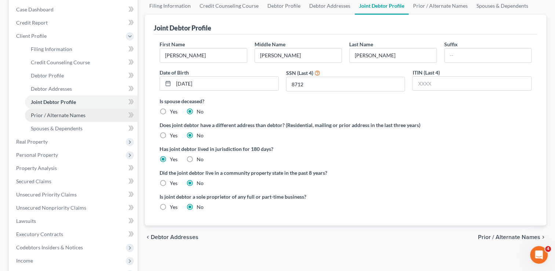
click at [72, 115] on span "Prior / Alternate Names" at bounding box center [58, 115] width 55 height 6
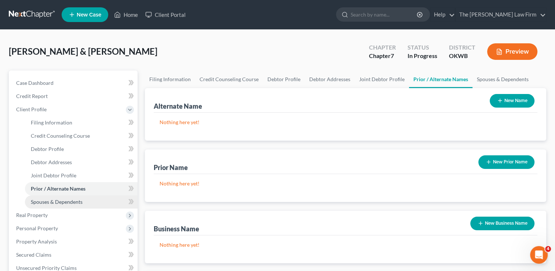
click at [60, 199] on span "Spouses & Dependents" at bounding box center [57, 202] width 52 height 6
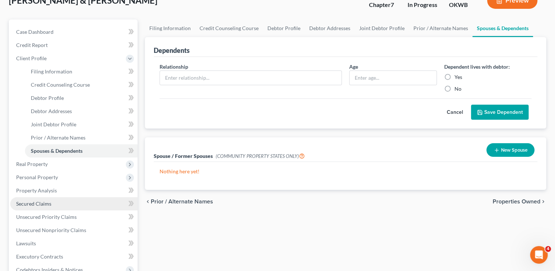
scroll to position [73, 0]
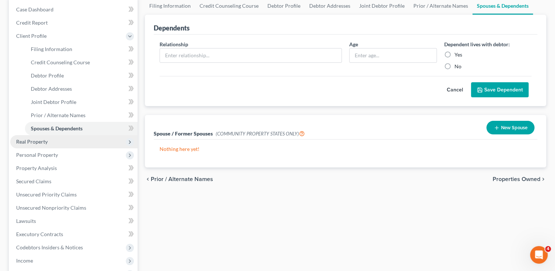
click at [28, 142] on span "Real Property" at bounding box center [32, 141] width 32 height 6
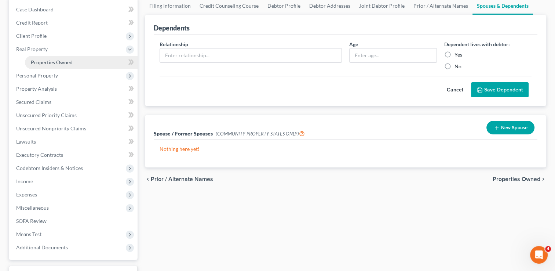
click at [67, 63] on span "Properties Owned" at bounding box center [52, 62] width 42 height 6
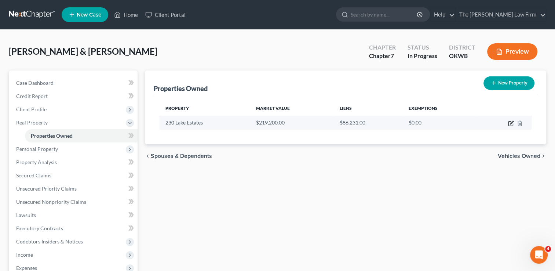
click at [511, 123] on icon "button" at bounding box center [511, 123] width 6 height 6
select select "37"
select select "62"
select select "2"
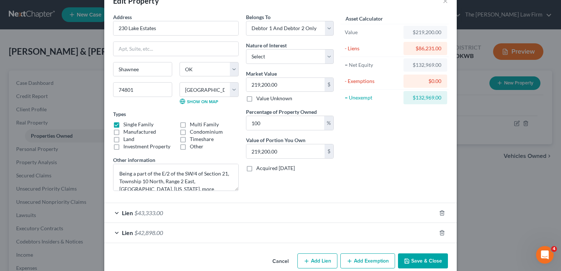
scroll to position [32, 0]
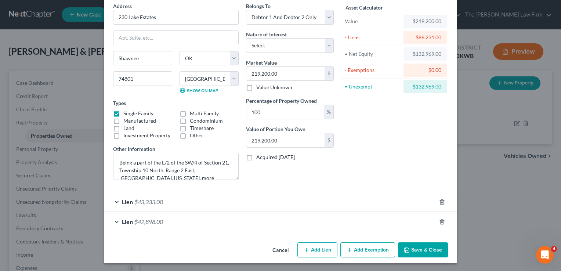
click at [367, 249] on button "Add Exemption" at bounding box center [367, 249] width 55 height 15
select select "2"
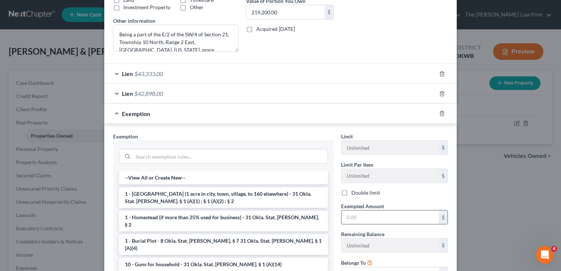
scroll to position [178, 0]
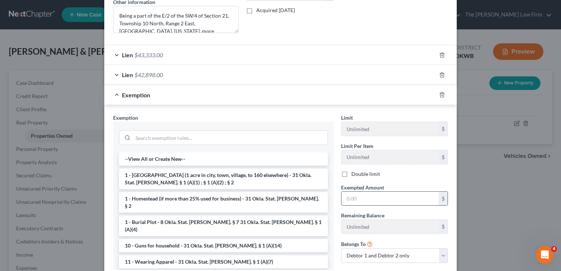
click at [371, 195] on input "text" at bounding box center [389, 199] width 97 height 14
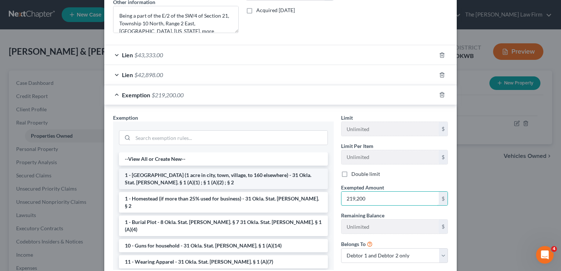
type input "219,200"
click at [151, 174] on li "1 - Homestead (1 acre in city, town, village, to 160 elsewhere) - 31 Okla. Stat…" at bounding box center [223, 178] width 209 height 21
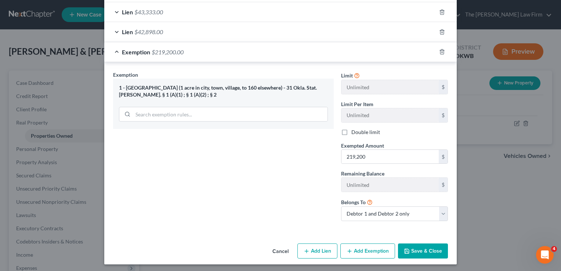
scroll to position [222, 0]
click at [426, 246] on button "Save & Close" at bounding box center [423, 250] width 50 height 15
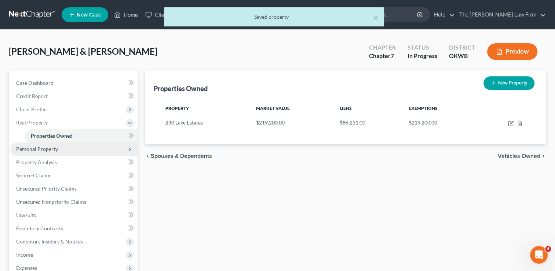
click at [55, 149] on span "Personal Property" at bounding box center [37, 149] width 42 height 6
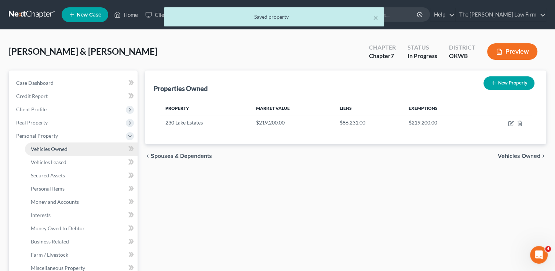
click at [66, 151] on span "Vehicles Owned" at bounding box center [49, 149] width 37 height 6
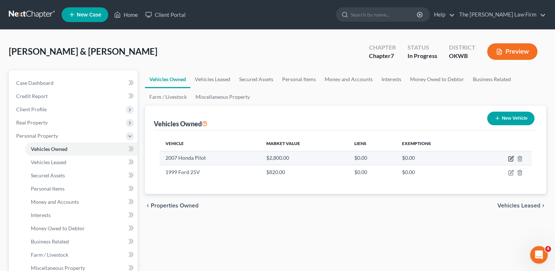
click at [511, 159] on icon "button" at bounding box center [511, 159] width 6 height 6
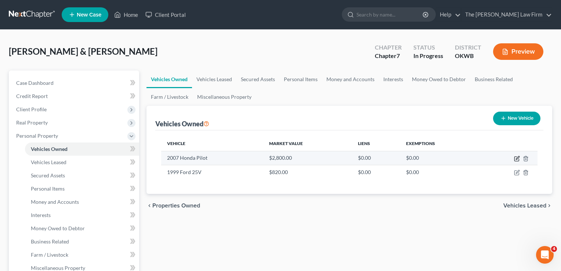
select select "0"
select select "19"
select select "2"
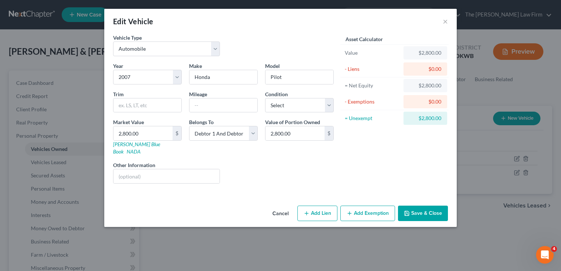
click at [367, 206] on button "Add Exemption" at bounding box center [367, 213] width 55 height 15
select select "2"
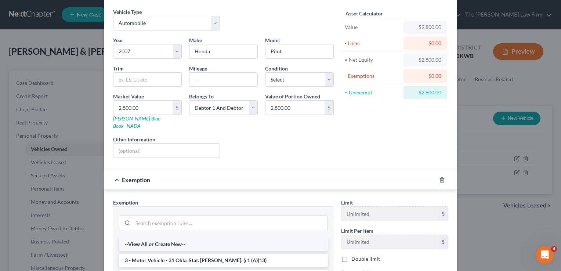
scroll to position [73, 0]
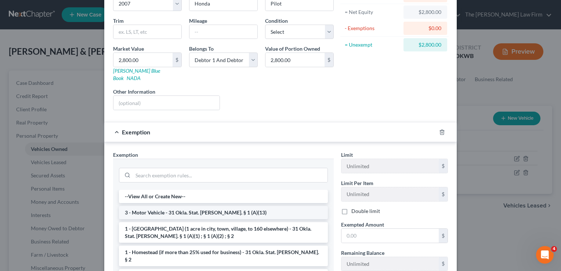
click at [183, 206] on li "3 - Motor Vehicle - 31 Okla. Stat. Ann. § 1 (A)(13)" at bounding box center [223, 212] width 209 height 13
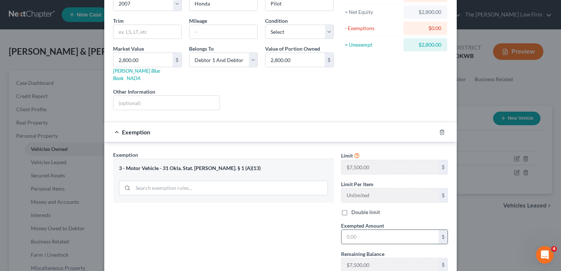
click at [364, 230] on input "text" at bounding box center [389, 237] width 97 height 14
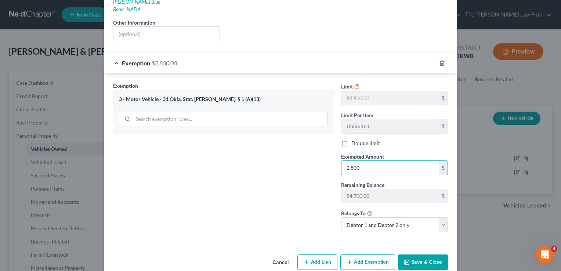
scroll to position [147, 0]
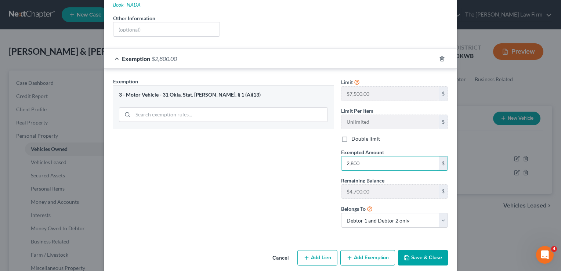
type input "2,800"
click at [418, 250] on button "Save & Close" at bounding box center [423, 257] width 50 height 15
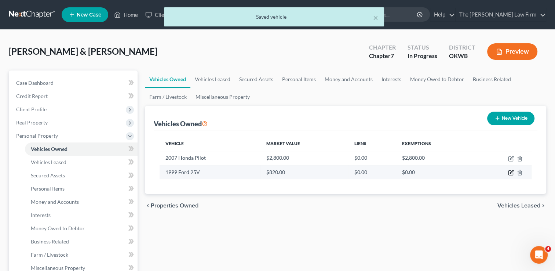
click at [511, 174] on icon "button" at bounding box center [511, 173] width 6 height 6
select select "7"
select select "27"
select select "2"
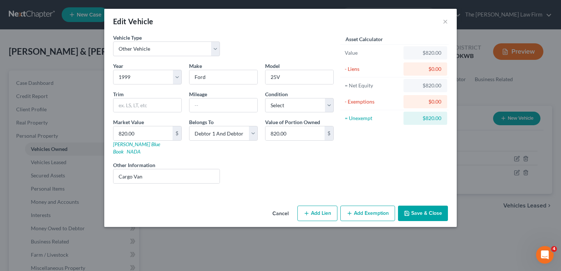
click at [370, 207] on button "Add Exemption" at bounding box center [367, 213] width 55 height 15
select select "2"
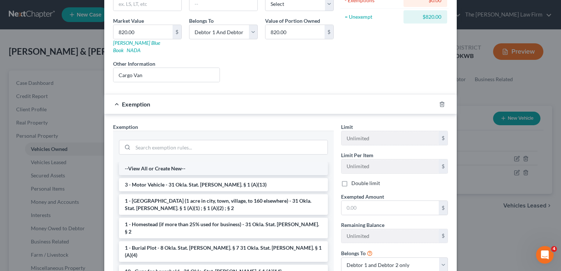
scroll to position [110, 0]
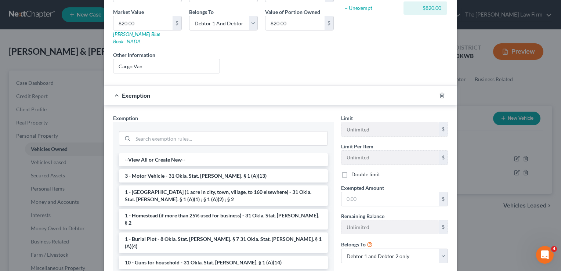
click at [167, 169] on li "3 - Motor Vehicle - 31 Okla. Stat. Ann. § 1 (A)(13)" at bounding box center [223, 175] width 209 height 13
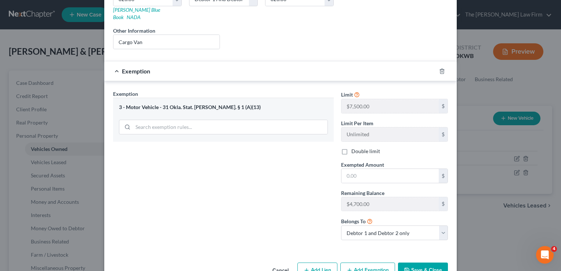
scroll to position [147, 0]
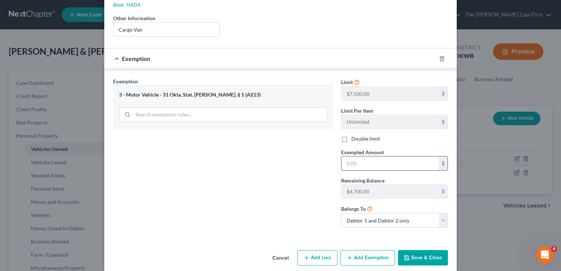
click at [366, 156] on input "text" at bounding box center [389, 163] width 97 height 14
type input "820.00"
click at [427, 250] on button "Save & Close" at bounding box center [423, 257] width 50 height 15
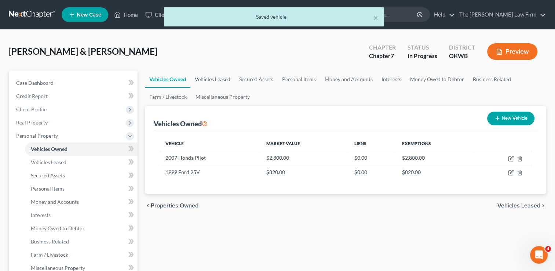
click at [223, 77] on link "Vehicles Leased" at bounding box center [212, 79] width 44 height 18
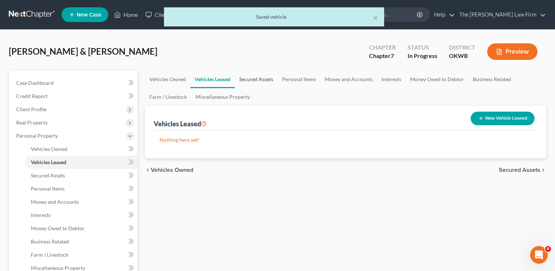
click at [251, 78] on link "Secured Assets" at bounding box center [256, 79] width 43 height 18
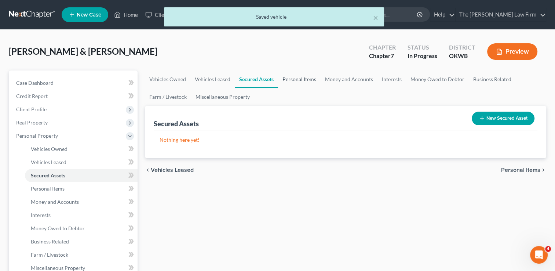
click at [302, 80] on link "Personal Items" at bounding box center [299, 79] width 43 height 18
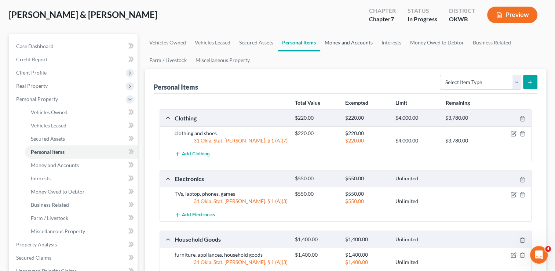
click at [344, 44] on link "Money and Accounts" at bounding box center [348, 43] width 57 height 18
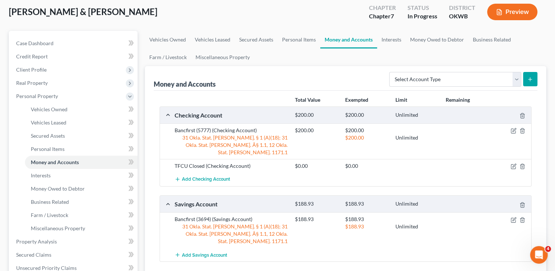
scroll to position [37, 0]
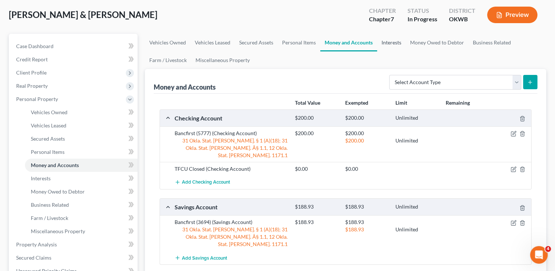
click at [393, 41] on link "Interests" at bounding box center [391, 43] width 29 height 18
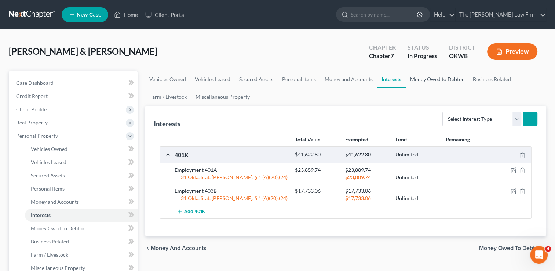
click at [439, 74] on link "Money Owed to Debtor" at bounding box center [437, 79] width 63 height 18
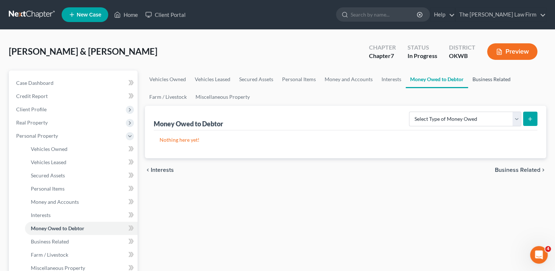
click at [490, 78] on link "Business Related" at bounding box center [491, 79] width 47 height 18
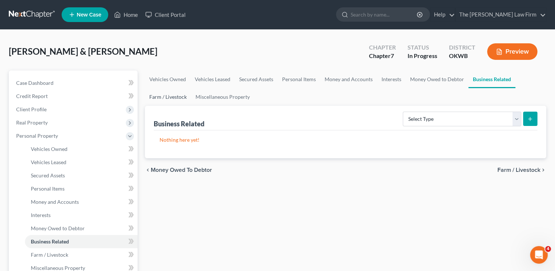
click at [171, 95] on link "Farm / Livestock" at bounding box center [168, 97] width 46 height 18
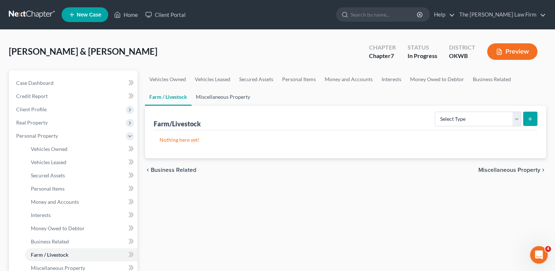
click at [228, 97] on link "Miscellaneous Property" at bounding box center [223, 97] width 63 height 18
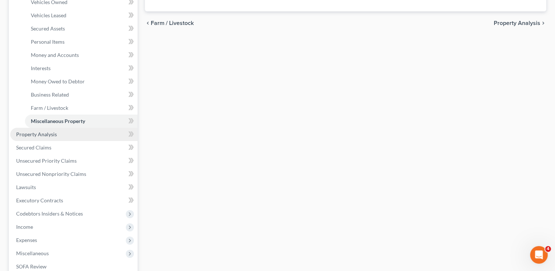
click at [52, 132] on span "Property Analysis" at bounding box center [36, 134] width 41 height 6
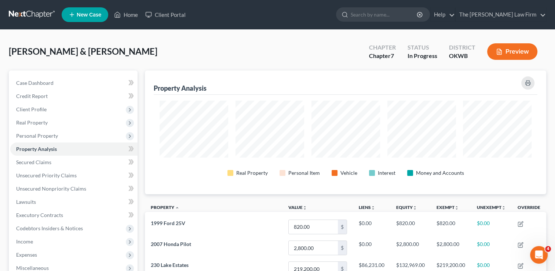
scroll to position [123, 401]
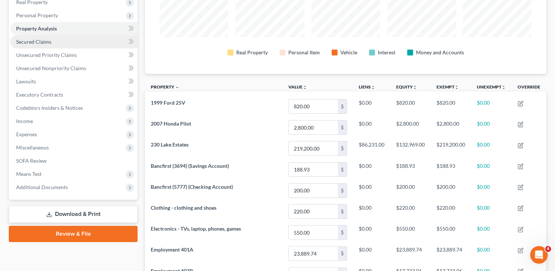
click at [46, 41] on span "Secured Claims" at bounding box center [33, 42] width 35 height 6
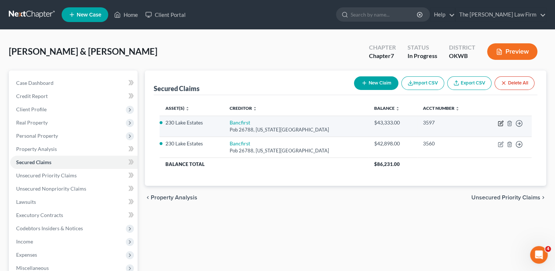
click at [500, 123] on icon "button" at bounding box center [501, 123] width 6 height 6
select select "37"
select select "2"
select select "1"
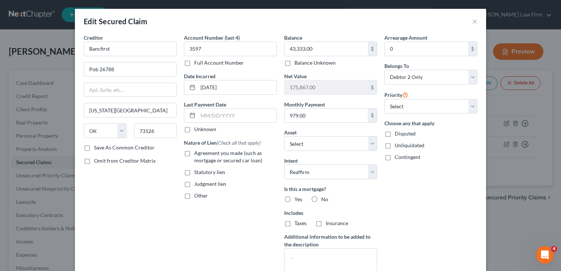
click at [294, 199] on label "Yes" at bounding box center [298, 199] width 8 height 7
click at [297, 199] on input "Yes" at bounding box center [299, 198] width 5 height 5
radio input "true"
click at [294, 221] on label "Taxes" at bounding box center [300, 222] width 12 height 7
click at [297, 221] on input "Taxes" at bounding box center [299, 221] width 5 height 5
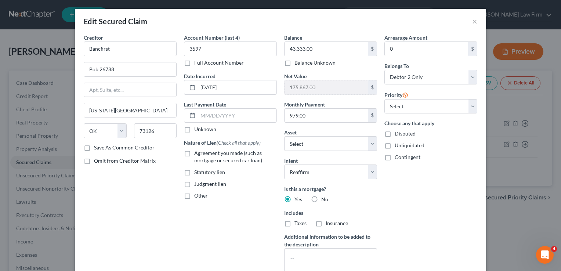
checkbox input "true"
drag, startPoint x: 314, startPoint y: 222, endPoint x: 352, endPoint y: 222, distance: 38.5
click at [326, 222] on label "Insurance" at bounding box center [337, 222] width 22 height 7
click at [329, 222] on input "Insurance" at bounding box center [331, 221] width 5 height 5
checkbox input "true"
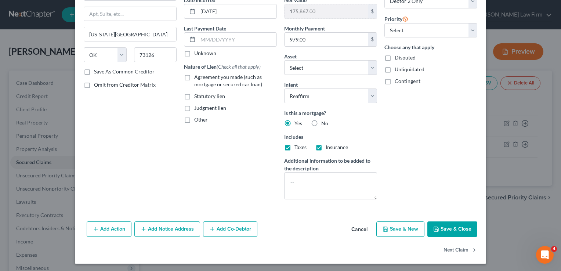
scroll to position [76, 0]
click at [455, 227] on button "Save & Close" at bounding box center [452, 228] width 50 height 15
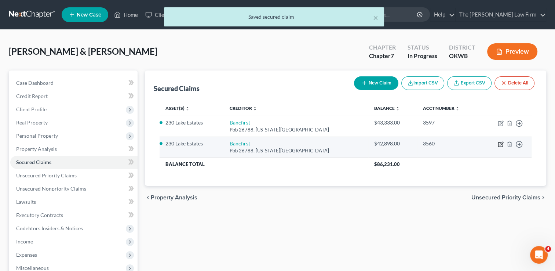
click at [500, 145] on icon "button" at bounding box center [501, 144] width 6 height 6
select select "37"
select select "2"
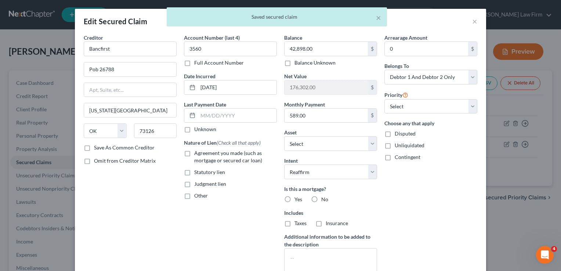
click at [294, 198] on label "Yes" at bounding box center [298, 199] width 8 height 7
click at [297, 198] on input "Yes" at bounding box center [299, 198] width 5 height 5
radio input "true"
click at [407, 199] on div "Arrearage Amount 0 $ Belongs To * Select Debtor 1 Only Debtor 2 Only Debtor 1 A…" at bounding box center [431, 157] width 100 height 247
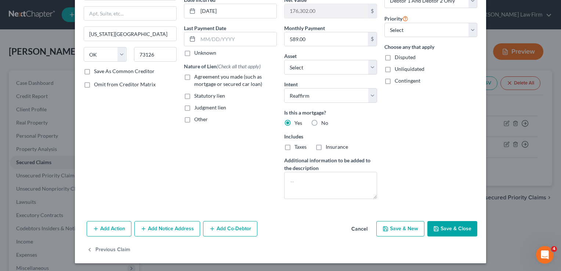
click at [455, 224] on button "Save & Close" at bounding box center [452, 228] width 50 height 15
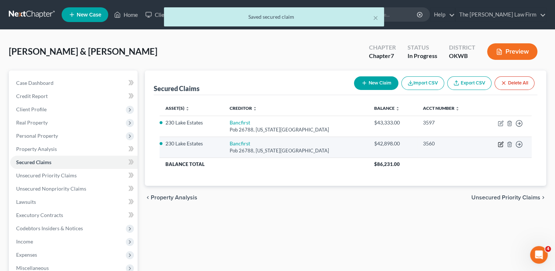
click at [499, 145] on icon "button" at bounding box center [501, 144] width 6 height 6
select select "37"
select select "2"
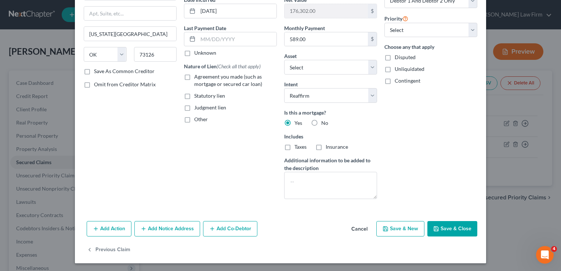
click at [454, 225] on button "Save & Close" at bounding box center [452, 228] width 50 height 15
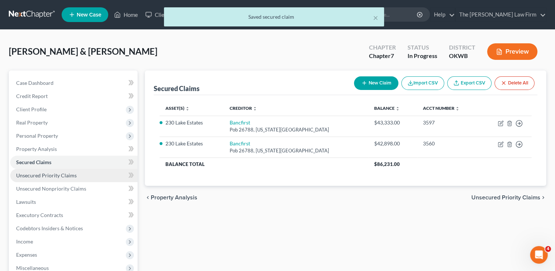
click at [81, 174] on link "Unsecured Priority Claims" at bounding box center [73, 175] width 127 height 13
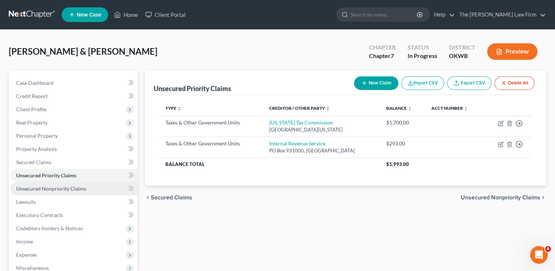
click at [81, 189] on span "Unsecured Nonpriority Claims" at bounding box center [51, 188] width 70 height 6
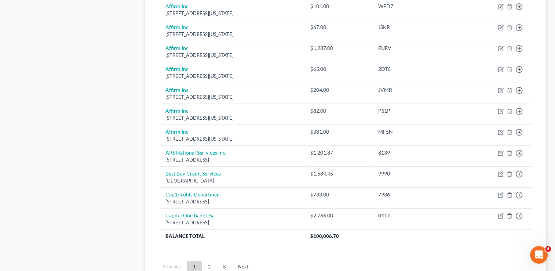
scroll to position [551, 0]
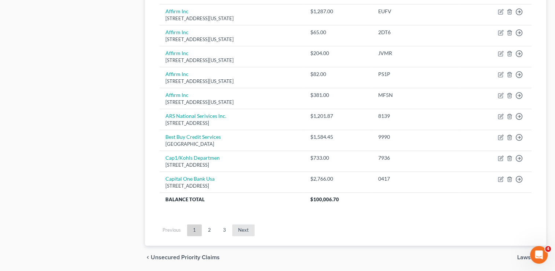
click at [243, 228] on link "Next" at bounding box center [243, 230] width 22 height 12
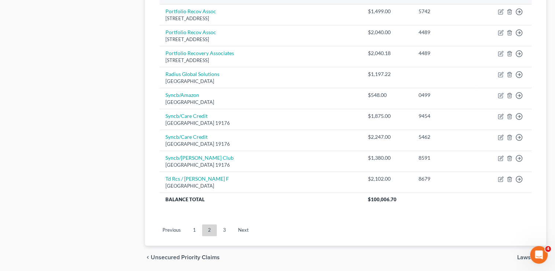
scroll to position [574, 0]
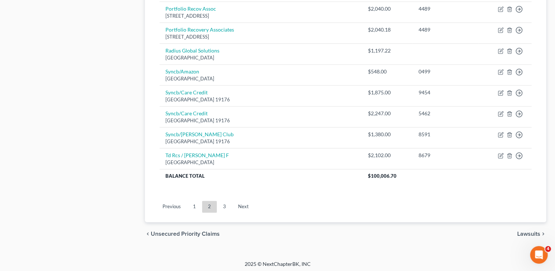
click at [243, 203] on link "Next" at bounding box center [243, 207] width 22 height 12
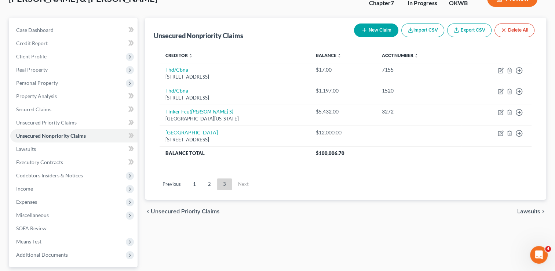
scroll to position [45, 0]
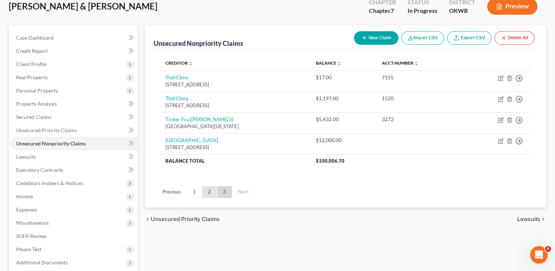
click at [208, 191] on link "2" at bounding box center [209, 192] width 15 height 12
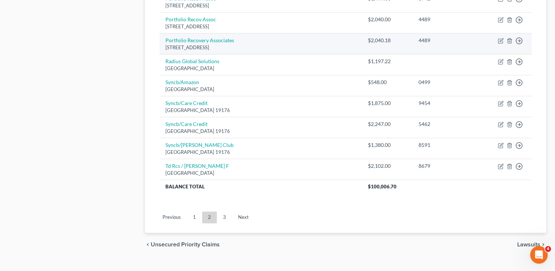
scroll to position [574, 0]
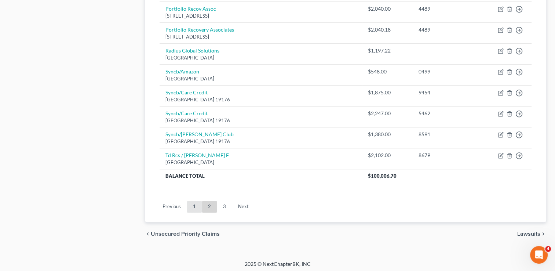
click at [193, 205] on link "1" at bounding box center [194, 207] width 15 height 12
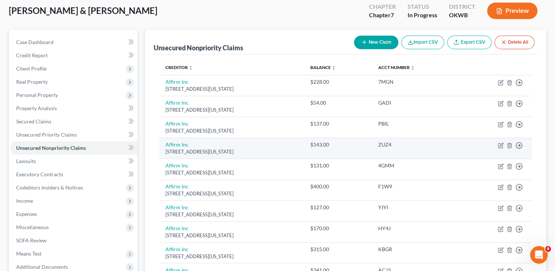
scroll to position [23, 0]
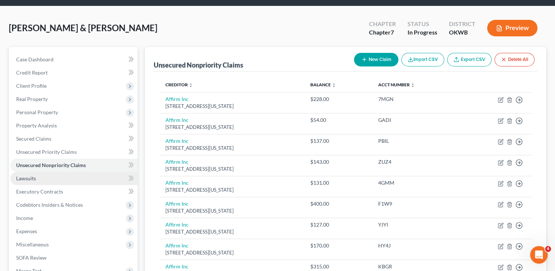
click at [42, 176] on link "Lawsuits" at bounding box center [73, 178] width 127 height 13
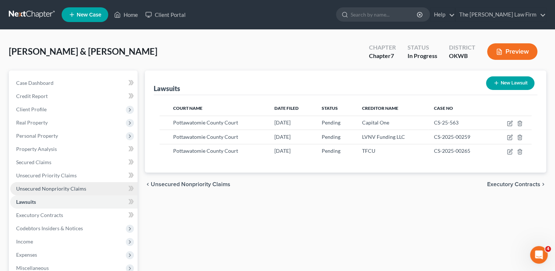
click at [54, 188] on span "Unsecured Nonpriority Claims" at bounding box center [51, 188] width 70 height 6
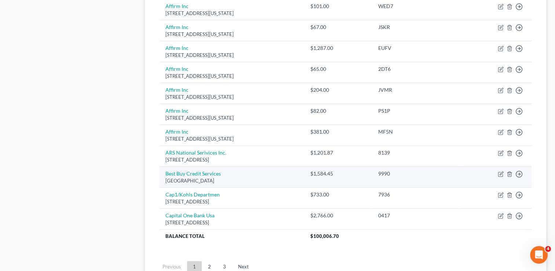
scroll to position [574, 0]
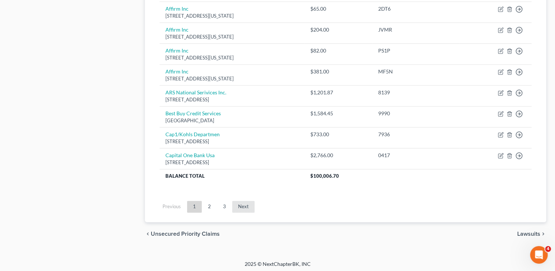
click at [244, 206] on link "Next" at bounding box center [243, 207] width 22 height 12
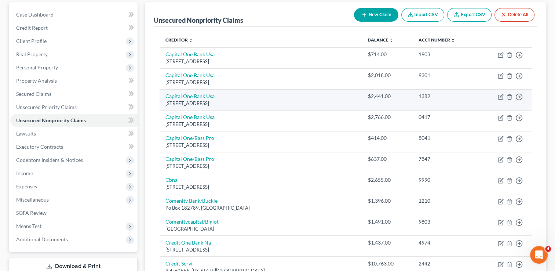
scroll to position [23, 0]
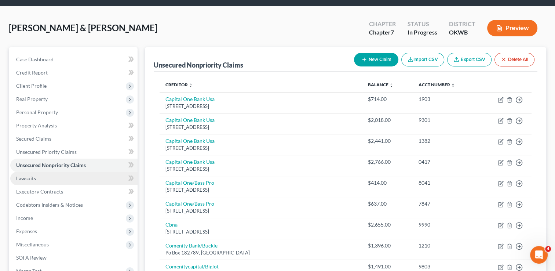
click at [32, 178] on span "Lawsuits" at bounding box center [26, 178] width 20 height 6
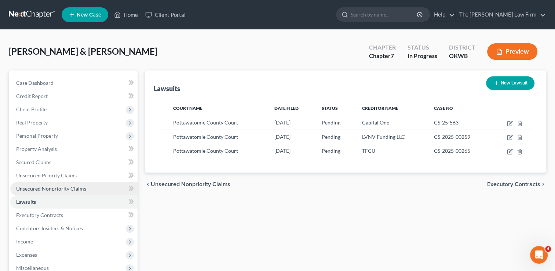
click at [54, 187] on span "Unsecured Nonpriority Claims" at bounding box center [51, 188] width 70 height 6
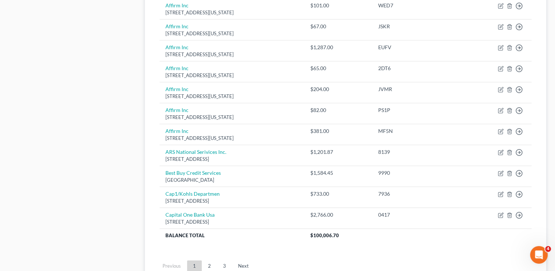
scroll to position [574, 0]
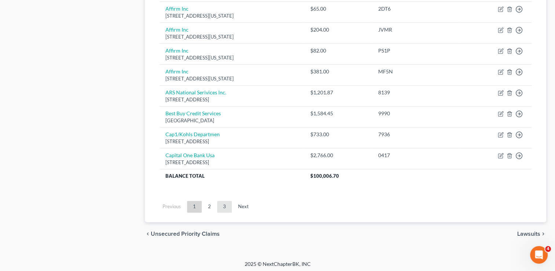
click at [223, 206] on link "3" at bounding box center [224, 207] width 15 height 12
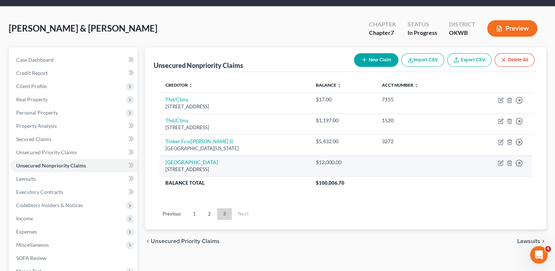
scroll to position [8, 0]
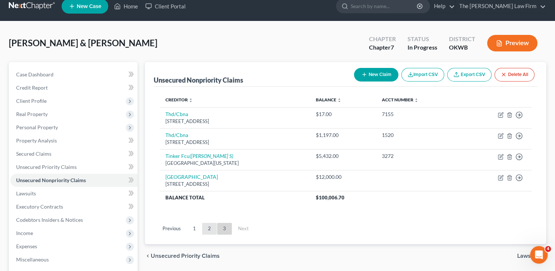
click at [209, 226] on link "2" at bounding box center [209, 229] width 15 height 12
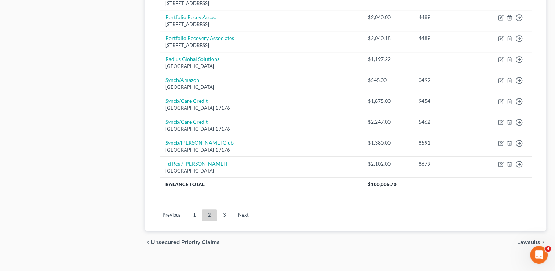
scroll to position [574, 0]
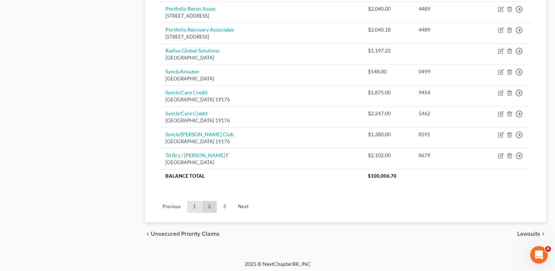
click at [195, 203] on link "1" at bounding box center [194, 207] width 15 height 12
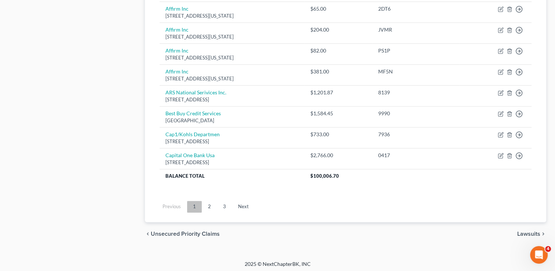
click at [195, 202] on link "1" at bounding box center [194, 207] width 15 height 12
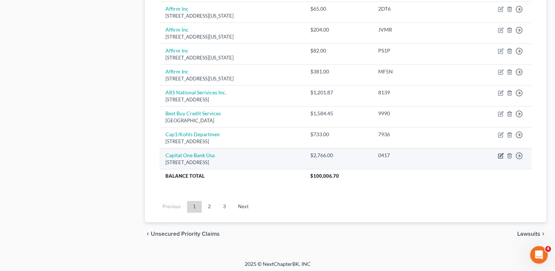
click at [500, 153] on icon "button" at bounding box center [501, 156] width 6 height 6
select select "46"
select select "1"
select select "0"
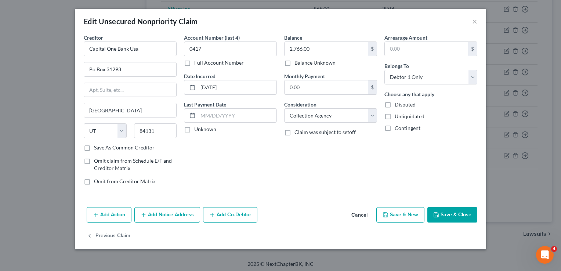
click at [153, 218] on button "Add Notice Address" at bounding box center [167, 214] width 66 height 15
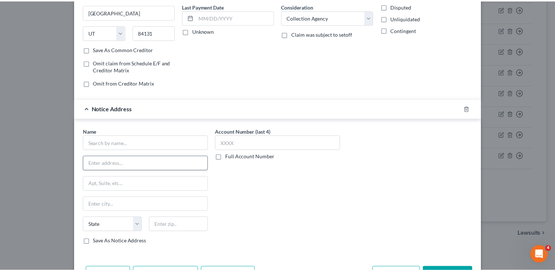
scroll to position [110, 0]
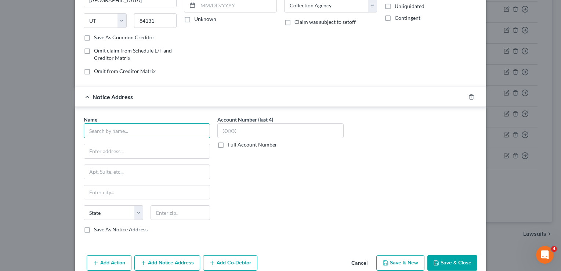
drag, startPoint x: 137, startPoint y: 132, endPoint x: 144, endPoint y: 134, distance: 7.5
click at [137, 132] on input "text" at bounding box center [147, 130] width 126 height 15
type input "Couch Lambert"
click at [139, 150] on input "text" at bounding box center [147, 151] width 126 height 14
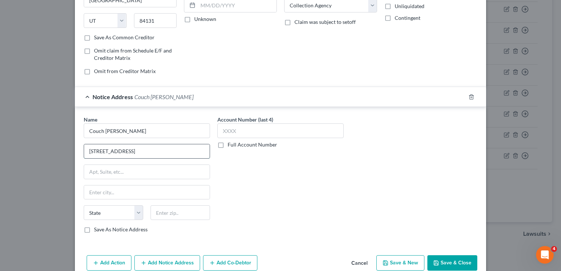
type input "3501 N Causeway Blvd"
type input "Ste 800"
click at [278, 180] on div "Account Number (last 4) Full Account Number" at bounding box center [281, 177] width 134 height 123
click at [171, 214] on input "text" at bounding box center [179, 212] width 59 height 15
type input "70002"
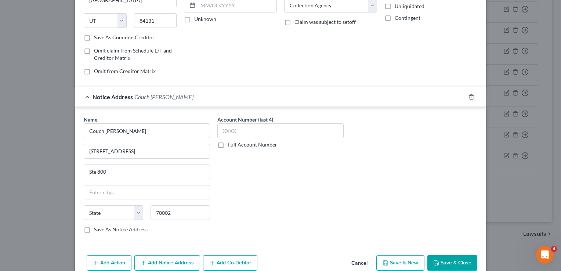
click at [233, 188] on div "Account Number (last 4) Full Account Number" at bounding box center [281, 177] width 134 height 123
type input "Metairie"
select select "19"
click at [451, 262] on button "Save & Close" at bounding box center [452, 262] width 50 height 15
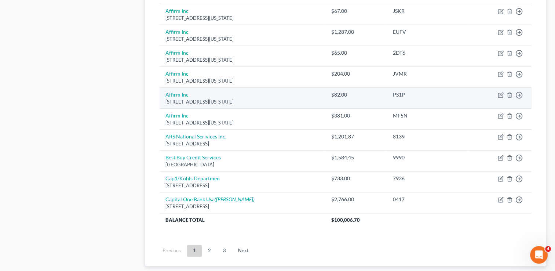
scroll to position [574, 0]
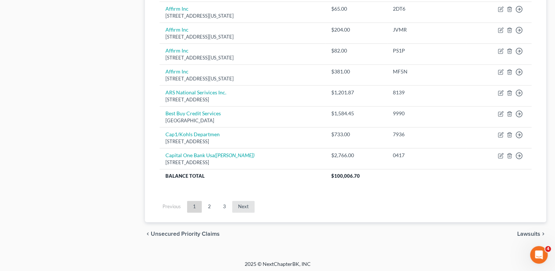
click at [246, 206] on link "Next" at bounding box center [243, 207] width 22 height 12
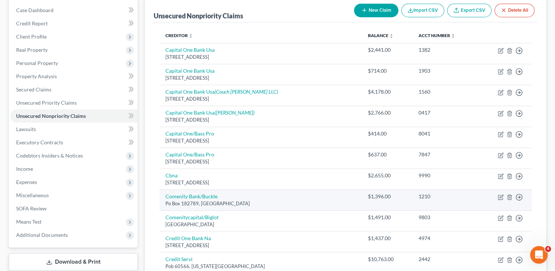
scroll to position [60, 0]
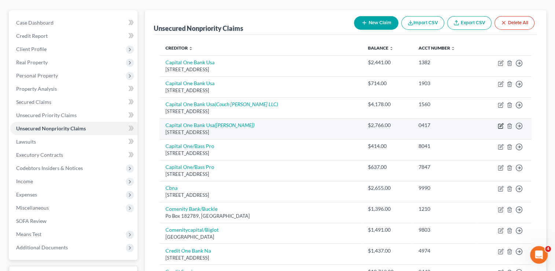
click at [500, 125] on icon "button" at bounding box center [501, 126] width 6 height 6
select select "46"
select select "1"
select select "0"
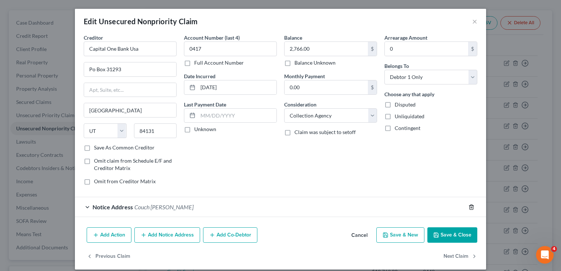
click at [468, 205] on icon "button" at bounding box center [471, 207] width 6 height 6
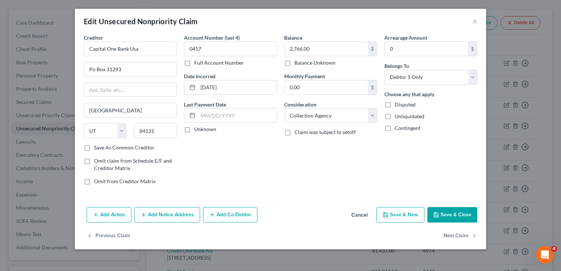
click at [449, 213] on button "Save & Close" at bounding box center [452, 214] width 50 height 15
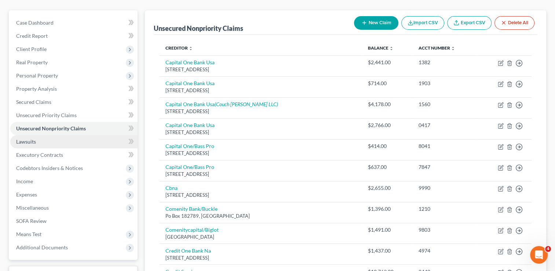
click at [32, 140] on span "Lawsuits" at bounding box center [26, 141] width 20 height 6
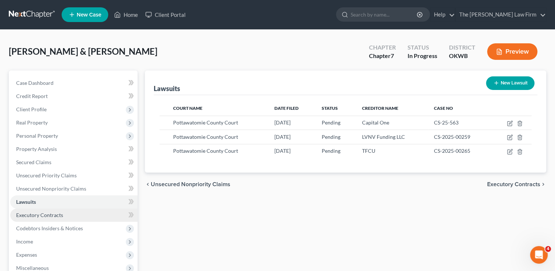
click at [47, 211] on link "Executory Contracts" at bounding box center [73, 214] width 127 height 13
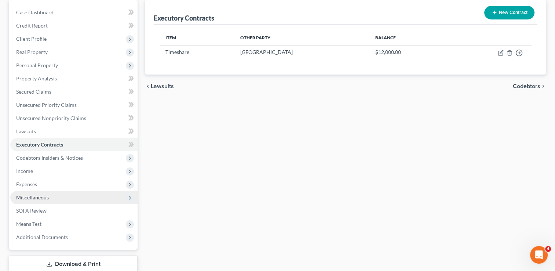
scroll to position [73, 0]
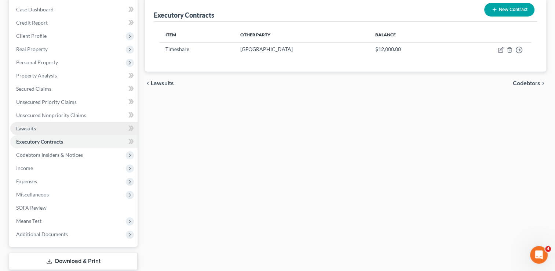
click at [43, 126] on link "Lawsuits" at bounding box center [73, 128] width 127 height 13
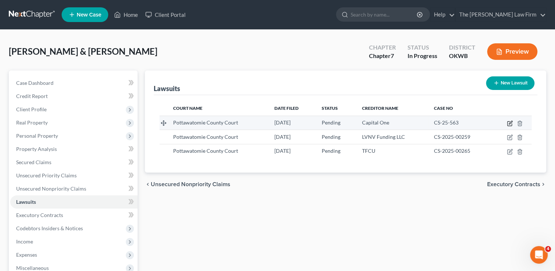
click at [511, 123] on icon "button" at bounding box center [510, 123] width 6 height 6
select select "37"
select select "0"
select select "4"
select select "46"
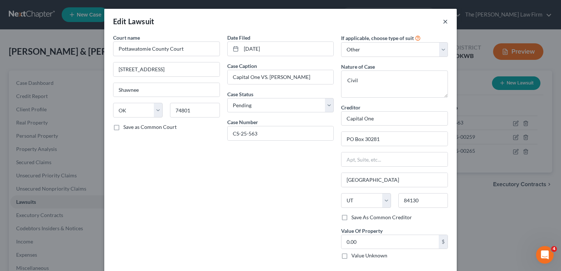
click at [443, 22] on button "×" at bounding box center [445, 21] width 5 height 9
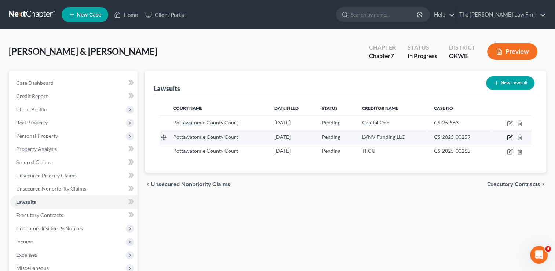
click at [511, 136] on icon "button" at bounding box center [510, 137] width 6 height 6
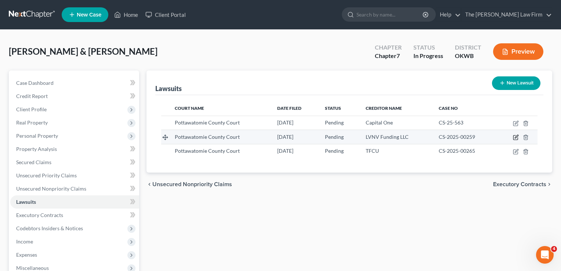
select select "37"
select select "0"
select select "4"
select select "42"
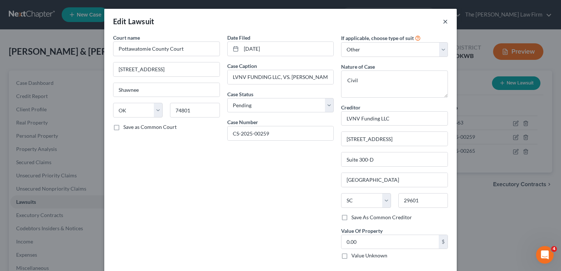
click at [443, 20] on button "×" at bounding box center [445, 21] width 5 height 9
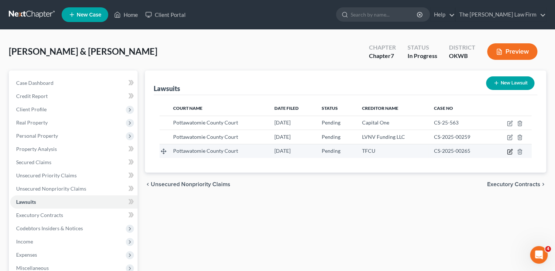
click at [509, 151] on icon "button" at bounding box center [510, 150] width 3 height 3
select select "37"
select select "0"
select select "4"
select select "37"
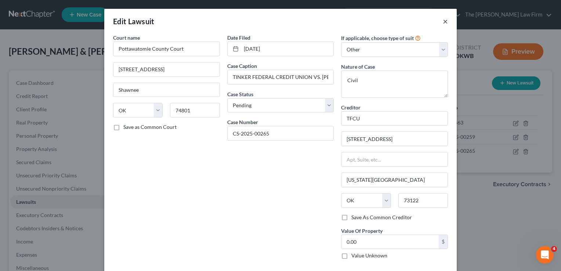
click at [443, 18] on button "×" at bounding box center [445, 21] width 5 height 9
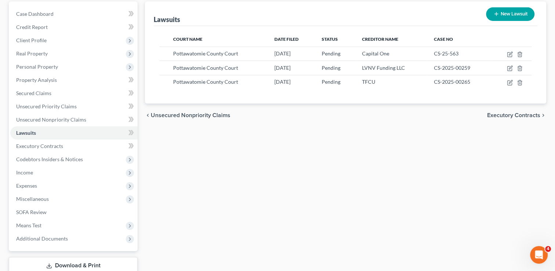
scroll to position [73, 0]
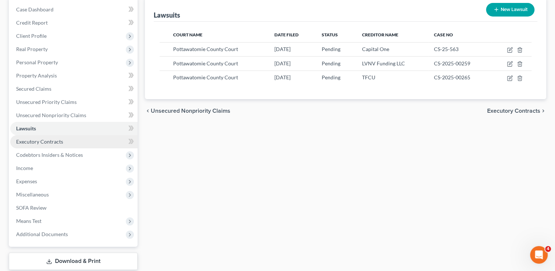
click at [50, 136] on link "Executory Contracts" at bounding box center [73, 141] width 127 height 13
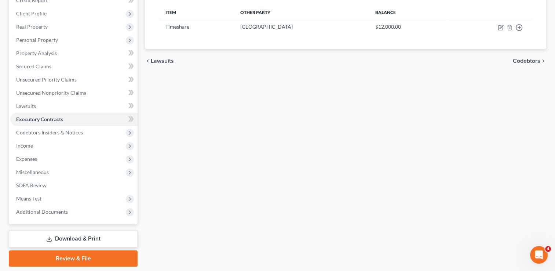
scroll to position [110, 0]
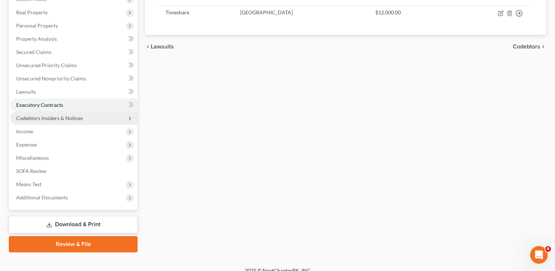
click at [62, 119] on span "Codebtors Insiders & Notices" at bounding box center [49, 118] width 67 height 6
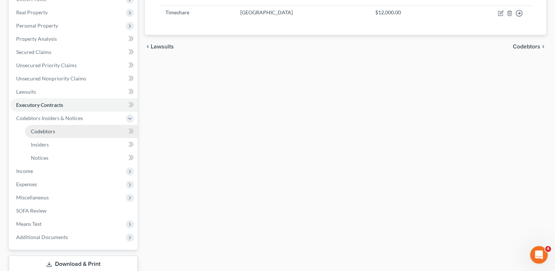
click at [55, 134] on link "Codebtors" at bounding box center [81, 131] width 113 height 13
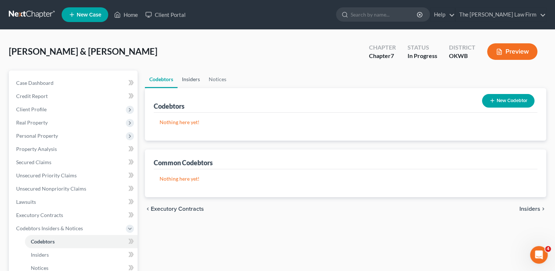
click at [186, 78] on link "Insiders" at bounding box center [191, 79] width 27 height 18
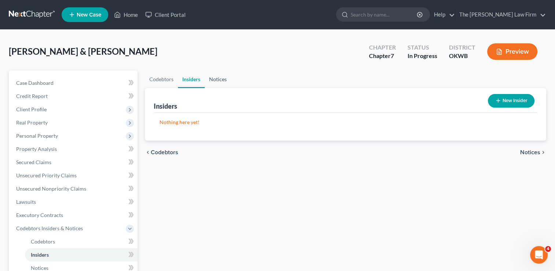
click at [218, 79] on link "Notices" at bounding box center [218, 79] width 26 height 18
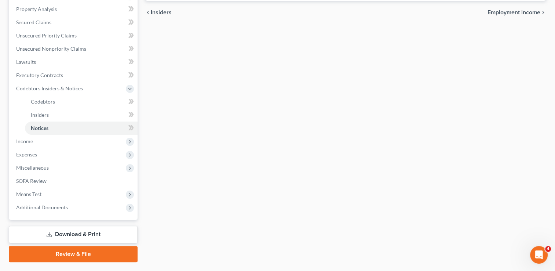
scroll to position [147, 0]
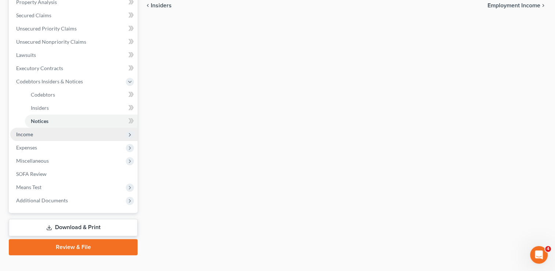
click at [40, 134] on span "Income" at bounding box center [73, 134] width 127 height 13
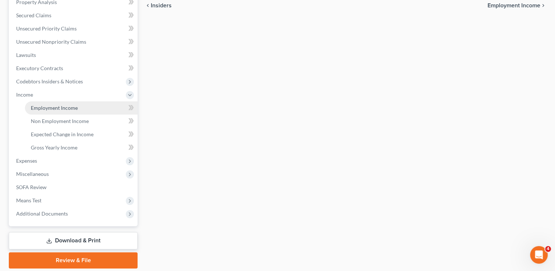
click at [85, 108] on link "Employment Income" at bounding box center [81, 107] width 113 height 13
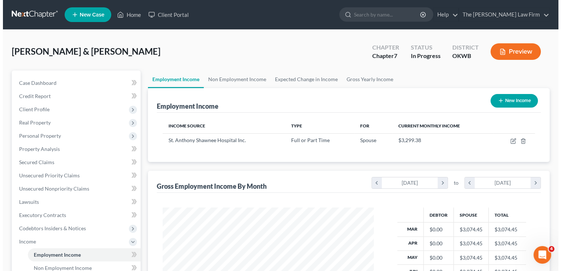
scroll to position [131, 226]
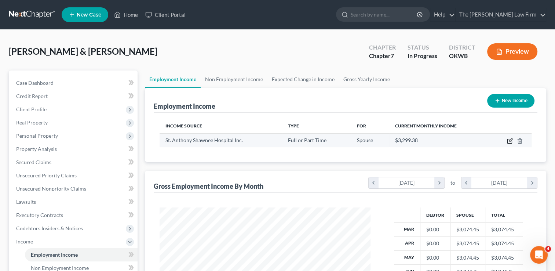
click at [508, 141] on icon "button" at bounding box center [510, 141] width 6 height 6
select select "0"
select select "26"
select select "2"
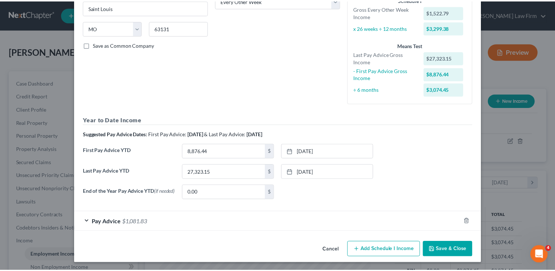
scroll to position [132, 0]
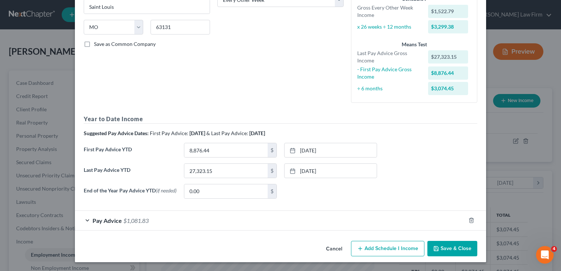
click at [457, 249] on button "Save & Close" at bounding box center [452, 248] width 50 height 15
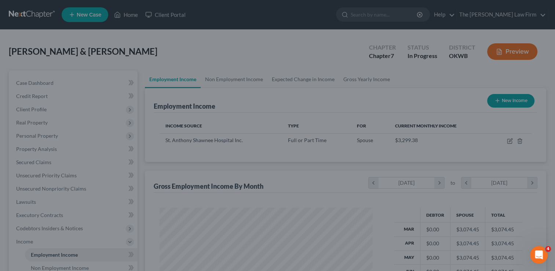
scroll to position [366918, 366823]
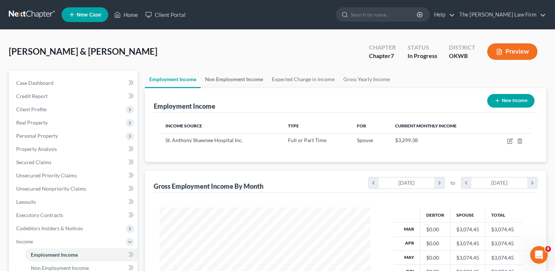
click at [241, 77] on link "Non Employment Income" at bounding box center [234, 79] width 67 height 18
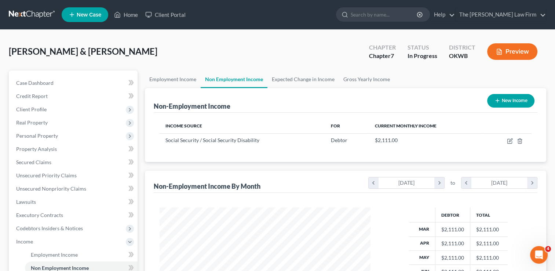
scroll to position [131, 226]
click at [305, 78] on link "Expected Change in Income" at bounding box center [304, 79] width 72 height 18
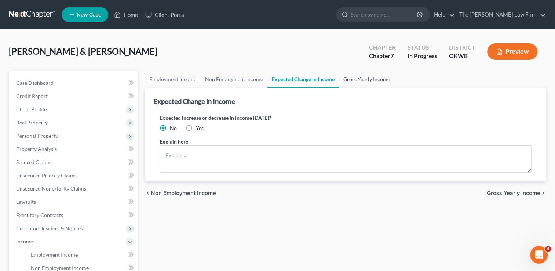
click at [356, 79] on link "Gross Yearly Income" at bounding box center [366, 79] width 55 height 18
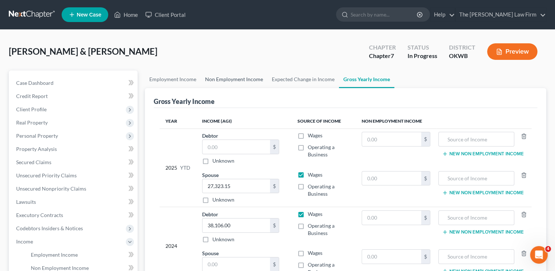
click at [241, 78] on link "Non Employment Income" at bounding box center [234, 79] width 67 height 18
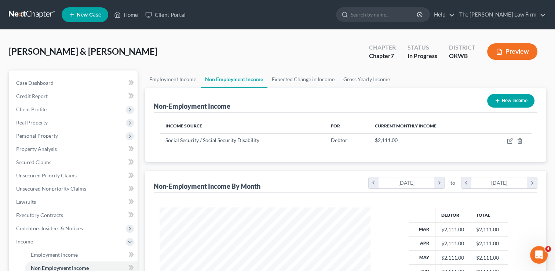
scroll to position [131, 226]
click at [364, 78] on link "Gross Yearly Income" at bounding box center [366, 79] width 55 height 18
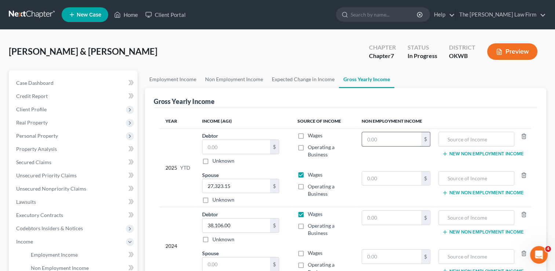
click at [377, 137] on input "text" at bounding box center [391, 139] width 59 height 14
type input "18,900"
click at [462, 137] on input "text" at bounding box center [477, 139] width 68 height 14
type input "SSI"
click at [248, 77] on link "Non Employment Income" at bounding box center [234, 79] width 67 height 18
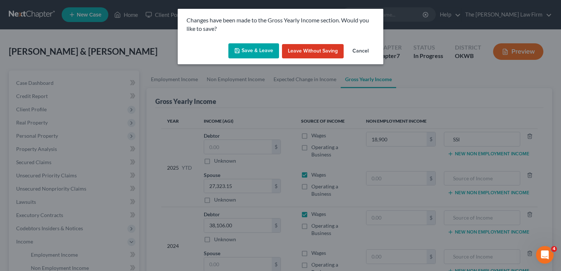
click at [261, 49] on button "Save & Leave" at bounding box center [253, 50] width 51 height 15
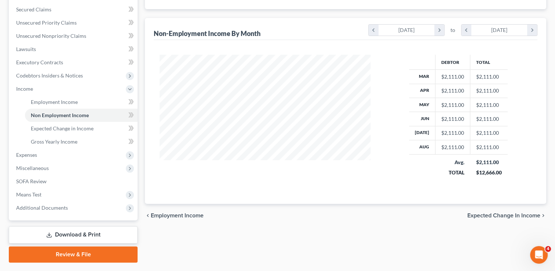
scroll to position [171, 0]
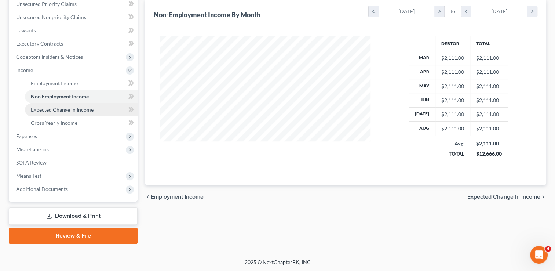
click at [79, 111] on span "Expected Change in Income" at bounding box center [62, 109] width 63 height 6
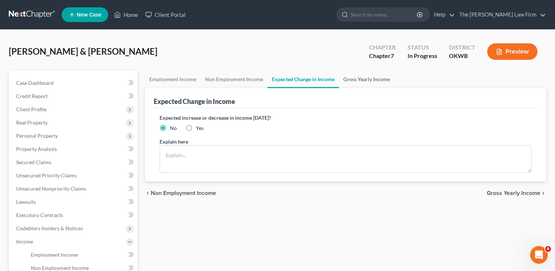
click at [368, 77] on link "Gross Yearly Income" at bounding box center [366, 79] width 55 height 18
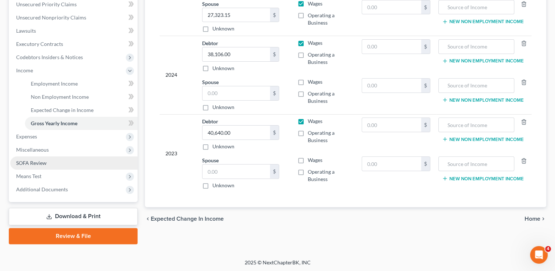
scroll to position [171, 0]
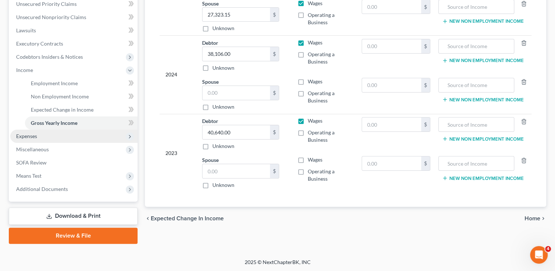
click at [37, 135] on span "Expenses" at bounding box center [26, 136] width 21 height 6
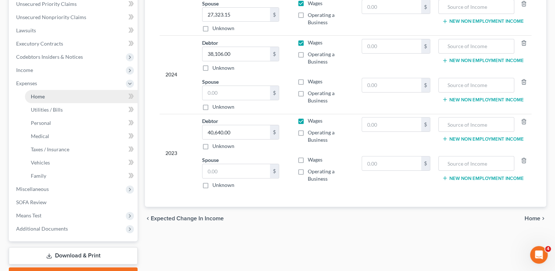
click at [50, 96] on link "Home" at bounding box center [81, 96] width 113 height 13
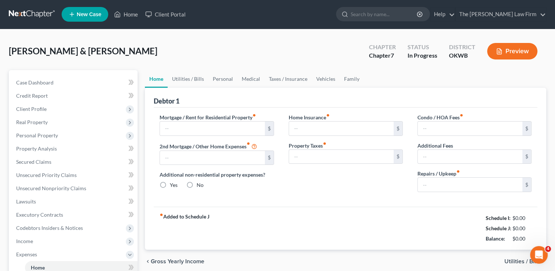
type input "1,500.00"
type input "0.00"
radio input "true"
type input "0.00"
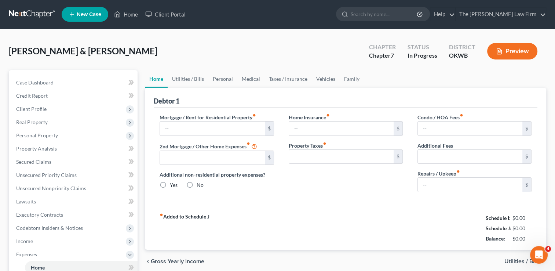
type input "0.00"
type input "100.00"
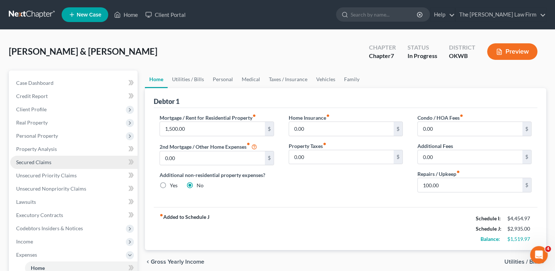
click at [43, 161] on span "Secured Claims" at bounding box center [33, 162] width 35 height 6
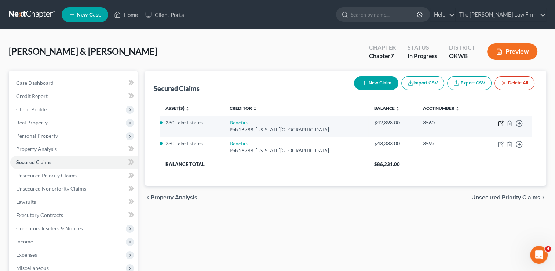
click at [500, 124] on icon "button" at bounding box center [501, 123] width 6 height 6
select select "37"
select select "2"
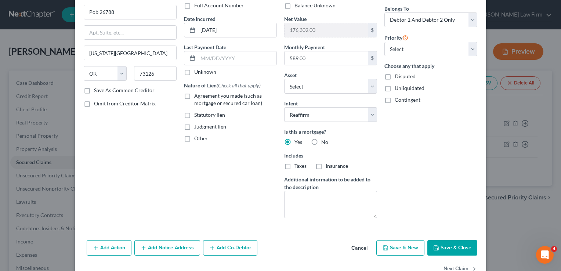
scroll to position [76, 0]
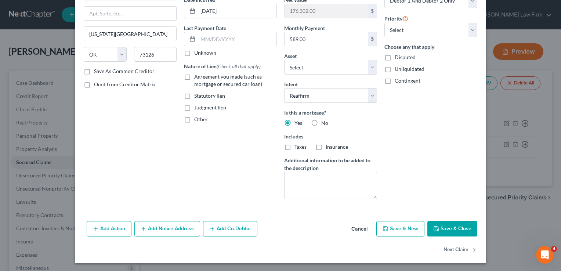
click at [451, 226] on button "Save & Close" at bounding box center [452, 228] width 50 height 15
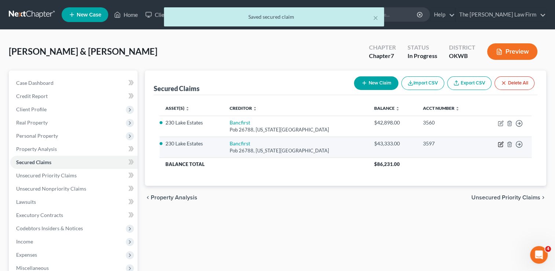
click at [501, 145] on icon "button" at bounding box center [501, 144] width 6 height 6
select select "37"
select select "2"
select select "1"
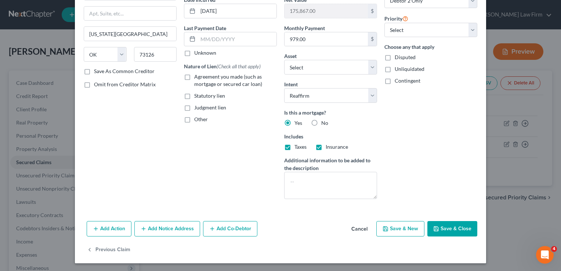
click at [450, 225] on button "Save & Close" at bounding box center [452, 228] width 50 height 15
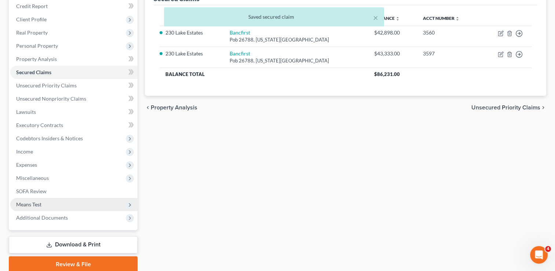
scroll to position [110, 0]
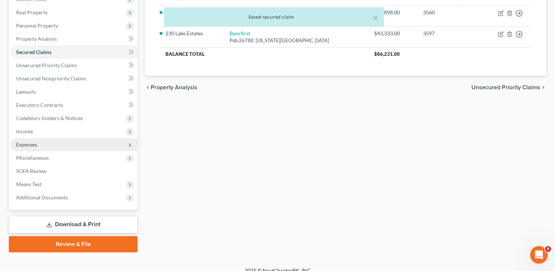
drag, startPoint x: 35, startPoint y: 140, endPoint x: 48, endPoint y: 142, distance: 13.0
click at [35, 140] on span "Expenses" at bounding box center [73, 144] width 127 height 13
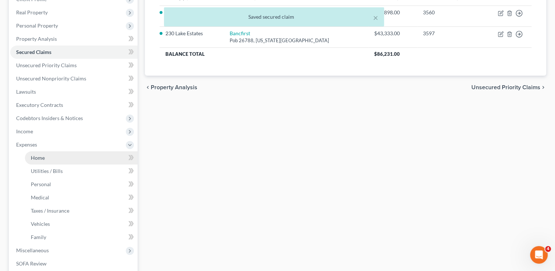
drag, startPoint x: 44, startPoint y: 158, endPoint x: 57, endPoint y: 157, distance: 12.5
click at [44, 157] on link "Home" at bounding box center [81, 157] width 113 height 13
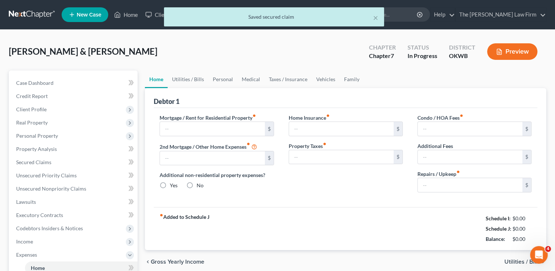
type input "1,500.00"
type input "0.00"
radio input "true"
type input "0.00"
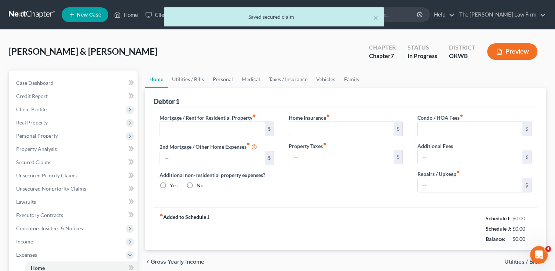
type input "0.00"
type input "100.00"
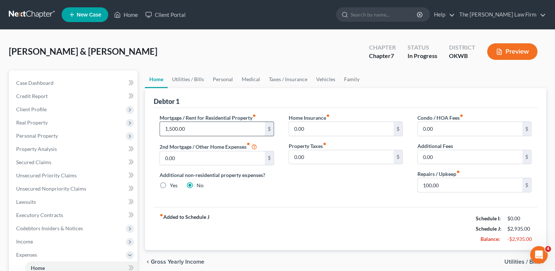
click at [197, 127] on input "1,500.00" at bounding box center [212, 129] width 105 height 14
type input "1,568.00"
click at [187, 76] on link "Utilities / Bills" at bounding box center [188, 79] width 41 height 18
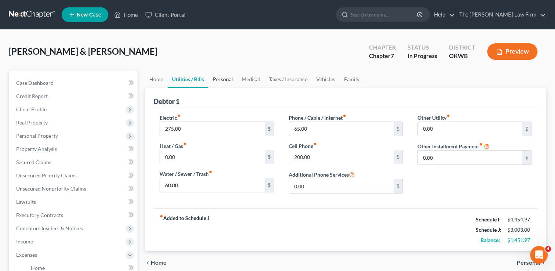
click at [224, 75] on link "Personal" at bounding box center [222, 79] width 29 height 18
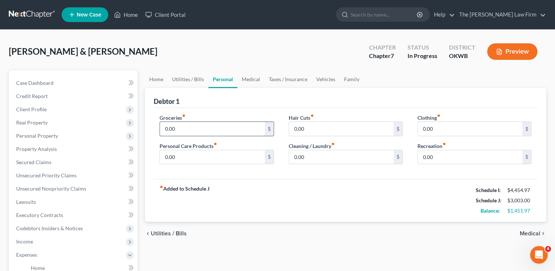
click at [186, 127] on input "0.00" at bounding box center [212, 129] width 105 height 14
type input "863.00"
click at [197, 161] on input "0.00" at bounding box center [212, 157] width 105 height 14
type input "90.00"
click at [322, 158] on input "0.00" at bounding box center [341, 157] width 105 height 14
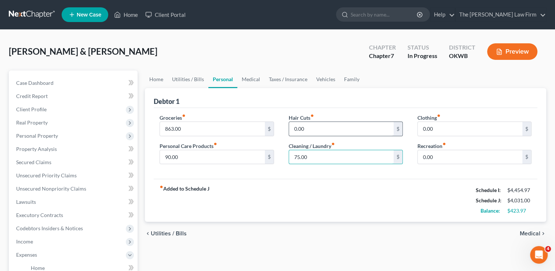
type input "75.00"
click at [316, 127] on input "0.00" at bounding box center [341, 129] width 105 height 14
type input "15.00"
click at [436, 130] on input "0.00" at bounding box center [470, 129] width 105 height 14
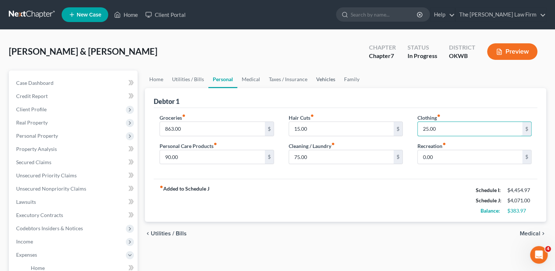
type input "25.00"
click at [326, 77] on link "Vehicles" at bounding box center [326, 79] width 28 height 18
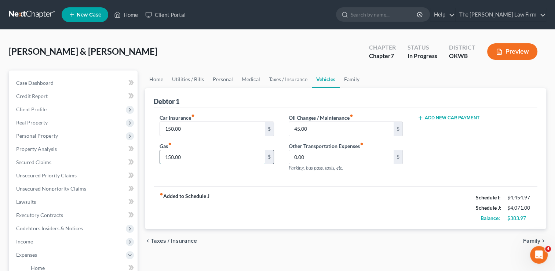
click at [193, 155] on input "150.00" at bounding box center [212, 157] width 105 height 14
type input "200.00"
click at [319, 128] on input "45.00" at bounding box center [341, 129] width 105 height 14
type input "50.00"
click at [157, 76] on link "Home" at bounding box center [156, 79] width 23 height 18
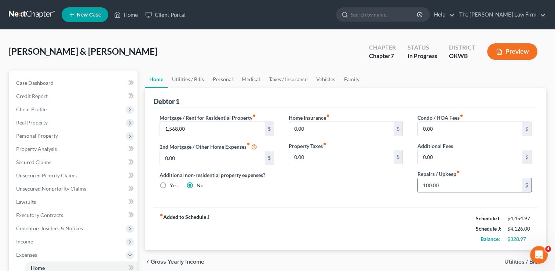
click at [451, 185] on input "100.00" at bounding box center [470, 185] width 105 height 14
type input "120.00"
click at [380, 180] on div "Home Insurance fiber_manual_record 0.00 $ Property Taxes fiber_manual_record 0.…" at bounding box center [346, 156] width 129 height 84
click at [191, 79] on link "Utilities / Bills" at bounding box center [188, 79] width 41 height 18
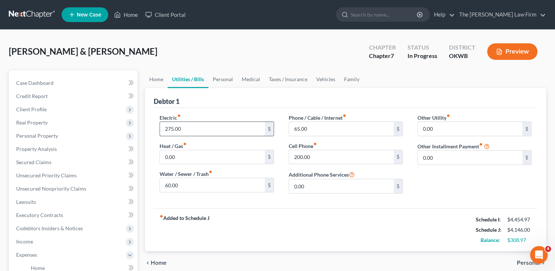
click at [191, 130] on input "275.00" at bounding box center [212, 129] width 105 height 14
type input "300.00"
click at [215, 205] on div "Electric fiber_manual_record 300.00 $ Heat / Gas fiber_manual_record 0.00 $ Wat…" at bounding box center [346, 158] width 384 height 100
click at [321, 156] on input "200.00" at bounding box center [341, 157] width 105 height 14
type input "220.00"
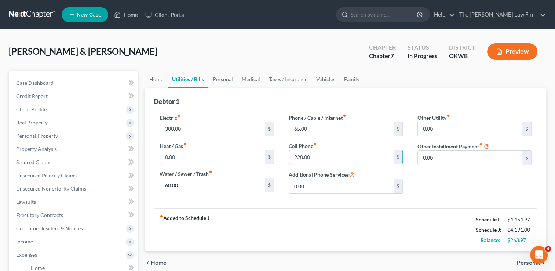
click at [264, 210] on div "fiber_manual_record Added to Schedule J Schedule I: $4,454.97 Schedule J: $4,19…" at bounding box center [346, 229] width 384 height 43
click at [225, 80] on link "Personal" at bounding box center [222, 79] width 29 height 18
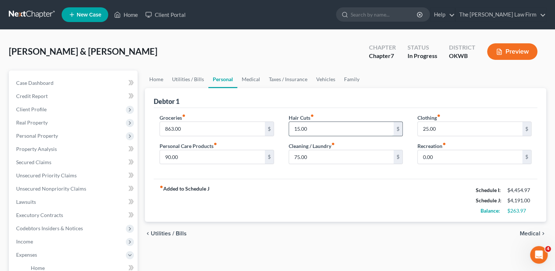
click at [319, 130] on input "15.00" at bounding box center [341, 129] width 105 height 14
type input "20.00"
click at [339, 94] on div "Debtor 1" at bounding box center [346, 98] width 384 height 20
click at [254, 77] on link "Medical" at bounding box center [250, 79] width 27 height 18
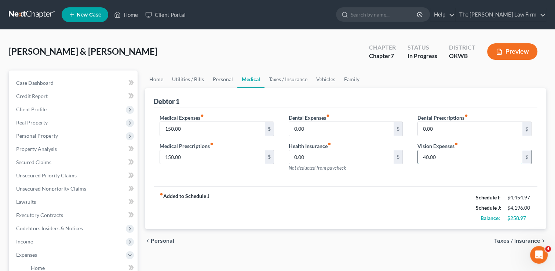
click at [454, 156] on input "40.00" at bounding box center [470, 157] width 105 height 14
type input "60.00"
click at [387, 178] on div "Medical Expenses fiber_manual_record 150.00 $ Medical Prescriptions fiber_manua…" at bounding box center [346, 147] width 384 height 79
click at [293, 81] on link "Taxes / Insurance" at bounding box center [288, 79] width 47 height 18
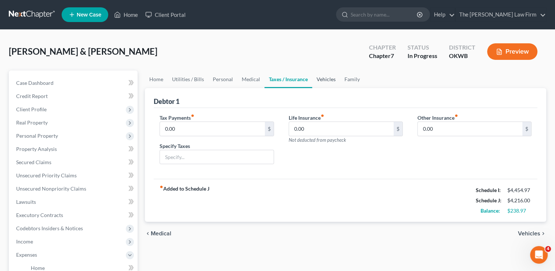
click at [335, 78] on link "Vehicles" at bounding box center [326, 79] width 28 height 18
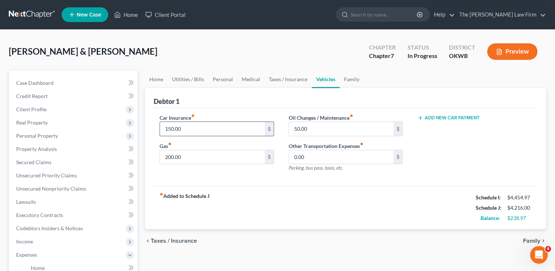
click at [190, 126] on input "150.00" at bounding box center [212, 129] width 105 height 14
type input "250.00"
click at [189, 155] on input "200.00" at bounding box center [212, 157] width 105 height 14
type input "250.00"
click at [242, 181] on div "Car Insurance fiber_manual_record 250.00 $ Gas fiber_manual_record 250.00 $ Oil…" at bounding box center [346, 147] width 384 height 79
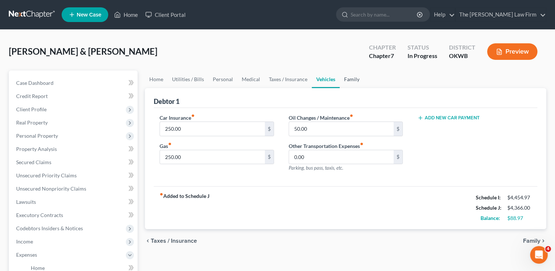
click at [351, 77] on link "Family" at bounding box center [352, 79] width 24 height 18
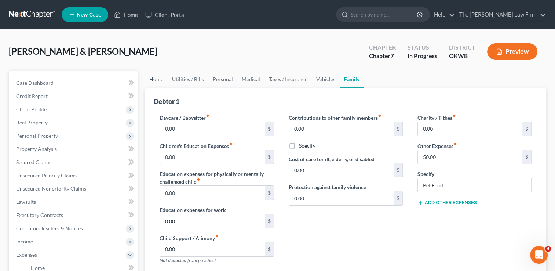
click at [157, 76] on link "Home" at bounding box center [156, 79] width 23 height 18
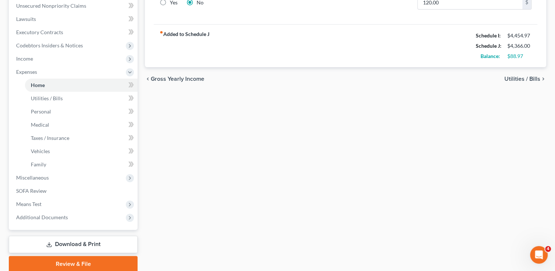
scroll to position [184, 0]
click at [45, 179] on span "Miscellaneous" at bounding box center [32, 177] width 33 height 6
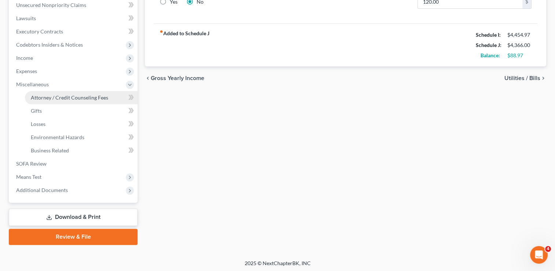
click at [87, 94] on link "Attorney / Credit Counseling Fees" at bounding box center [81, 97] width 113 height 13
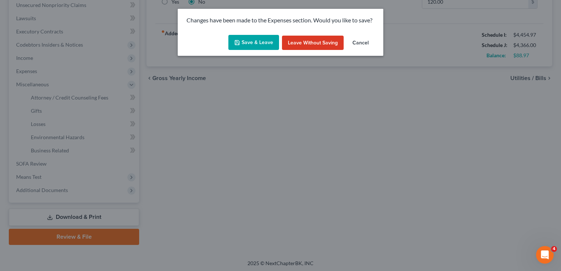
click at [256, 40] on button "Save & Leave" at bounding box center [253, 42] width 51 height 15
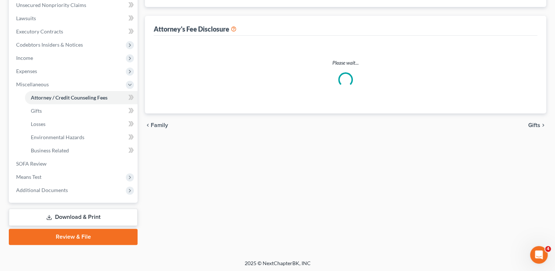
select select "0"
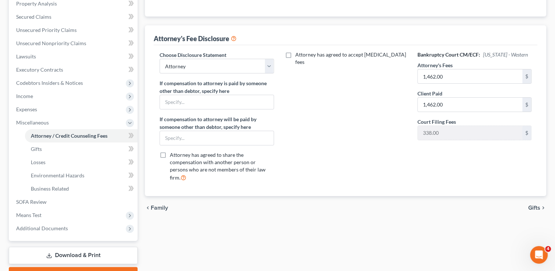
scroll to position [147, 0]
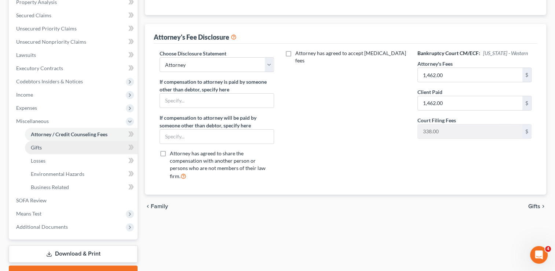
click at [35, 148] on span "Gifts" at bounding box center [36, 147] width 11 height 6
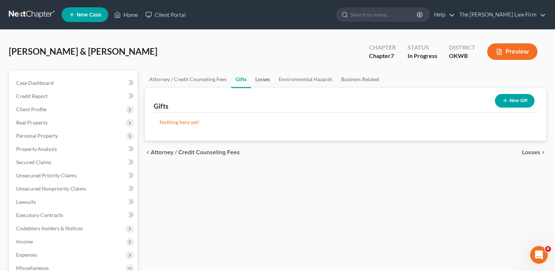
click at [264, 78] on link "Losses" at bounding box center [262, 79] width 23 height 18
click at [301, 79] on link "Environmental Hazards" at bounding box center [306, 79] width 62 height 18
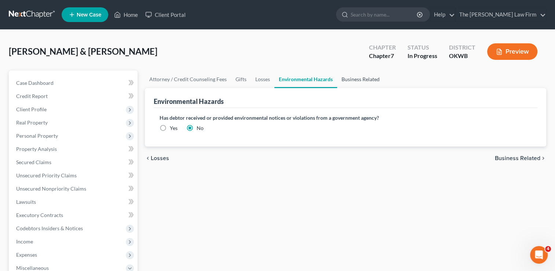
click at [356, 79] on link "Business Related" at bounding box center [360, 79] width 47 height 18
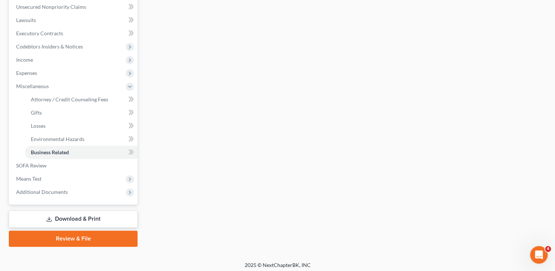
scroll to position [184, 0]
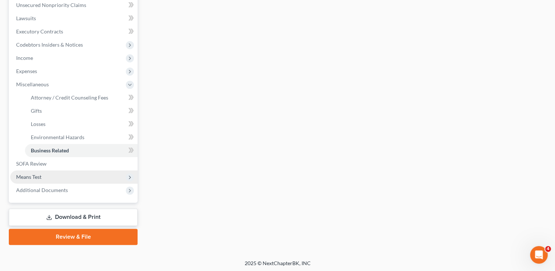
drag, startPoint x: 34, startPoint y: 177, endPoint x: 46, endPoint y: 175, distance: 12.3
click at [34, 177] on span "Means Test" at bounding box center [28, 177] width 25 height 6
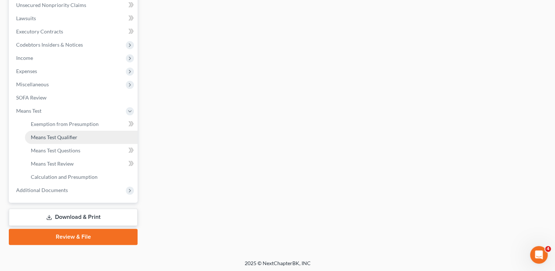
click at [72, 134] on span "Means Test Qualifier" at bounding box center [54, 137] width 47 height 6
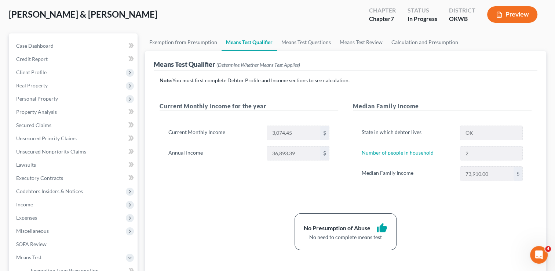
scroll to position [37, 0]
drag, startPoint x: 39, startPoint y: 125, endPoint x: 44, endPoint y: 126, distance: 4.8
click at [39, 125] on span "Secured Claims" at bounding box center [33, 125] width 35 height 6
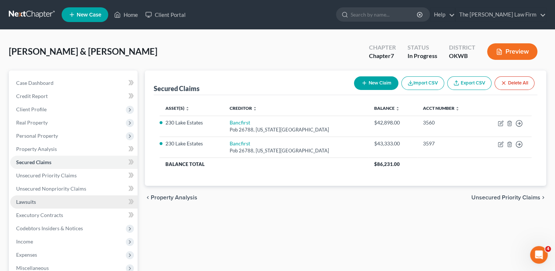
click at [22, 203] on span "Lawsuits" at bounding box center [26, 202] width 20 height 6
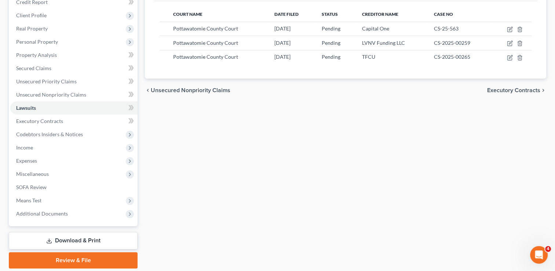
scroll to position [119, 0]
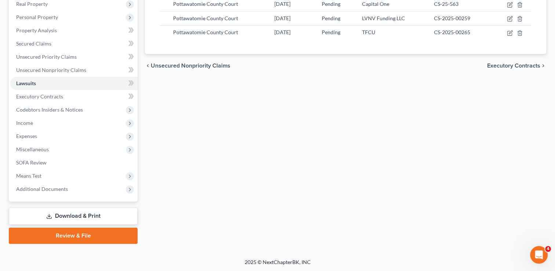
click at [70, 214] on link "Download & Print" at bounding box center [73, 215] width 129 height 17
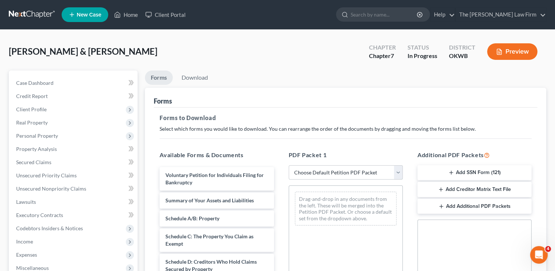
click at [341, 171] on select "Choose Default Petition PDF Packet Complete Bankruptcy Petition (all forms and …" at bounding box center [346, 172] width 114 height 15
select select "0"
click at [289, 165] on select "Choose Default Petition PDF Packet Complete Bankruptcy Petition (all forms and …" at bounding box center [346, 172] width 114 height 15
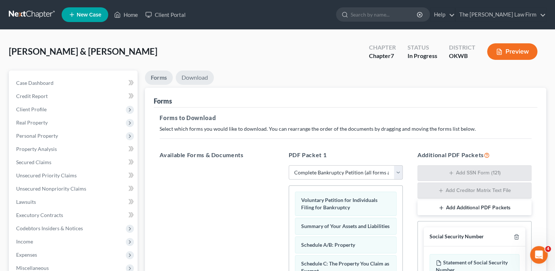
click at [191, 76] on link "Download" at bounding box center [195, 77] width 38 height 14
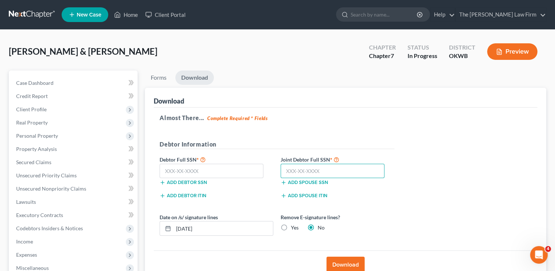
drag, startPoint x: 331, startPoint y: 170, endPoint x: 461, endPoint y: 141, distance: 133.3
click at [331, 170] on input "text" at bounding box center [333, 171] width 104 height 15
click at [399, 139] on div "Almost There... Complete Required * Fields Debtor Information Debtor Full SSN *…" at bounding box center [346, 179] width 384 height 143
click at [56, 81] on link "Case Dashboard" at bounding box center [73, 82] width 127 height 13
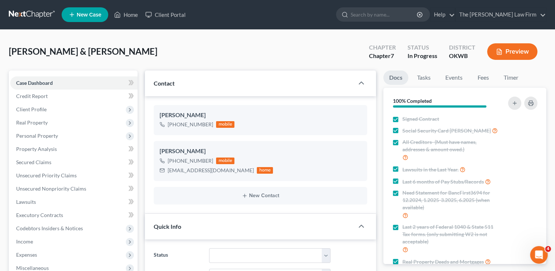
scroll to position [606, 0]
drag, startPoint x: 35, startPoint y: 13, endPoint x: 228, endPoint y: 32, distance: 194.0
click at [35, 13] on link at bounding box center [32, 14] width 47 height 13
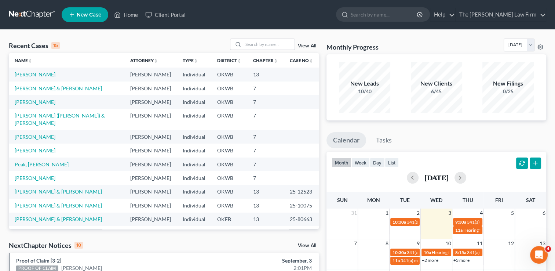
click at [35, 87] on link "[PERSON_NAME] & [PERSON_NAME]" at bounding box center [58, 88] width 87 height 6
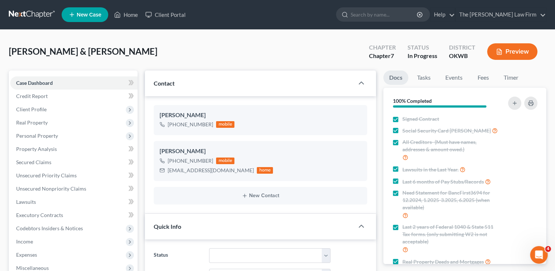
scroll to position [110, 0]
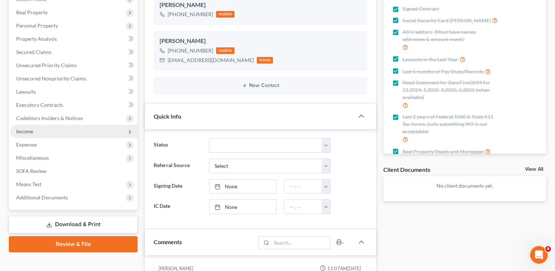
click at [22, 132] on span "Income" at bounding box center [24, 131] width 17 height 6
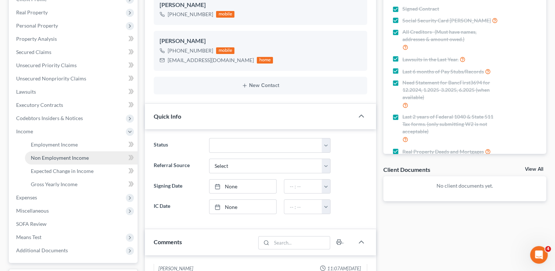
click at [55, 158] on span "Non Employment Income" at bounding box center [60, 158] width 58 height 6
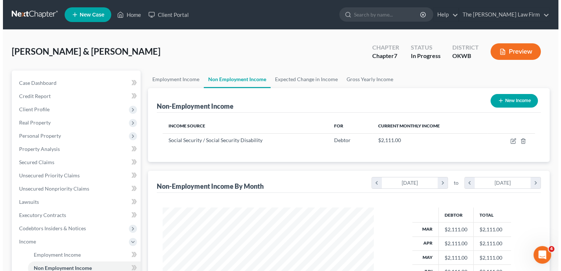
scroll to position [131, 226]
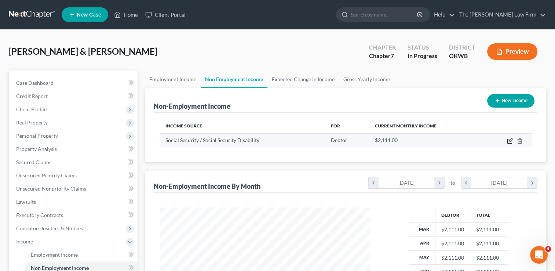
click at [510, 141] on icon "button" at bounding box center [510, 139] width 3 height 3
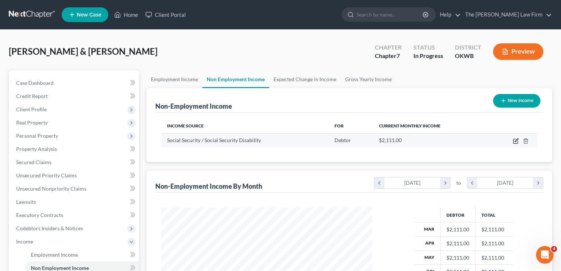
select select "4"
select select "0"
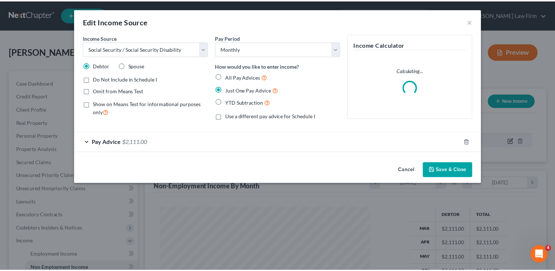
scroll to position [131, 228]
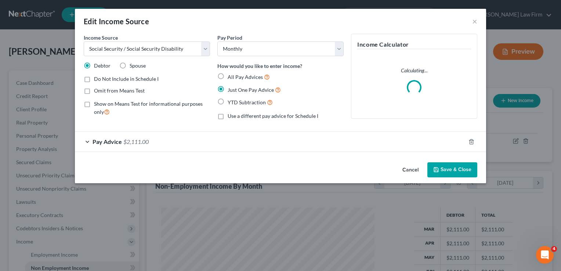
click at [155, 145] on div "Pay Advice $2,111.00" at bounding box center [270, 141] width 391 height 19
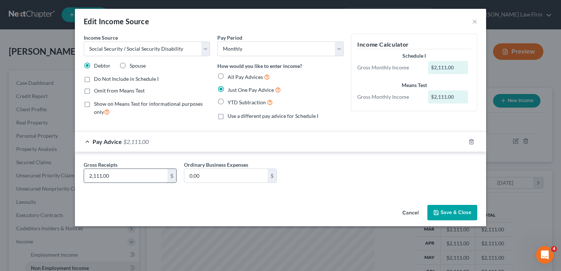
click at [128, 174] on input "2,111.00" at bounding box center [125, 176] width 83 height 14
type input "2,130"
click at [208, 176] on input "0.00" at bounding box center [225, 176] width 83 height 14
type input "183"
click at [452, 211] on button "Save & Close" at bounding box center [452, 212] width 50 height 15
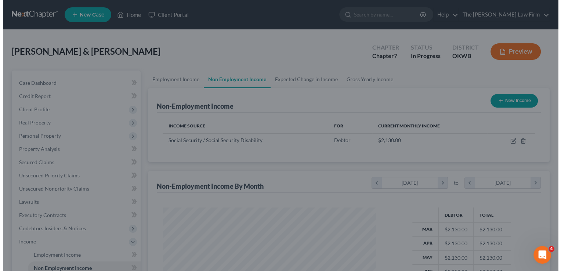
scroll to position [366918, 366823]
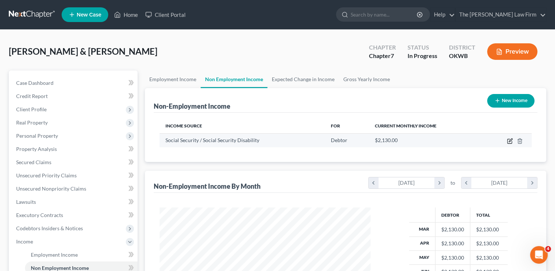
click at [509, 141] on icon "button" at bounding box center [510, 141] width 6 height 6
select select "4"
select select "0"
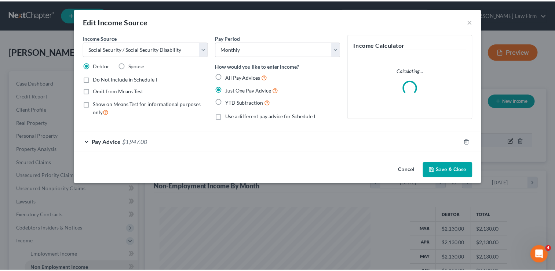
scroll to position [131, 228]
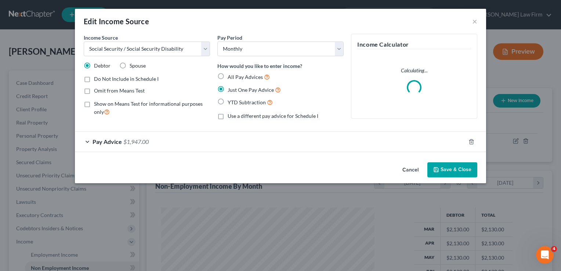
click at [213, 142] on div "Pay Advice $1,947.00" at bounding box center [270, 141] width 391 height 19
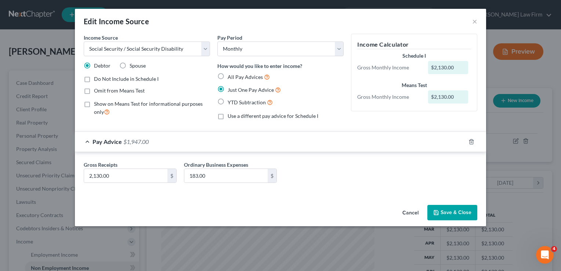
click at [455, 209] on button "Save & Close" at bounding box center [452, 212] width 50 height 15
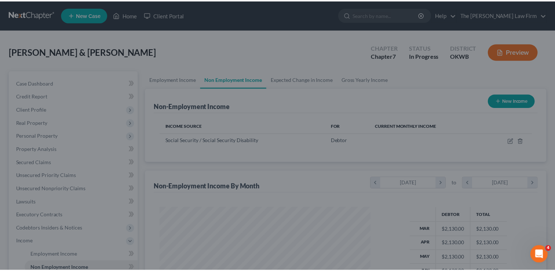
scroll to position [366918, 366823]
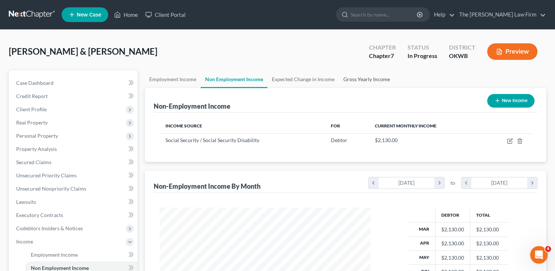
click at [371, 79] on link "Gross Yearly Income" at bounding box center [366, 79] width 55 height 18
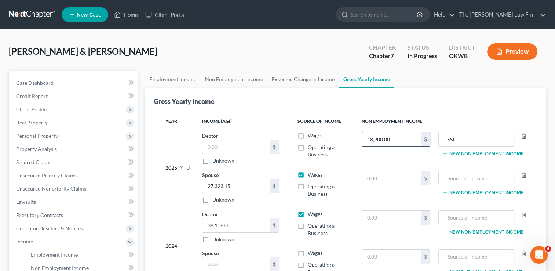
click at [400, 137] on input "18,900.00" at bounding box center [391, 139] width 59 height 14
click at [462, 100] on div "Gross Yearly Income" at bounding box center [346, 98] width 384 height 20
click at [312, 76] on link "Expected Change in Income" at bounding box center [304, 79] width 72 height 18
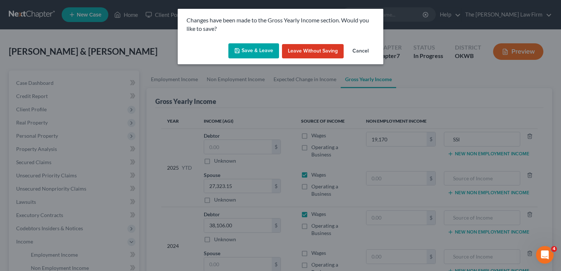
click at [242, 51] on button "Save & Leave" at bounding box center [253, 50] width 51 height 15
type input "19,170.00"
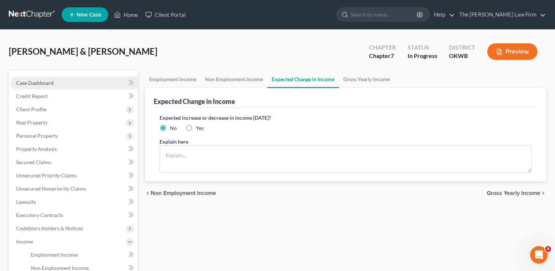
drag, startPoint x: 35, startPoint y: 82, endPoint x: 50, endPoint y: 80, distance: 15.2
click at [35, 81] on span "Case Dashboard" at bounding box center [34, 83] width 37 height 6
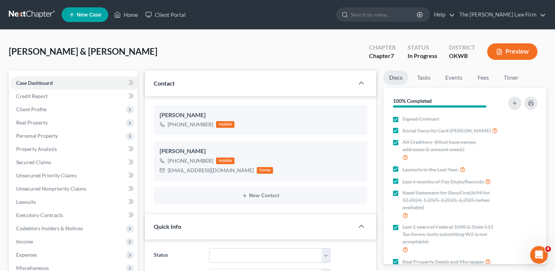
scroll to position [606, 0]
drag, startPoint x: 174, startPoint y: 171, endPoint x: 240, endPoint y: 170, distance: 65.7
click at [240, 170] on div "melissastewart1972@gmail.com" at bounding box center [211, 170] width 86 height 7
drag, startPoint x: 240, startPoint y: 170, endPoint x: 210, endPoint y: 168, distance: 29.8
copy div "melissastewart1972@gmail.com"
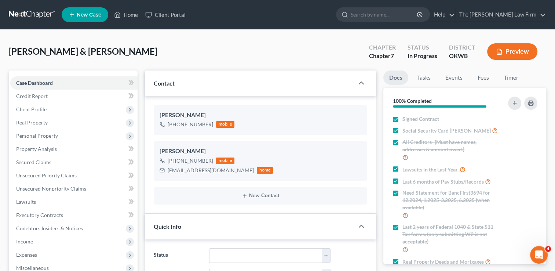
click at [262, 51] on div "Stewart, Robert & Melissa Upgraded Chapter Chapter 7 Status In Progress Distric…" at bounding box center [278, 55] width 538 height 32
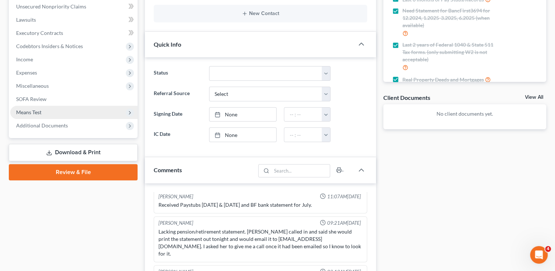
scroll to position [184, 0]
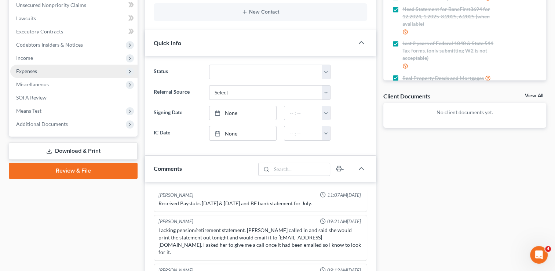
click at [54, 69] on span "Expenses" at bounding box center [73, 71] width 127 height 13
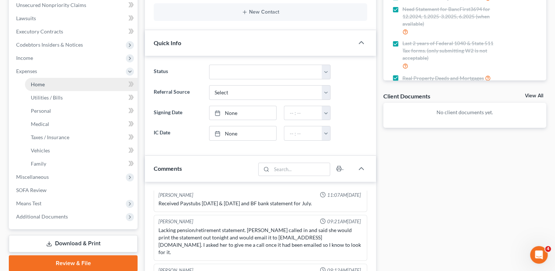
click at [58, 85] on link "Home" at bounding box center [81, 84] width 113 height 13
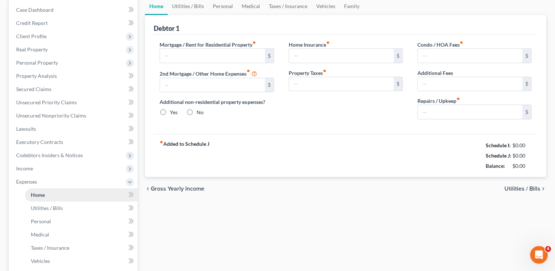
scroll to position [10, 0]
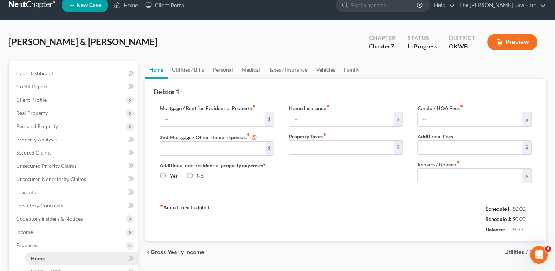
type input "1,568.00"
type input "0.00"
radio input "true"
type input "0.00"
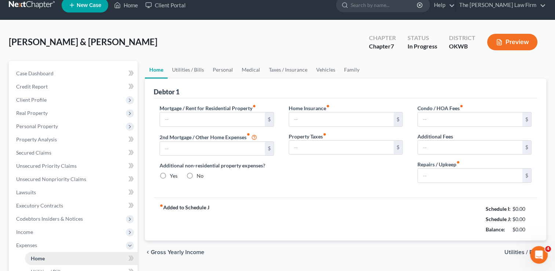
type input "0.00"
type input "120.00"
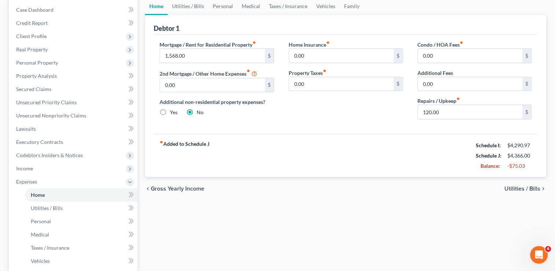
scroll to position [73, 0]
click at [37, 170] on span "Income" at bounding box center [73, 168] width 127 height 13
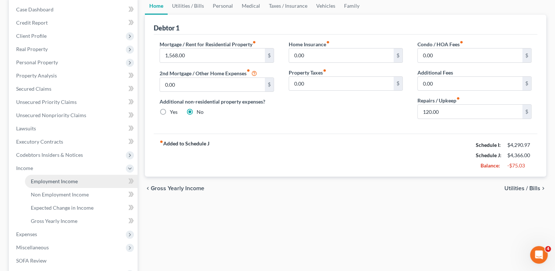
click at [68, 181] on span "Employment Income" at bounding box center [54, 181] width 47 height 6
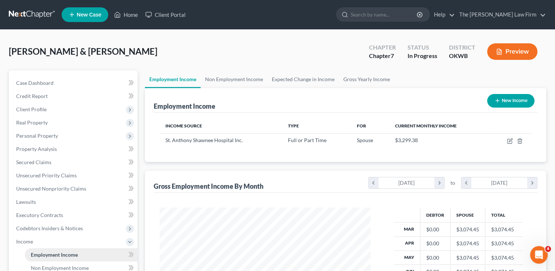
scroll to position [131, 226]
click at [233, 81] on link "Non Employment Income" at bounding box center [234, 79] width 67 height 18
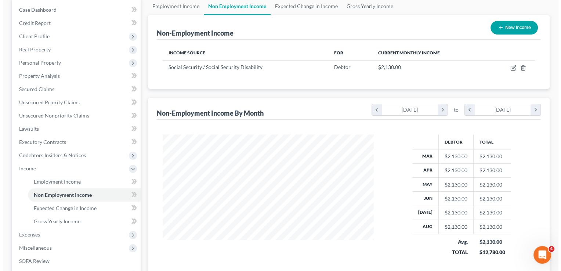
scroll to position [73, 0]
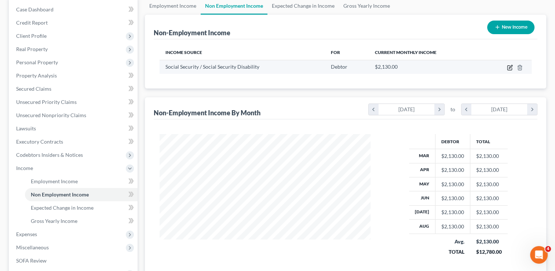
click at [508, 67] on icon "button" at bounding box center [510, 68] width 6 height 6
select select "4"
select select "0"
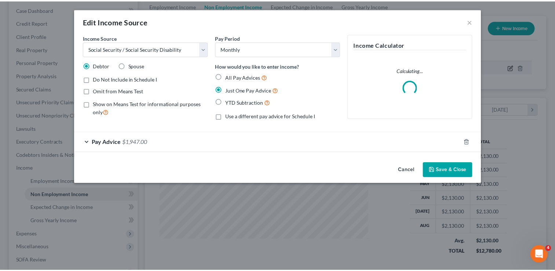
scroll to position [131, 228]
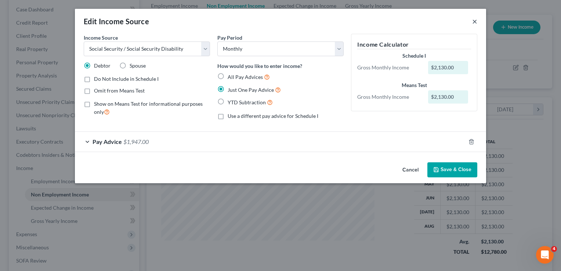
click at [474, 21] on button "×" at bounding box center [474, 21] width 5 height 9
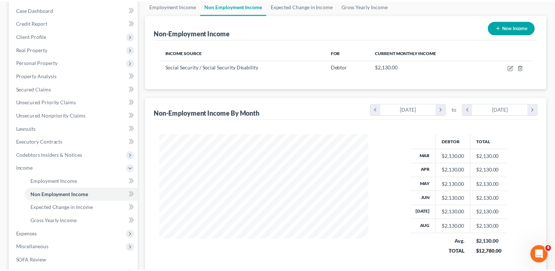
scroll to position [366918, 366823]
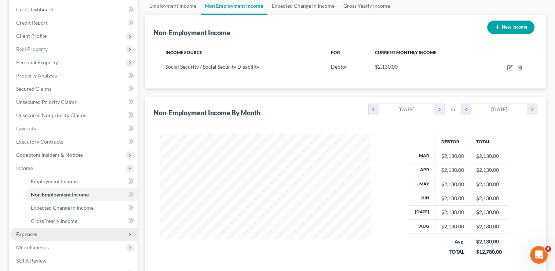
click at [39, 232] on span "Expenses" at bounding box center [73, 234] width 127 height 13
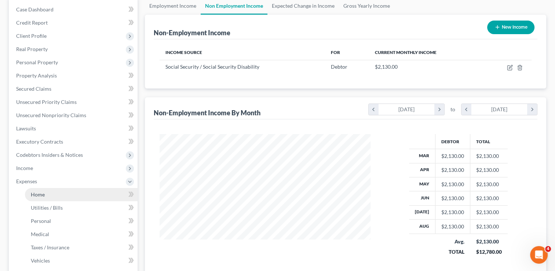
click at [50, 190] on link "Home" at bounding box center [81, 194] width 113 height 13
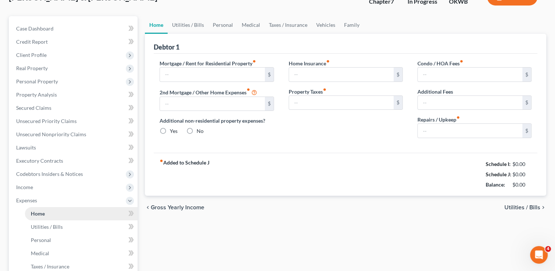
type input "1,568.00"
type input "0.00"
radio input "true"
type input "0.00"
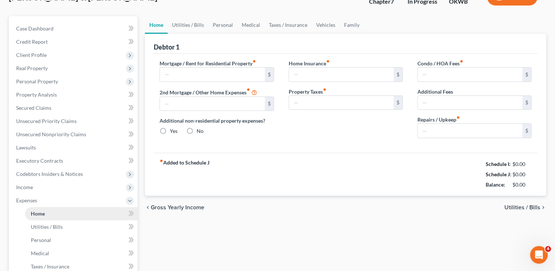
type input "0.00"
type input "120.00"
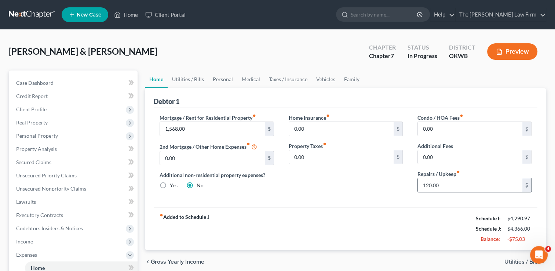
click at [446, 183] on input "120.00" at bounding box center [470, 185] width 105 height 14
click at [389, 203] on div "Mortgage / Rent for Residential Property fiber_manual_record 1,568.00 $ 2nd Mor…" at bounding box center [346, 157] width 384 height 99
click at [318, 77] on link "Vehicles" at bounding box center [326, 79] width 28 height 18
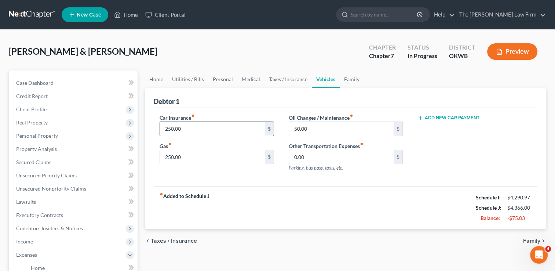
click at [192, 126] on input "250.00" at bounding box center [212, 129] width 105 height 14
type input "150.00"
click at [193, 153] on input "250.00" at bounding box center [212, 157] width 105 height 14
type input "1"
type input "200.00"
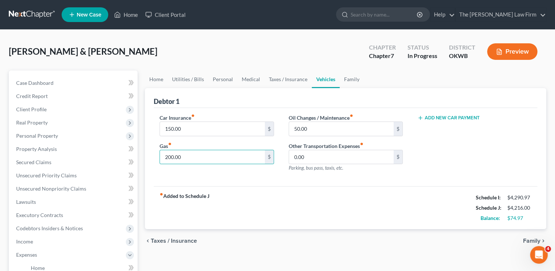
click at [245, 187] on div "fiber_manual_record Added to Schedule J Schedule I: $4,290.97 Schedule J: $4,21…" at bounding box center [346, 207] width 384 height 43
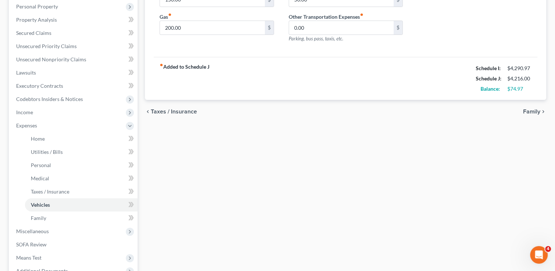
scroll to position [147, 0]
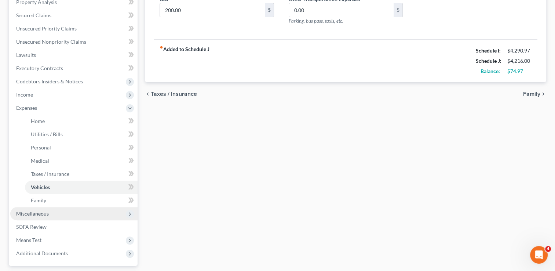
click at [46, 216] on span "Miscellaneous" at bounding box center [32, 213] width 33 height 6
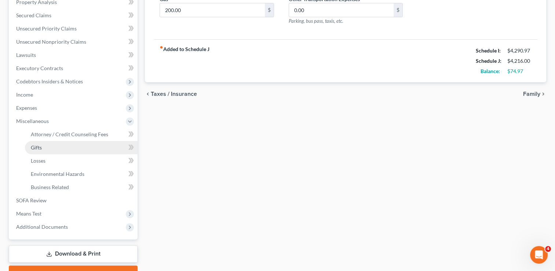
click at [52, 148] on link "Gifts" at bounding box center [81, 147] width 113 height 13
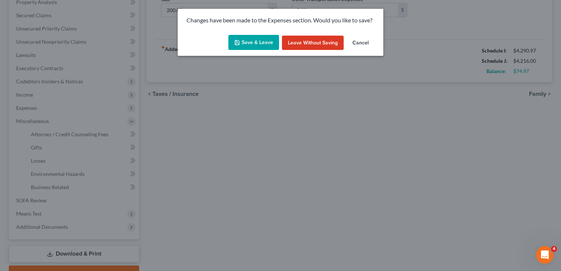
click at [248, 40] on button "Save & Leave" at bounding box center [253, 42] width 51 height 15
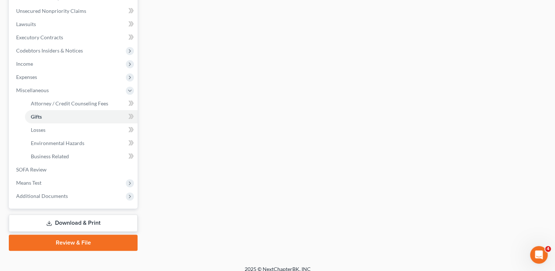
scroll to position [184, 0]
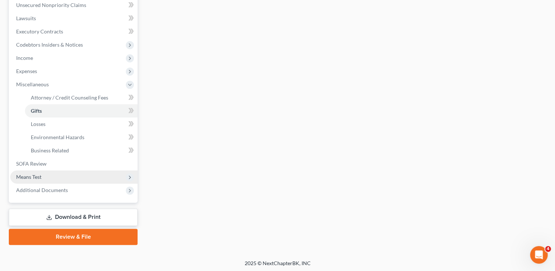
click at [39, 178] on span "Means Test" at bounding box center [28, 177] width 25 height 6
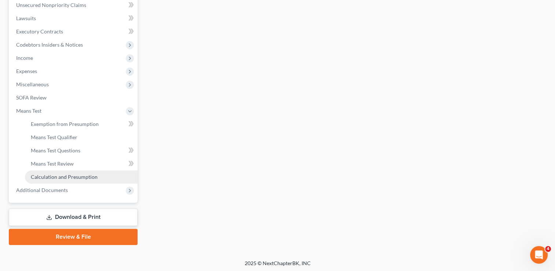
click at [79, 176] on span "Calculation and Presumption" at bounding box center [64, 177] width 67 height 6
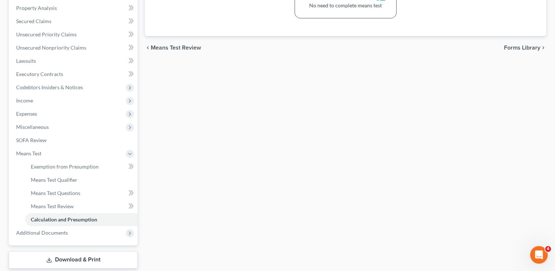
scroll to position [185, 0]
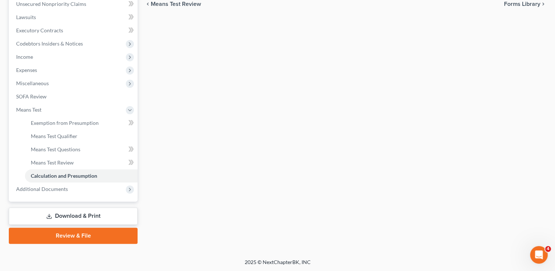
drag, startPoint x: 77, startPoint y: 214, endPoint x: 109, endPoint y: 206, distance: 32.8
click at [77, 214] on link "Download & Print" at bounding box center [73, 215] width 129 height 17
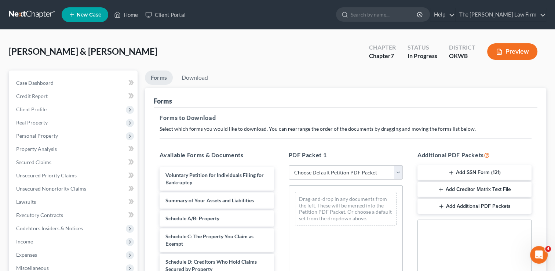
click at [330, 171] on select "Choose Default Petition PDF Packet Complete Bankruptcy Petition (all forms and …" at bounding box center [346, 172] width 114 height 15
select select "0"
click at [289, 165] on select "Choose Default Petition PDF Packet Complete Bankruptcy Petition (all forms and …" at bounding box center [346, 172] width 114 height 15
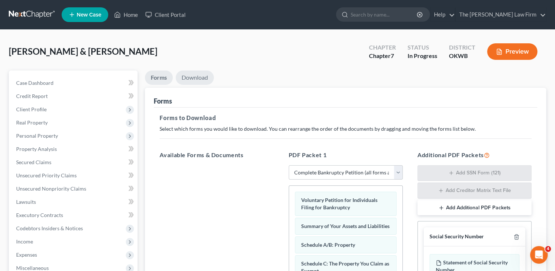
click at [185, 76] on link "Download" at bounding box center [195, 77] width 38 height 14
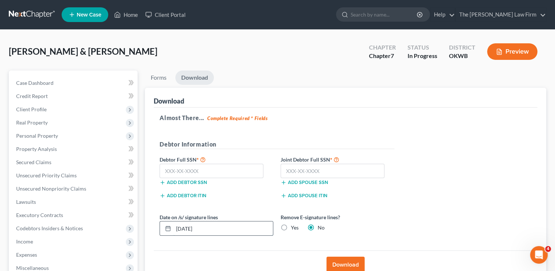
click at [213, 228] on input "[DATE]" at bounding box center [223, 228] width 99 height 14
drag, startPoint x: 213, startPoint y: 228, endPoint x: 160, endPoint y: 231, distance: 52.6
click at [161, 228] on div "[DATE]" at bounding box center [217, 228] width 114 height 15
type input "09/04/2025"
click at [327, 167] on input "text" at bounding box center [333, 171] width 104 height 15
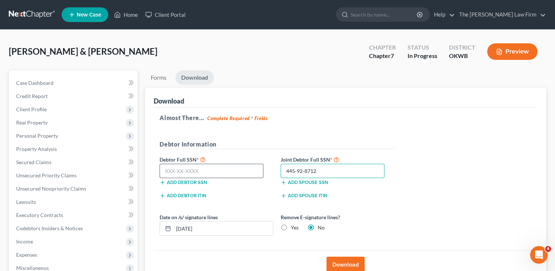
type input "445-92-8712"
click at [222, 173] on input "text" at bounding box center [212, 171] width 104 height 15
click at [215, 170] on input "text" at bounding box center [212, 171] width 104 height 15
type input "447-68-1221"
click at [351, 264] on button "Download" at bounding box center [346, 265] width 38 height 16
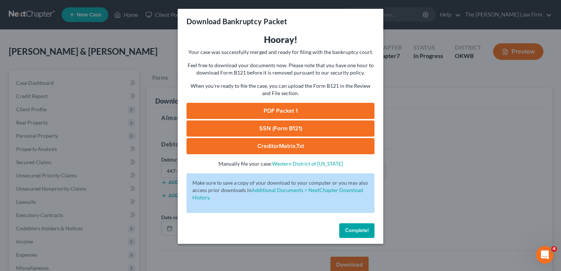
click at [296, 129] on link "SSN (Form B121)" at bounding box center [280, 128] width 188 height 16
click at [285, 112] on link "PDF Packet 1" at bounding box center [280, 111] width 188 height 16
click at [360, 233] on span "Complete!" at bounding box center [356, 230] width 23 height 6
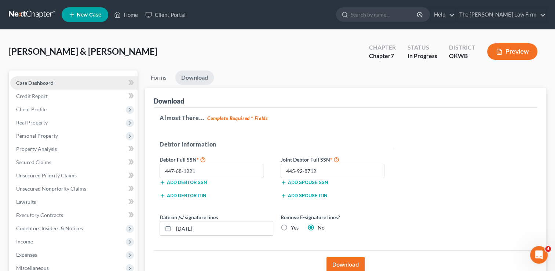
click at [57, 81] on link "Case Dashboard" at bounding box center [73, 82] width 127 height 13
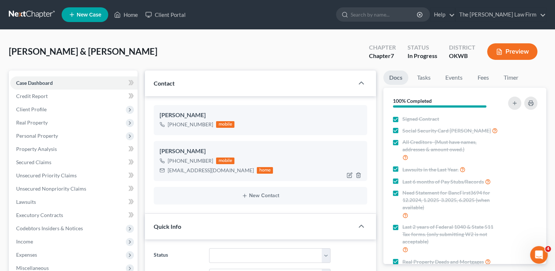
scroll to position [606, 0]
drag, startPoint x: 167, startPoint y: 170, endPoint x: 243, endPoint y: 174, distance: 75.7
click at [243, 174] on div "melissastewart1972@gmail.com home" at bounding box center [216, 171] width 113 height 10
drag, startPoint x: 237, startPoint y: 178, endPoint x: 217, endPoint y: 170, distance: 22.2
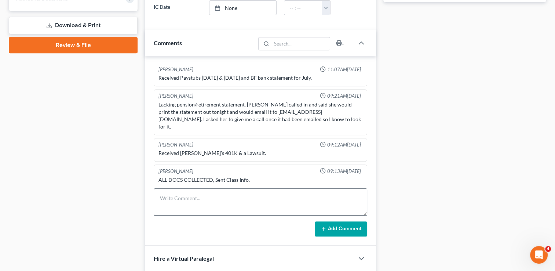
scroll to position [330, 0]
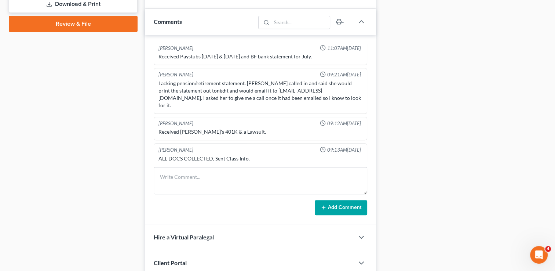
click at [355, 173] on icon "button" at bounding box center [358, 176] width 6 height 6
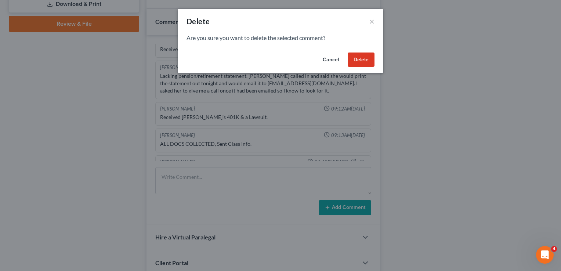
click at [361, 61] on button "Delete" at bounding box center [361, 59] width 27 height 15
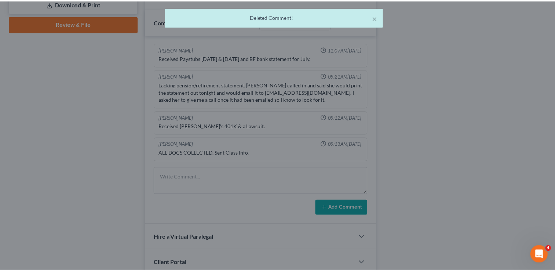
scroll to position [572, 0]
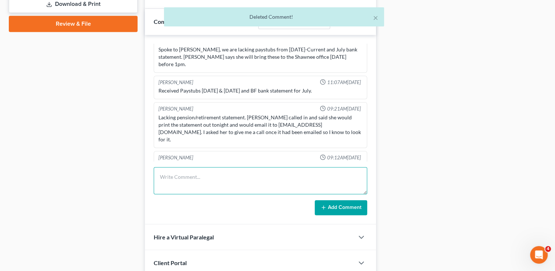
click at [200, 177] on textarea at bounding box center [261, 180] width 214 height 27
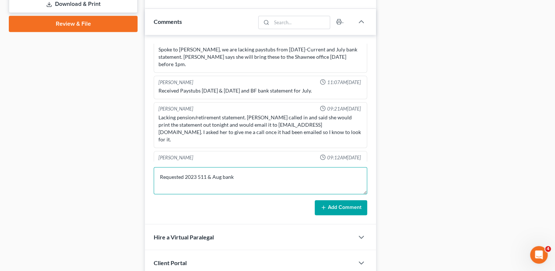
type textarea "Requested 2023 511 & Aug bank"
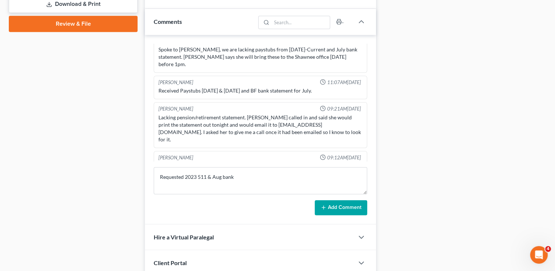
click at [336, 203] on button "Add Comment" at bounding box center [341, 207] width 52 height 15
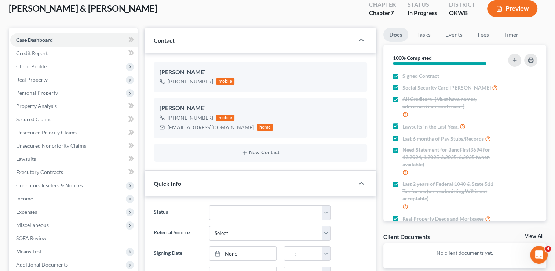
scroll to position [0, 0]
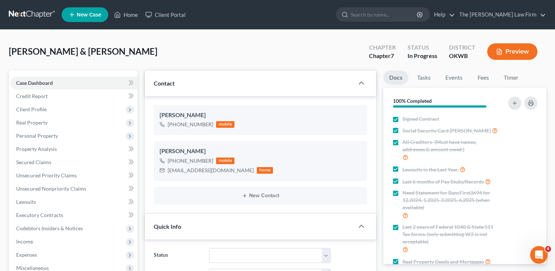
click at [21, 14] on link at bounding box center [32, 14] width 47 height 13
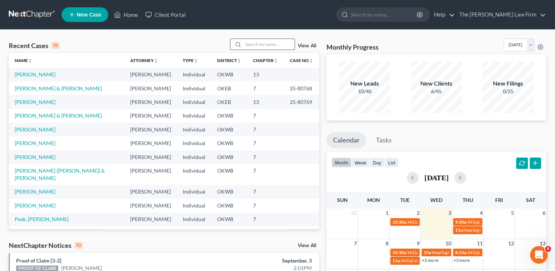
click at [269, 43] on input "search" at bounding box center [268, 44] width 51 height 11
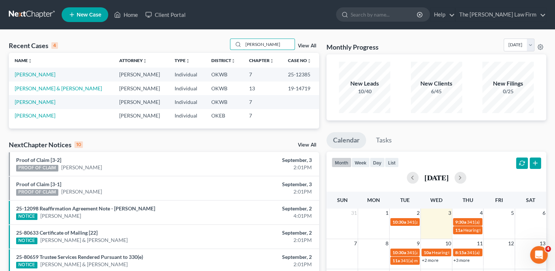
type input "[PERSON_NAME]"
click at [37, 76] on link "[PERSON_NAME]" at bounding box center [35, 74] width 41 height 6
select select "1"
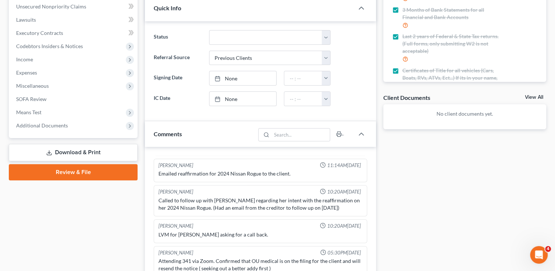
scroll to position [182, 0]
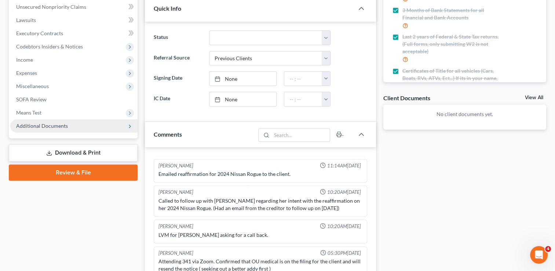
click at [68, 127] on span "Additional Documents" at bounding box center [73, 125] width 127 height 13
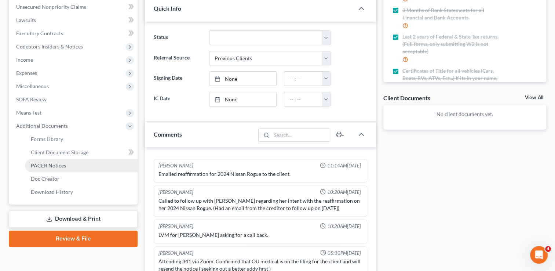
click at [66, 164] on link "PACER Notices" at bounding box center [81, 165] width 113 height 13
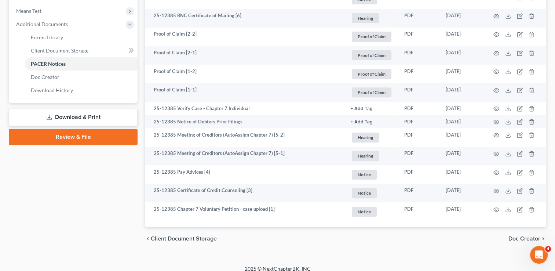
scroll to position [290, 0]
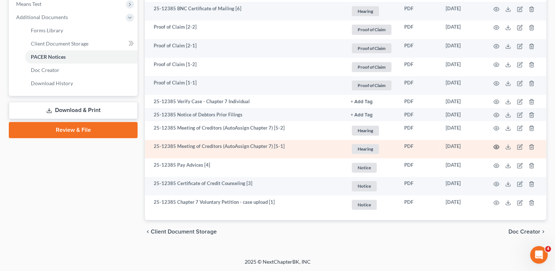
click at [496, 147] on circle "button" at bounding box center [496, 146] width 1 height 1
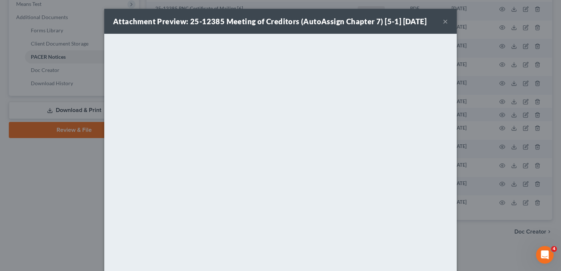
click at [443, 21] on button "×" at bounding box center [445, 21] width 5 height 9
